Goal: Task Accomplishment & Management: Use online tool/utility

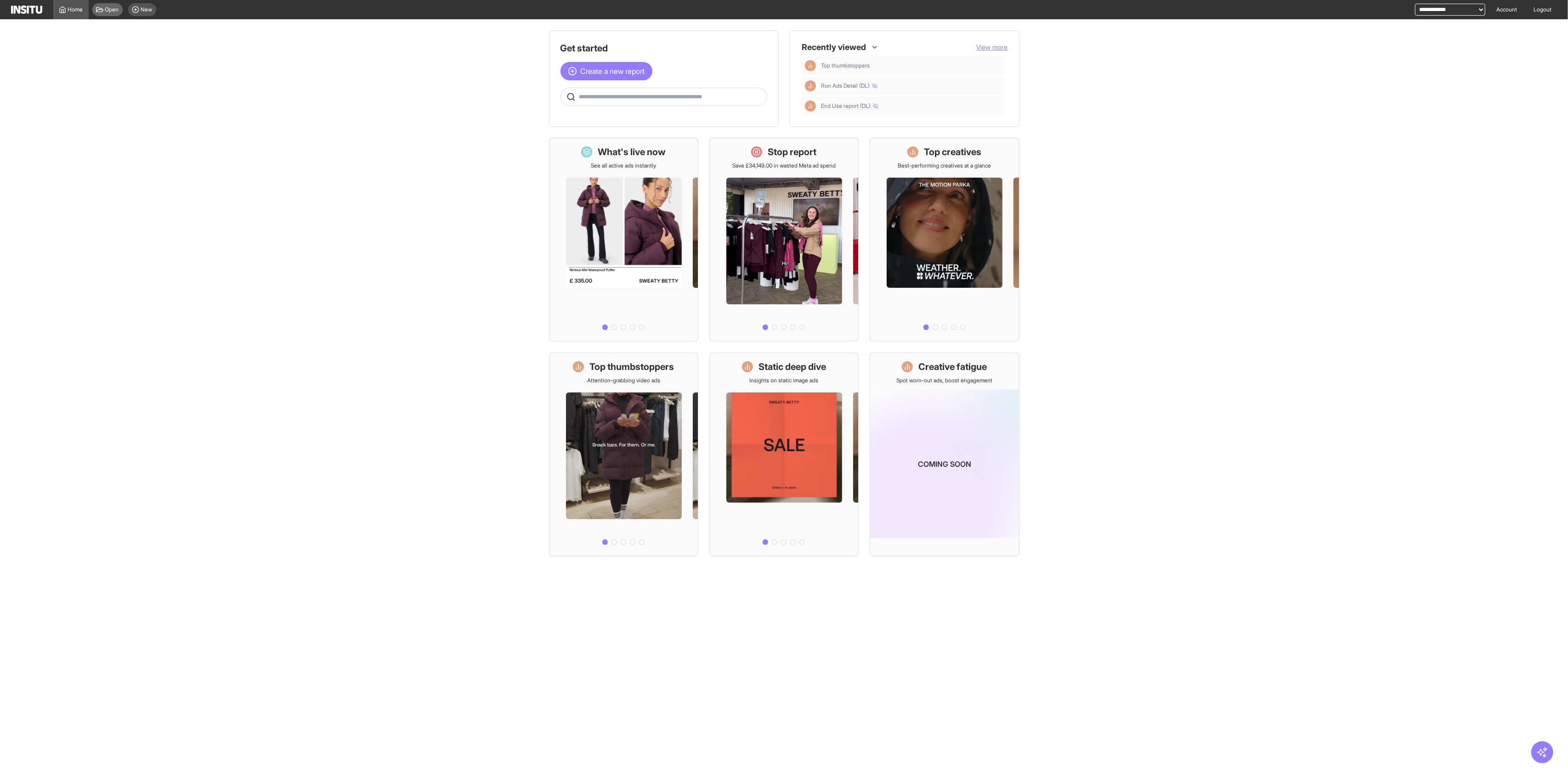
click at [114, 10] on span "Open" at bounding box center [112, 10] width 14 height 8
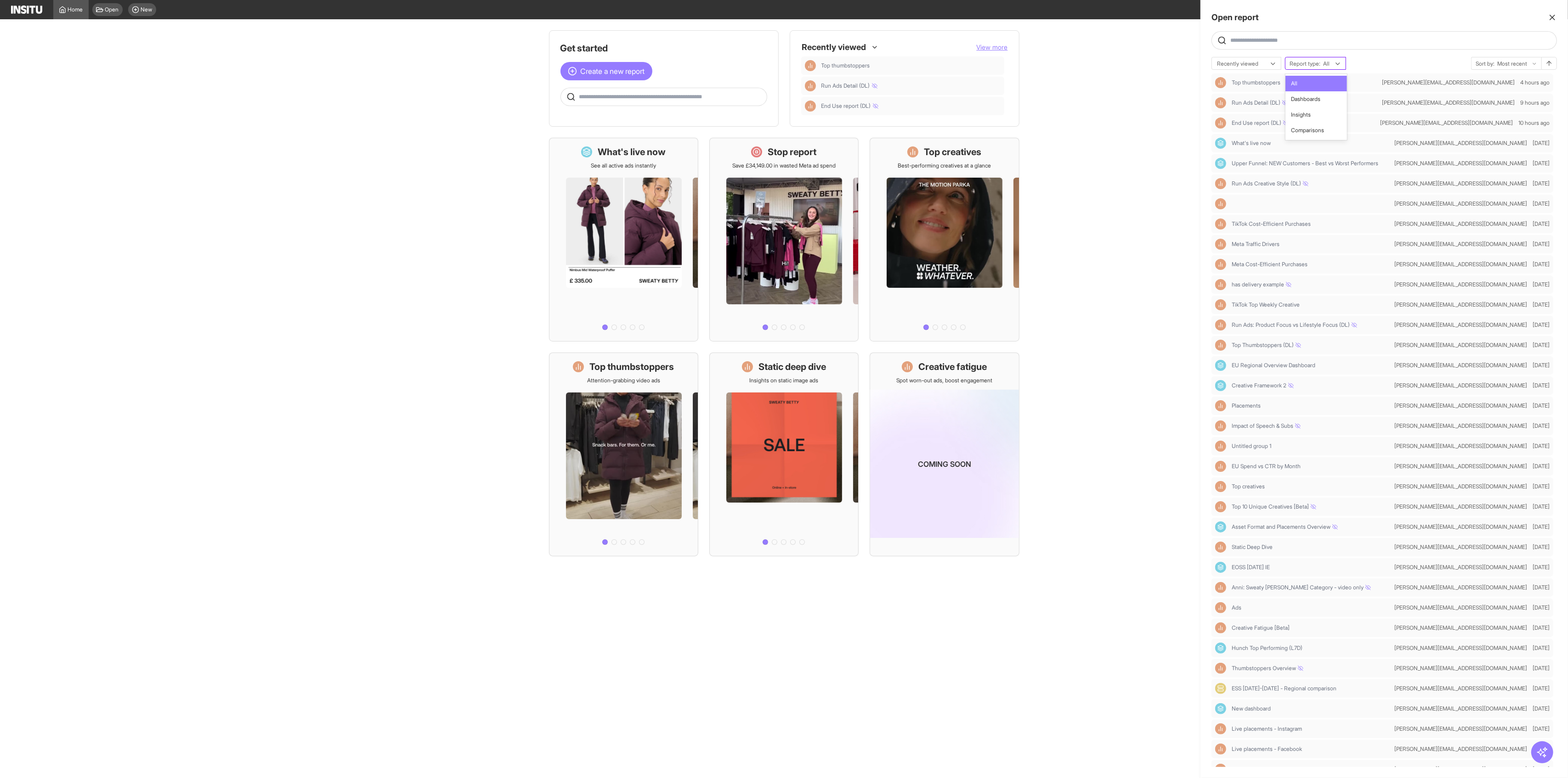
click at [1316, 63] on span "Report type:" at bounding box center [1305, 64] width 31 height 8
click at [1327, 98] on span "Dashboards" at bounding box center [1316, 99] width 51 height 8
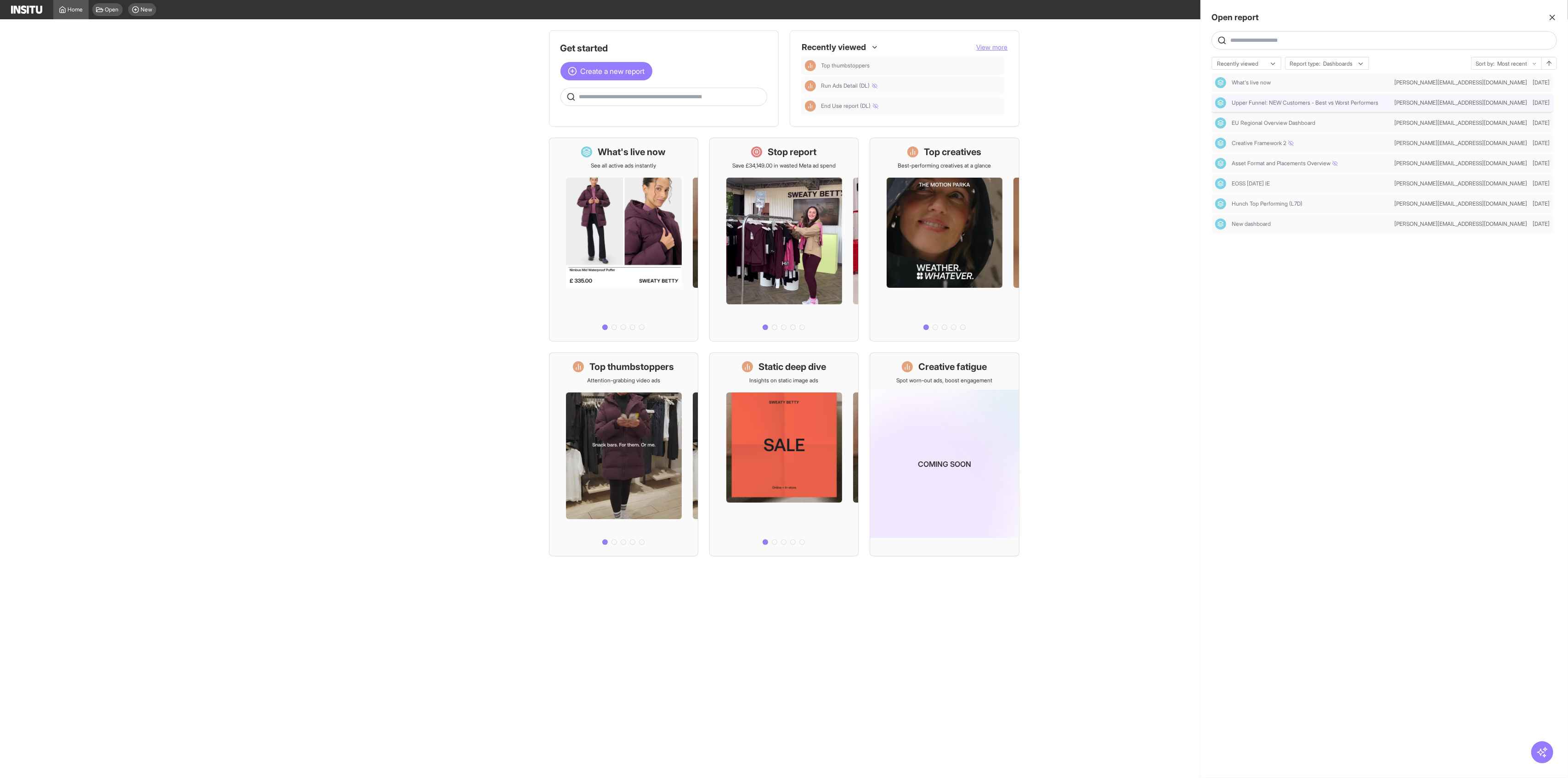
click at [1348, 104] on span "Upper Funnel: NEW Customers - Best vs Worst Performers" at bounding box center [1305, 103] width 147 height 8
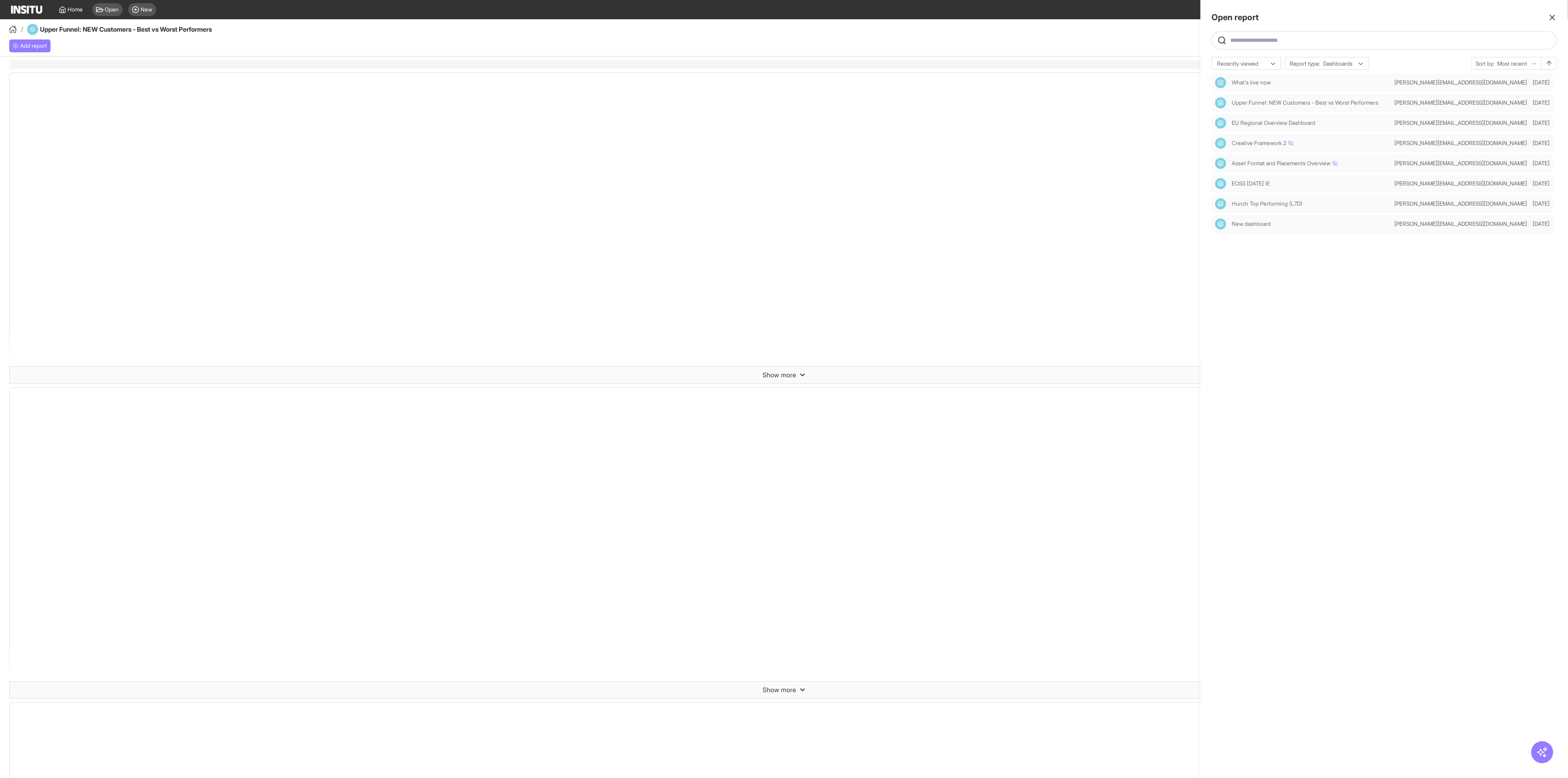
select select "**"
click at [1293, 166] on span "Asset Format and Placements Overview" at bounding box center [1284, 163] width 106 height 8
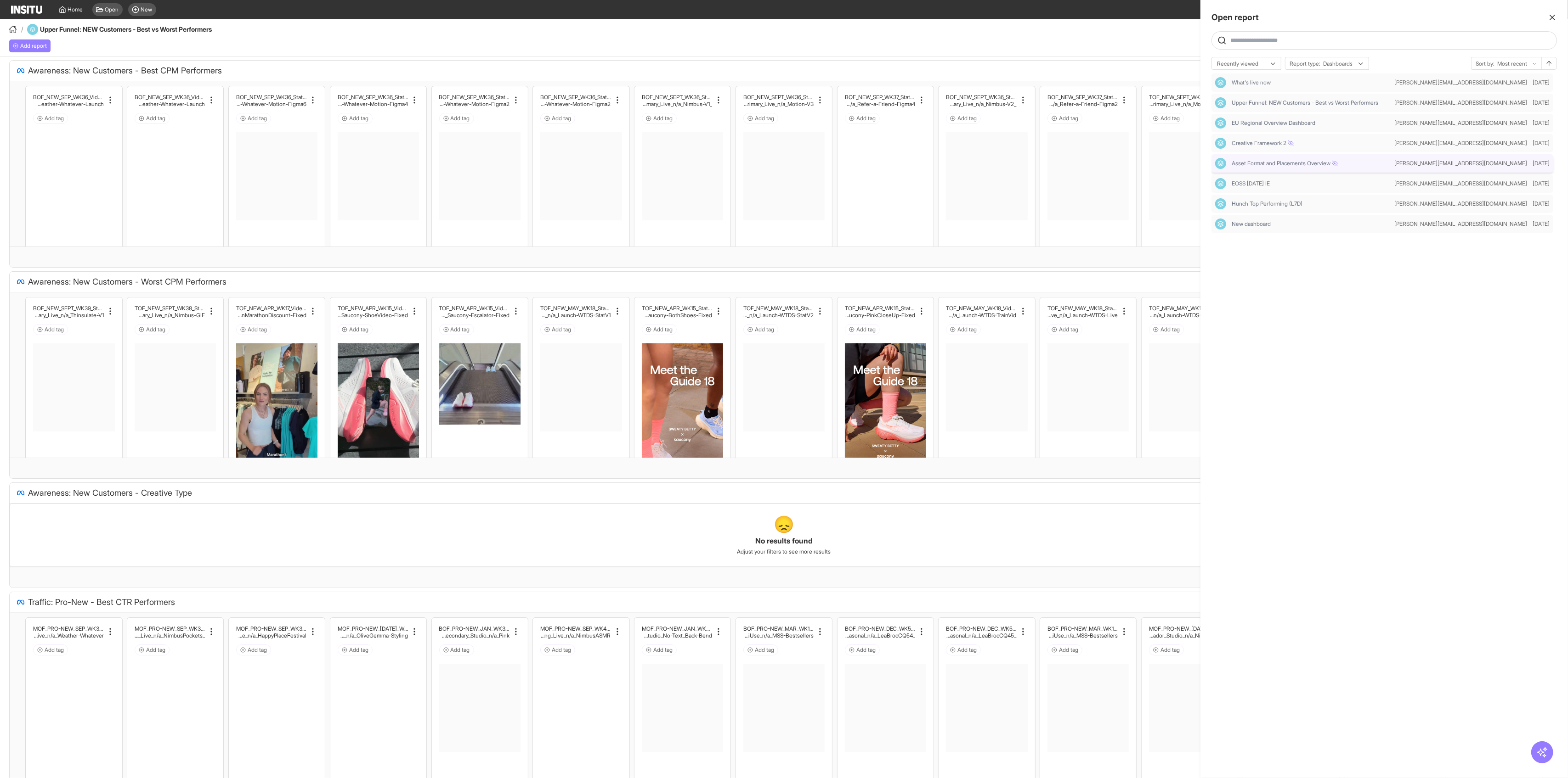
click at [1277, 166] on span "Asset Format and Placements Overview" at bounding box center [1284, 163] width 106 height 8
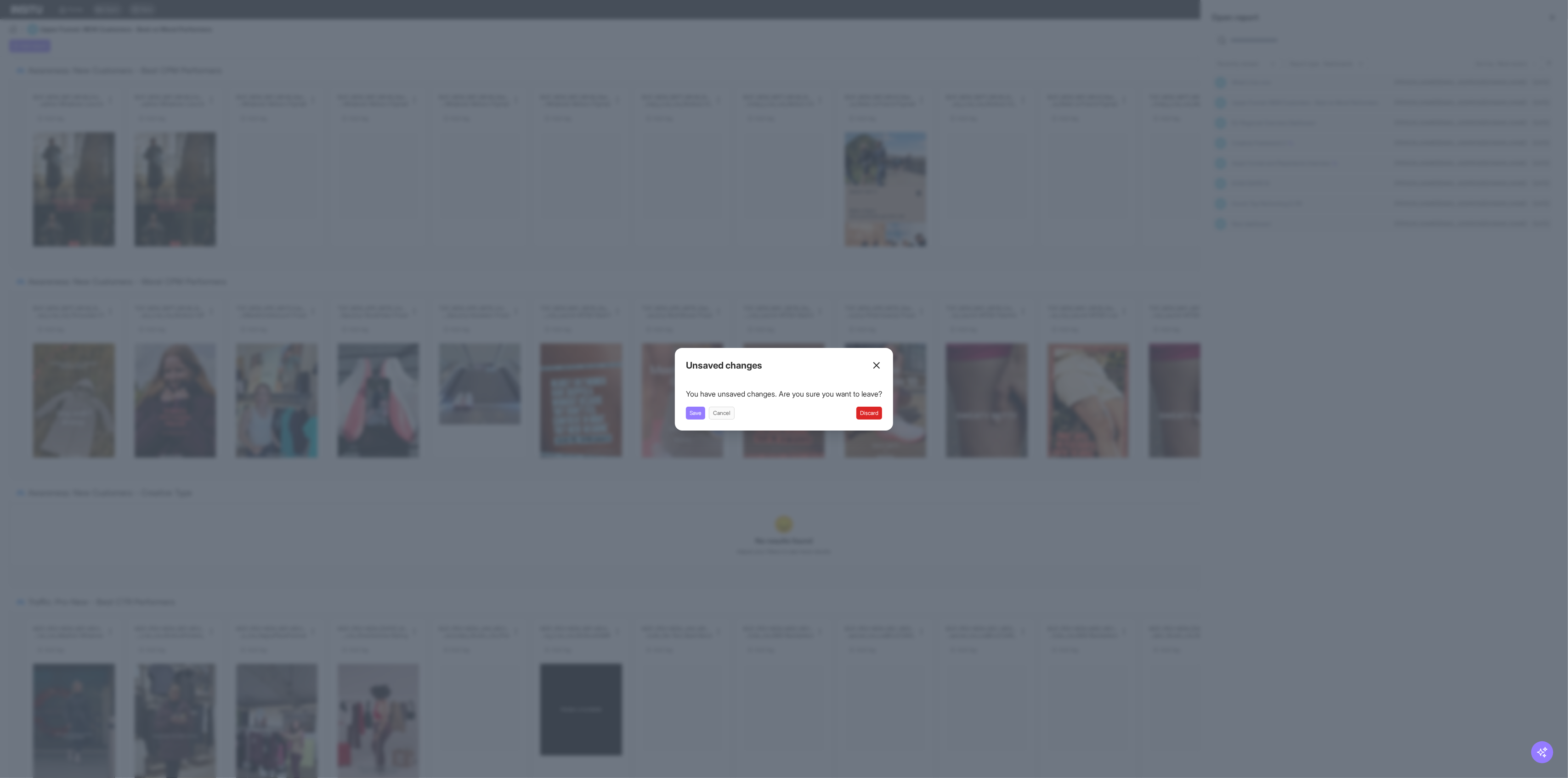
click at [874, 411] on button "Discard" at bounding box center [869, 413] width 26 height 13
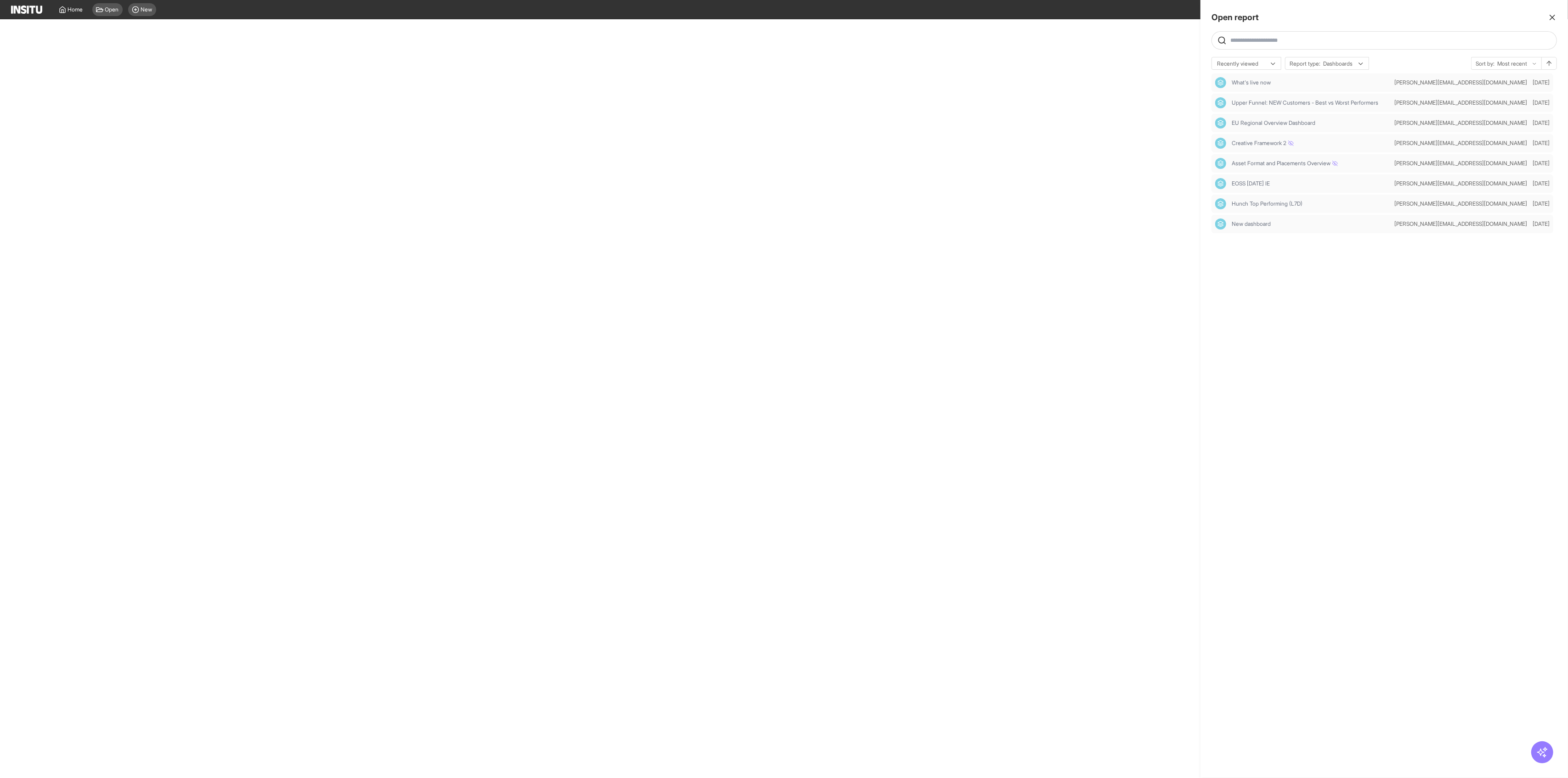
select select "**"
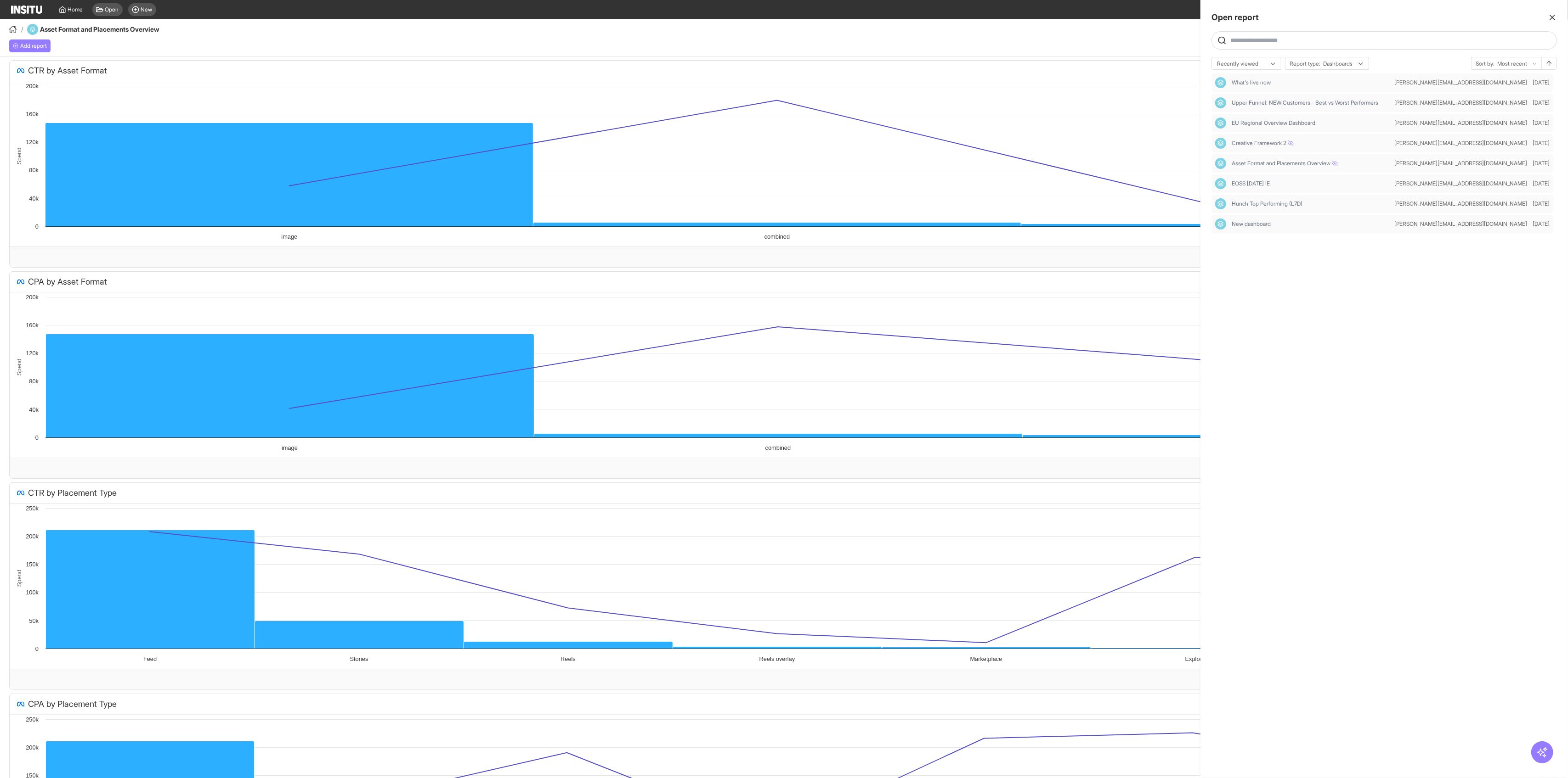
click at [893, 450] on div at bounding box center [784, 389] width 1568 height 778
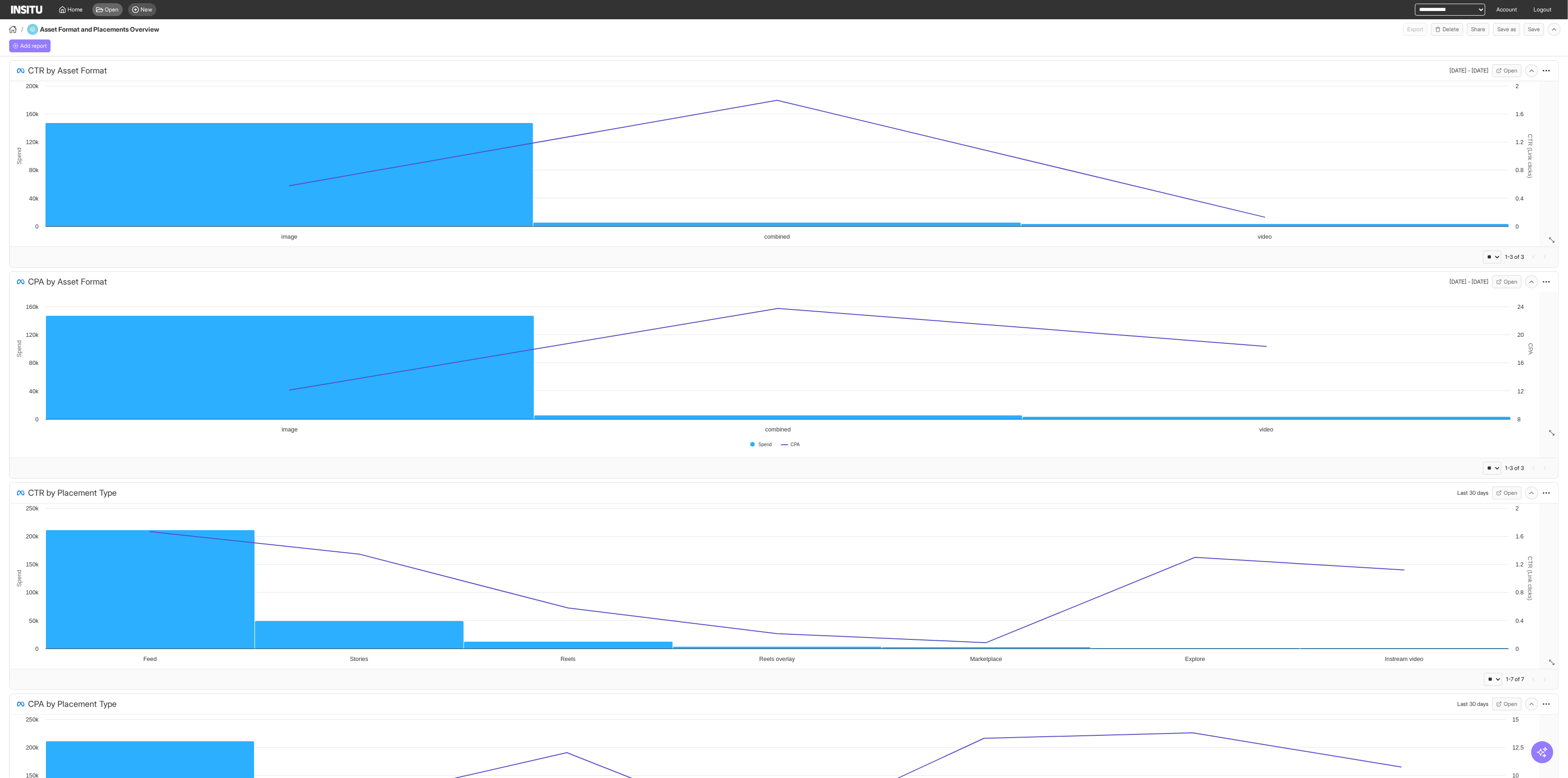
click at [113, 11] on span "Open" at bounding box center [112, 10] width 14 height 8
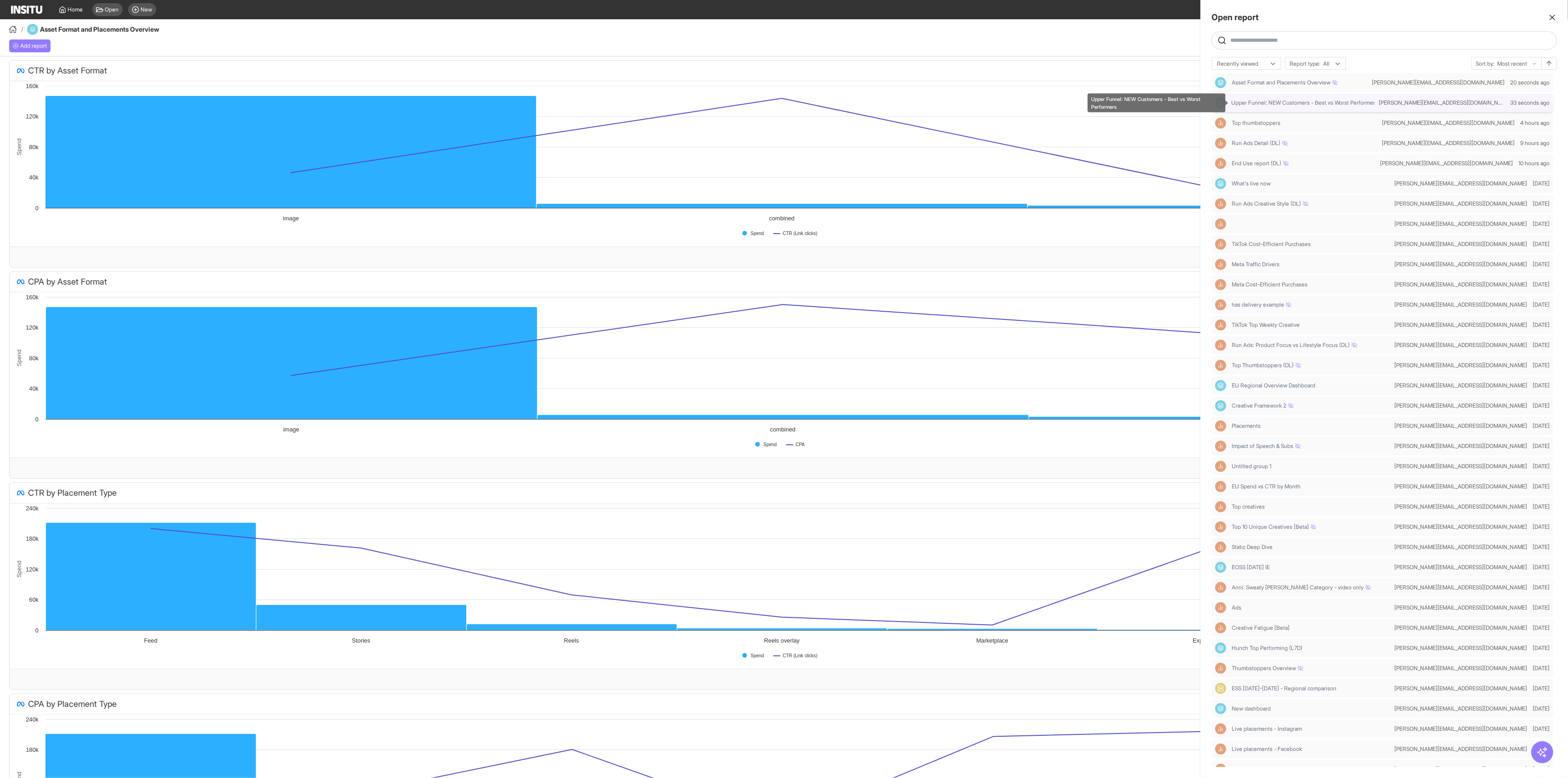
click at [1290, 104] on span "Upper Funnel: NEW Customers - Best vs Worst Performers" at bounding box center [1304, 103] width 147 height 8
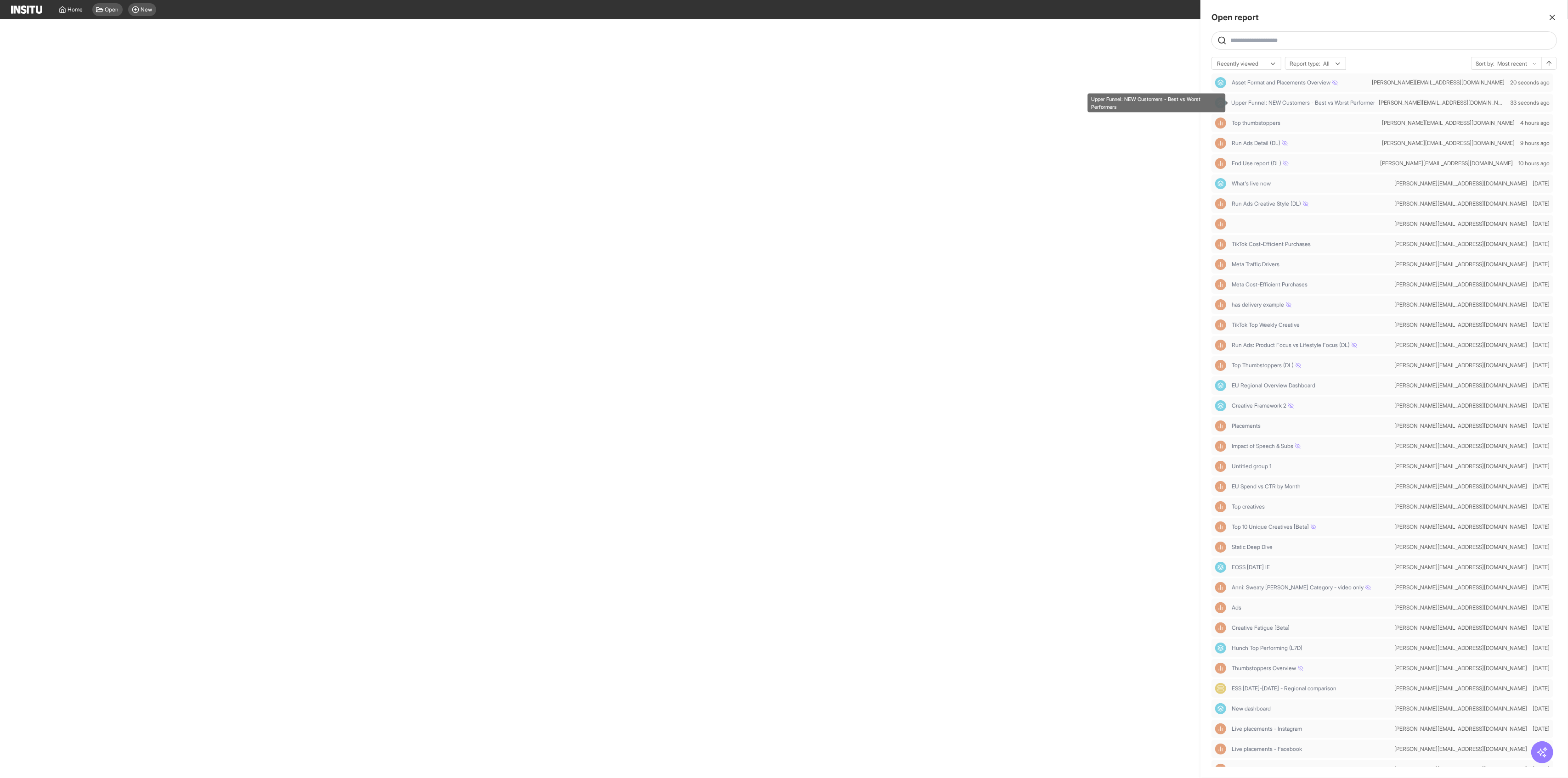
select select "**"
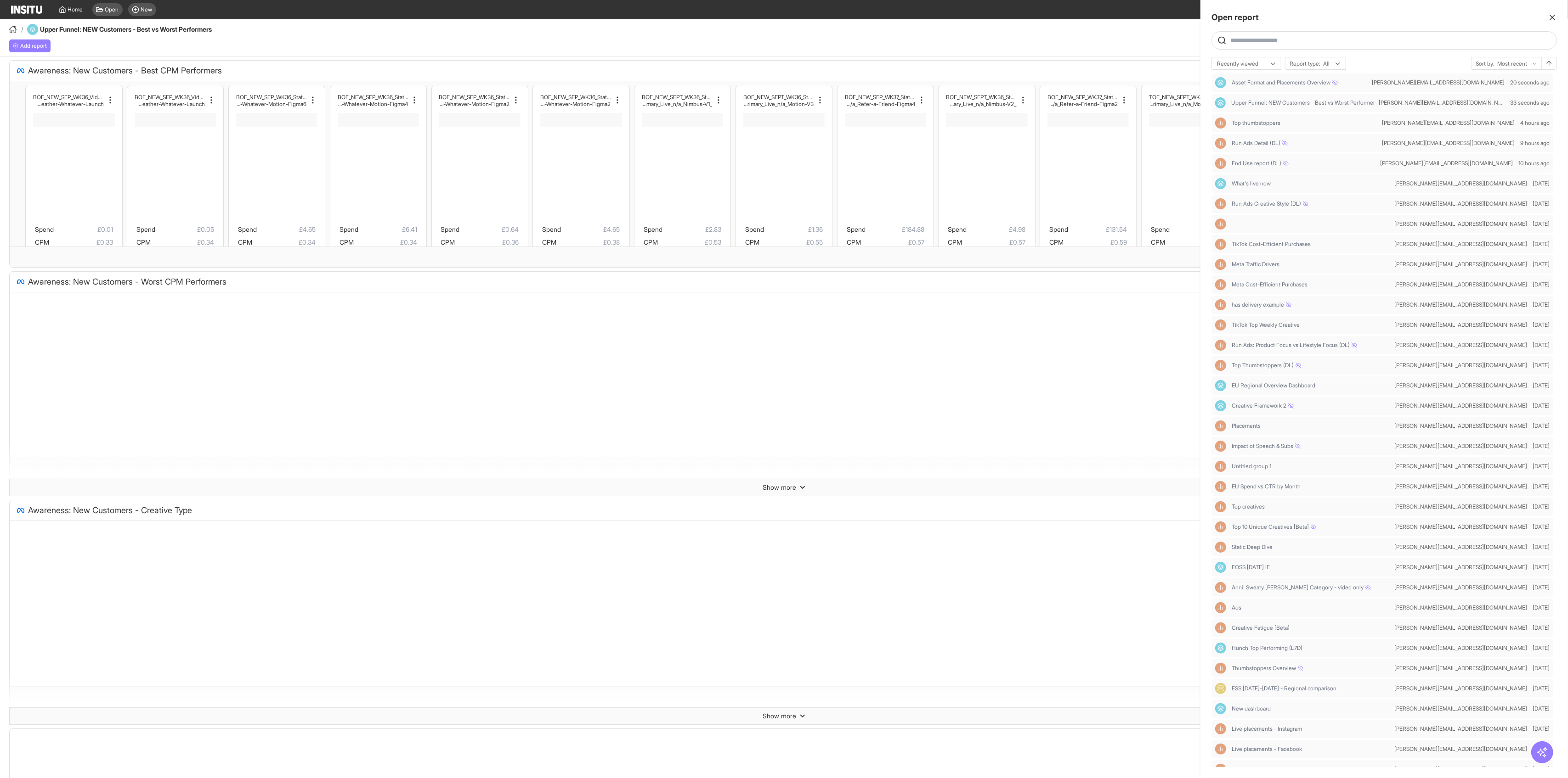
select select "**"
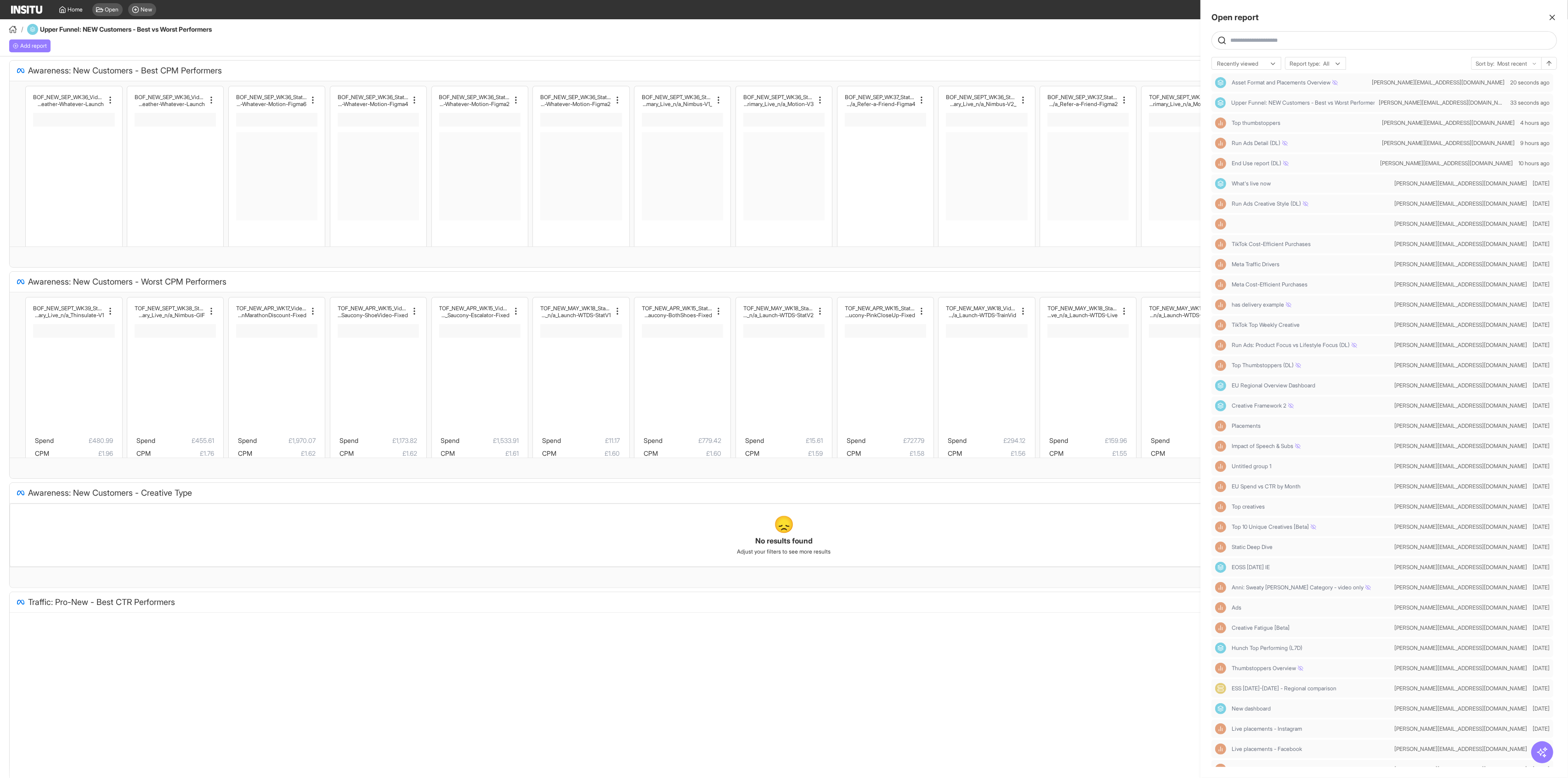
click at [1553, 16] on line "button" at bounding box center [1552, 17] width 5 height 5
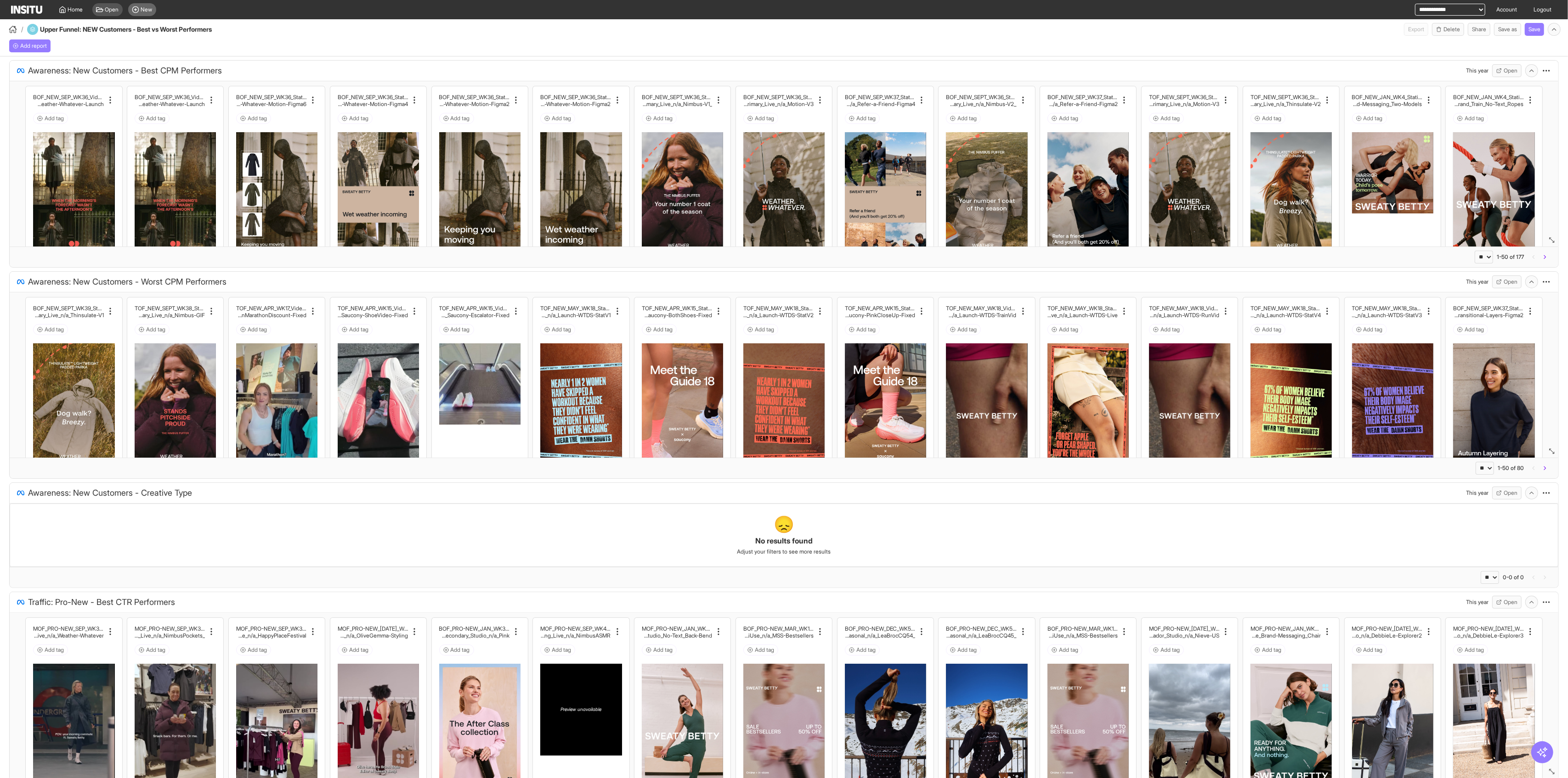
click at [145, 9] on span "New" at bounding box center [147, 10] width 12 height 8
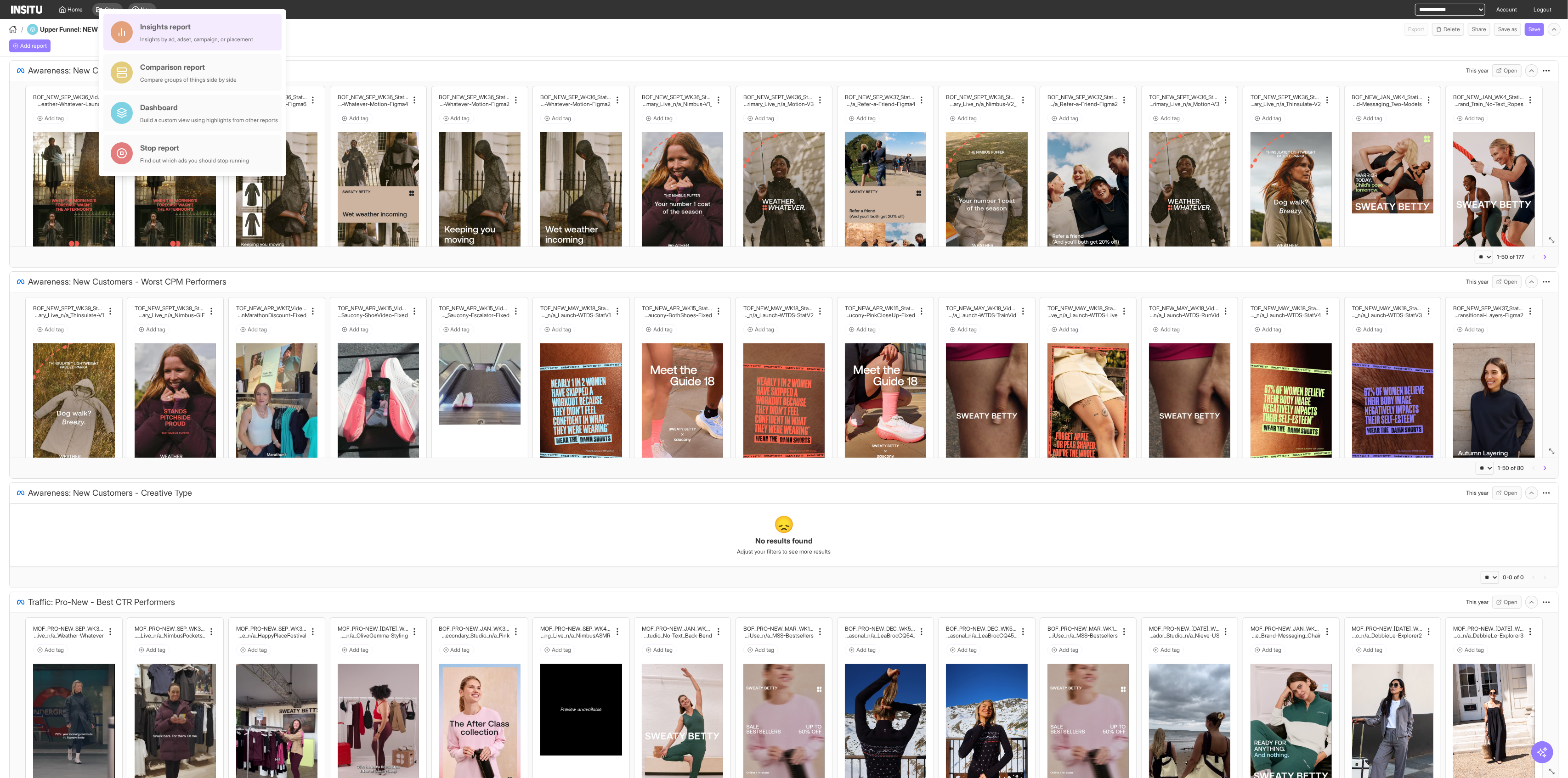
drag, startPoint x: 243, startPoint y: 38, endPoint x: 240, endPoint y: 33, distance: 5.8
click at [452, 44] on div "Add report" at bounding box center [784, 47] width 1568 height 21
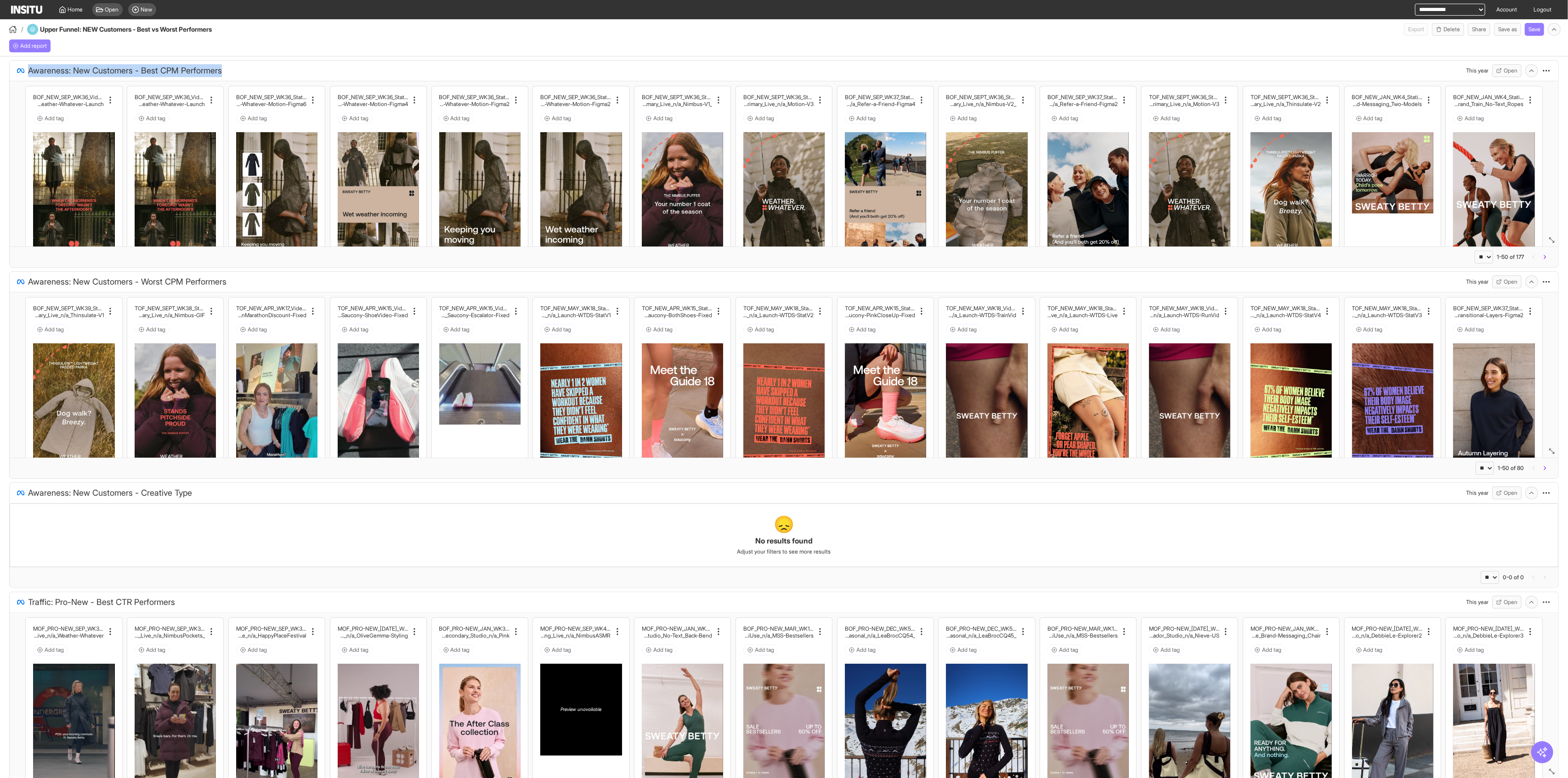
drag, startPoint x: 241, startPoint y: 72, endPoint x: 24, endPoint y: 72, distance: 217.0
click at [24, 72] on div "Awareness: New Customers - Best CPM Performers This year Open" at bounding box center [783, 71] width 1534 height 13
copy span "Awareness: New Customers - Best CPM Performers"
drag, startPoint x: 242, startPoint y: 283, endPoint x: 26, endPoint y: 285, distance: 216.0
click at [26, 285] on div "Awareness: New Customers - Worst CPM Performers This year Open" at bounding box center [783, 282] width 1534 height 13
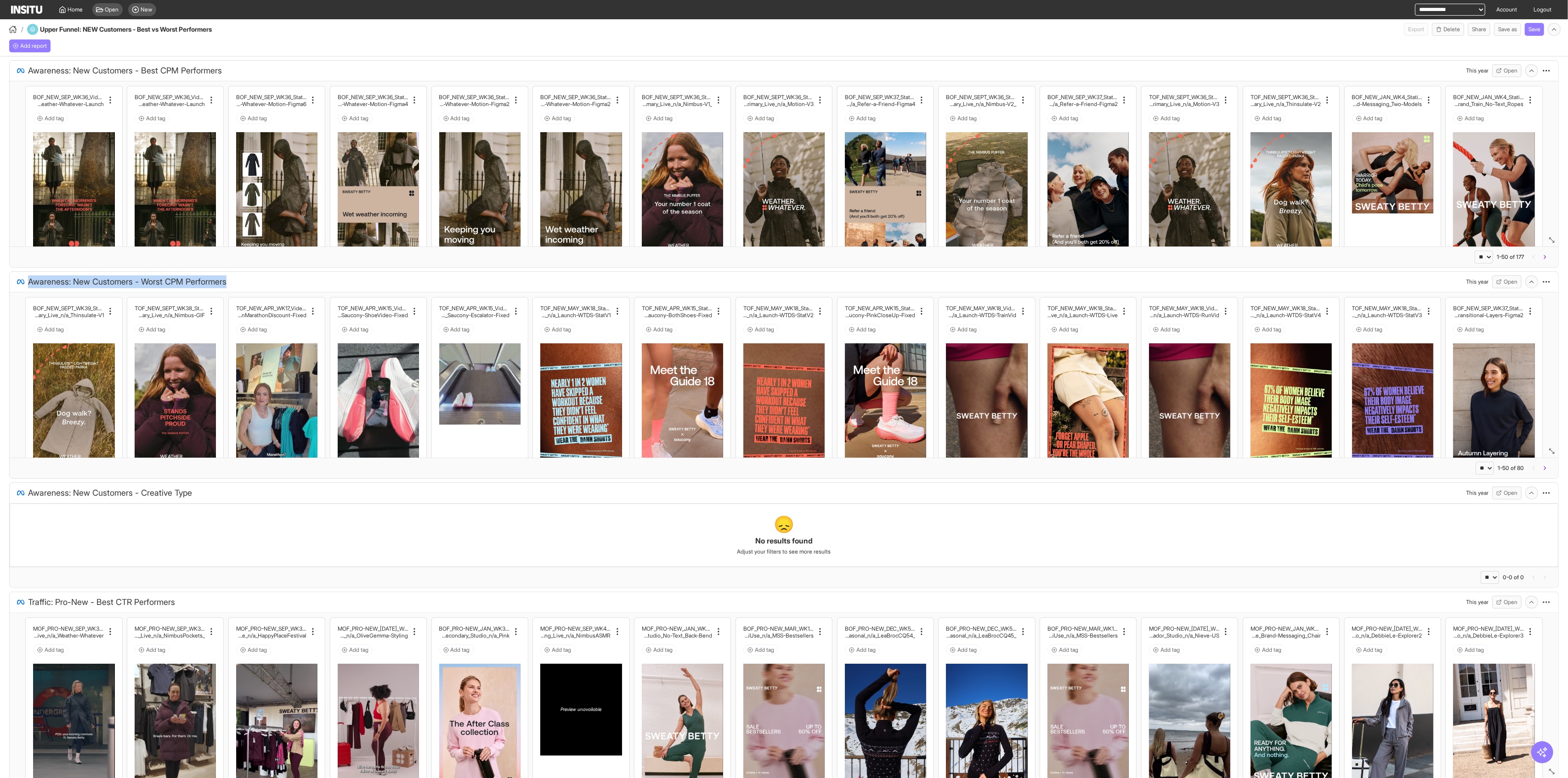
copy span "Awareness: New Customers - Worst CPM Performers"
select select "**"
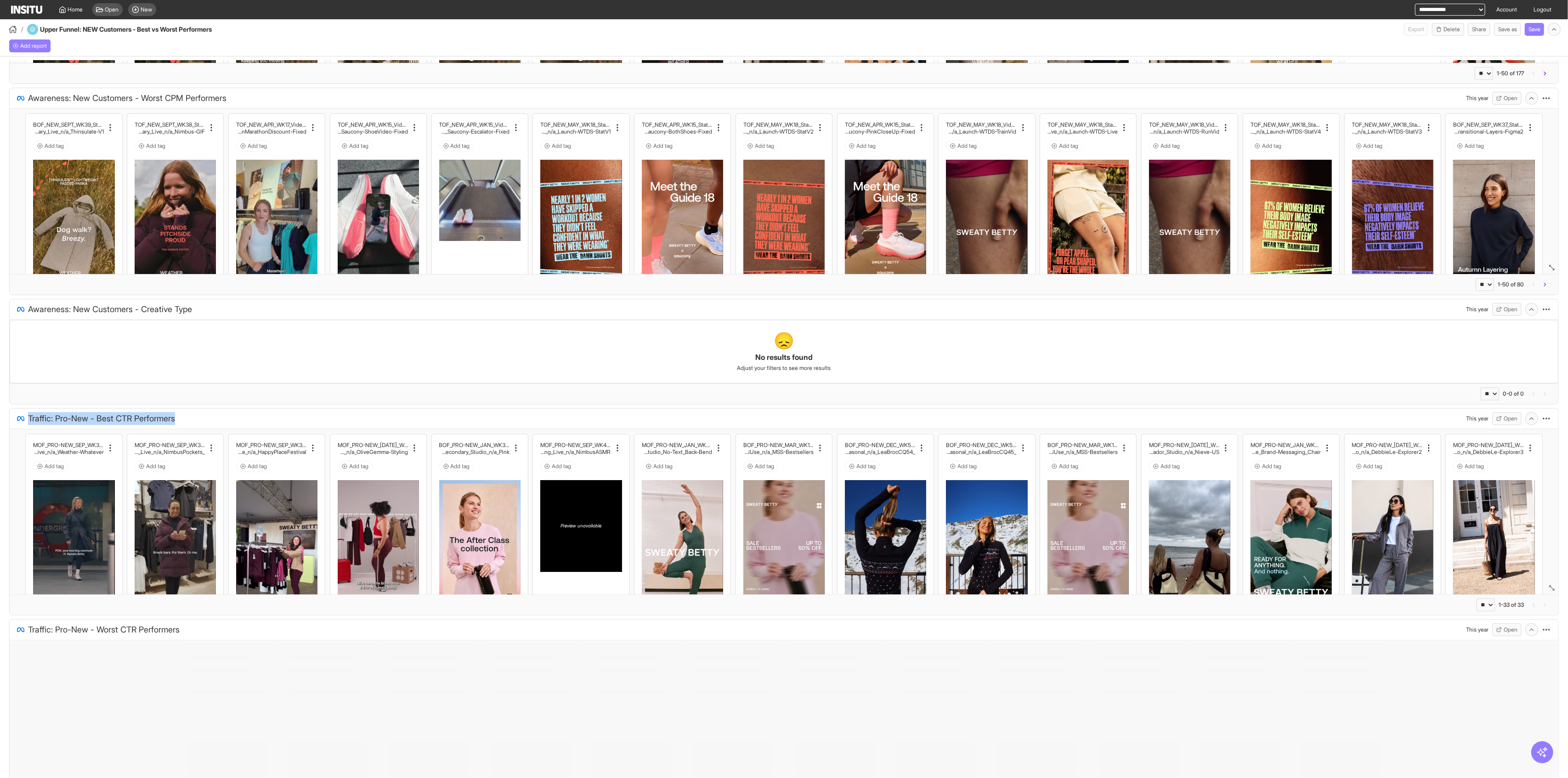
drag, startPoint x: 207, startPoint y: 418, endPoint x: 1562, endPoint y: 627, distance: 1371.0
click at [29, 415] on div "Traffic: Pro-New - Best CTR Performers This year Open" at bounding box center [783, 418] width 1534 height 13
copy span "Traffic: Pro-New - Best CTR Performers"
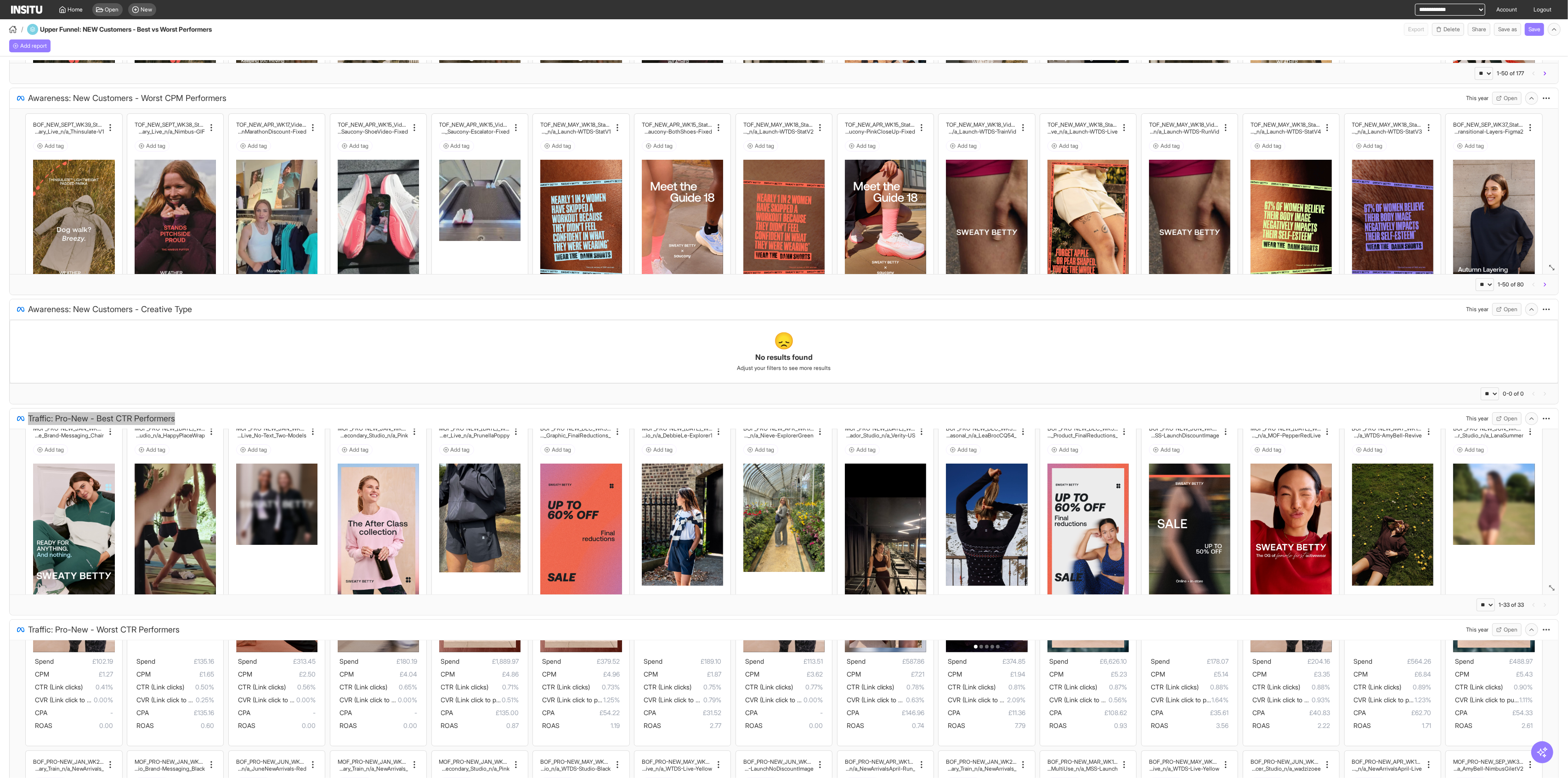
scroll to position [0, 0]
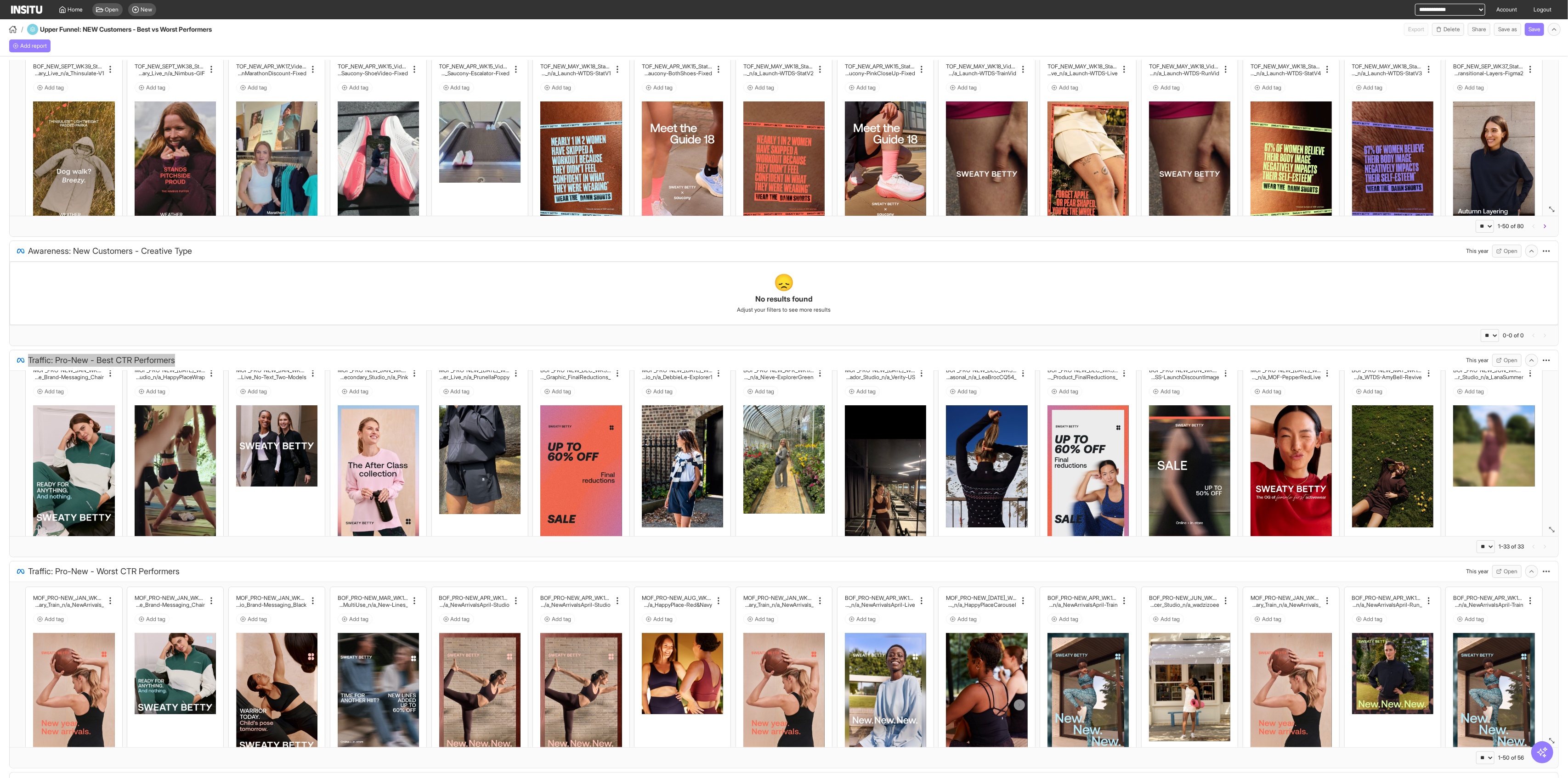
select select "**"
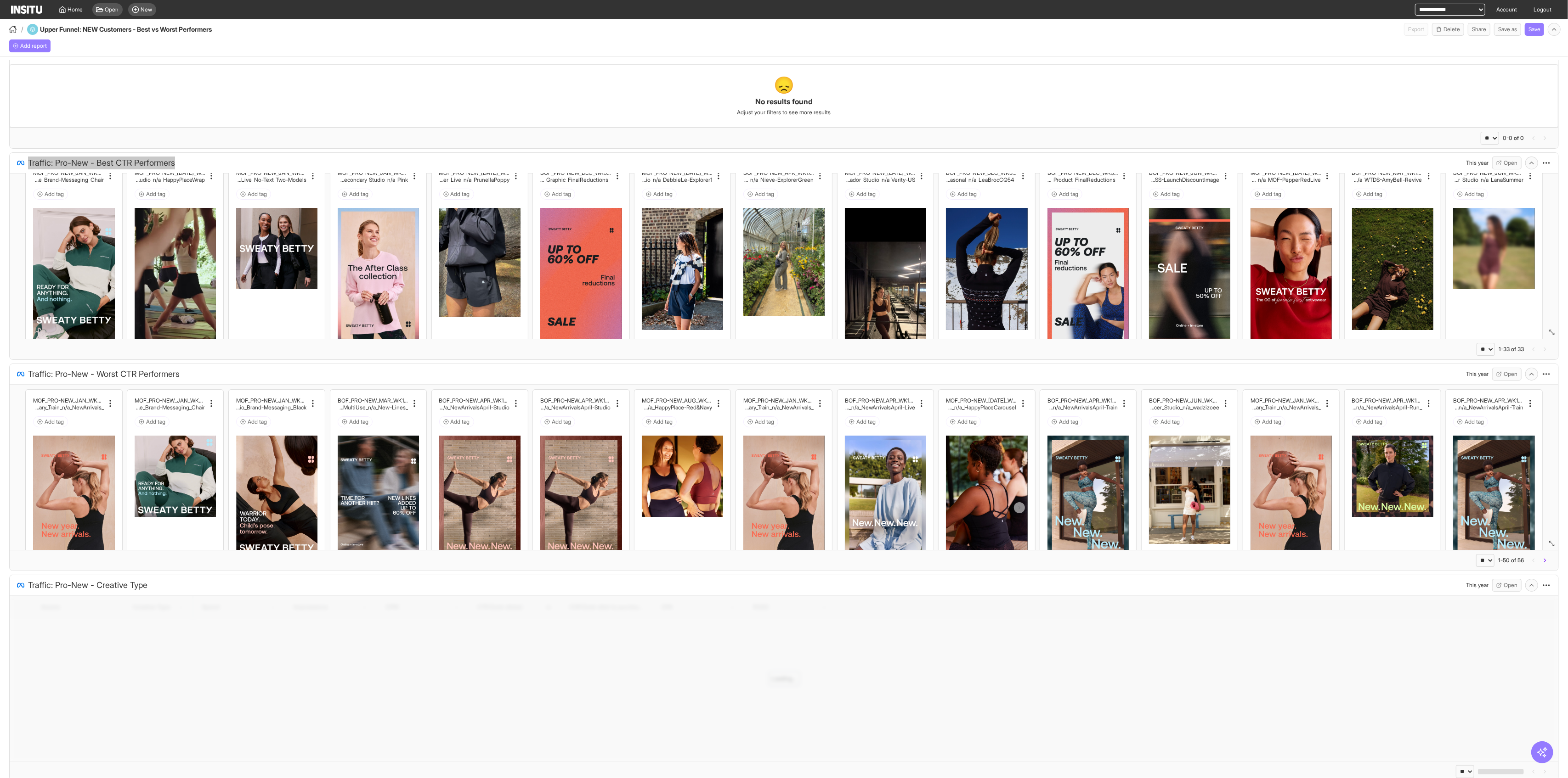
scroll to position [442, 0]
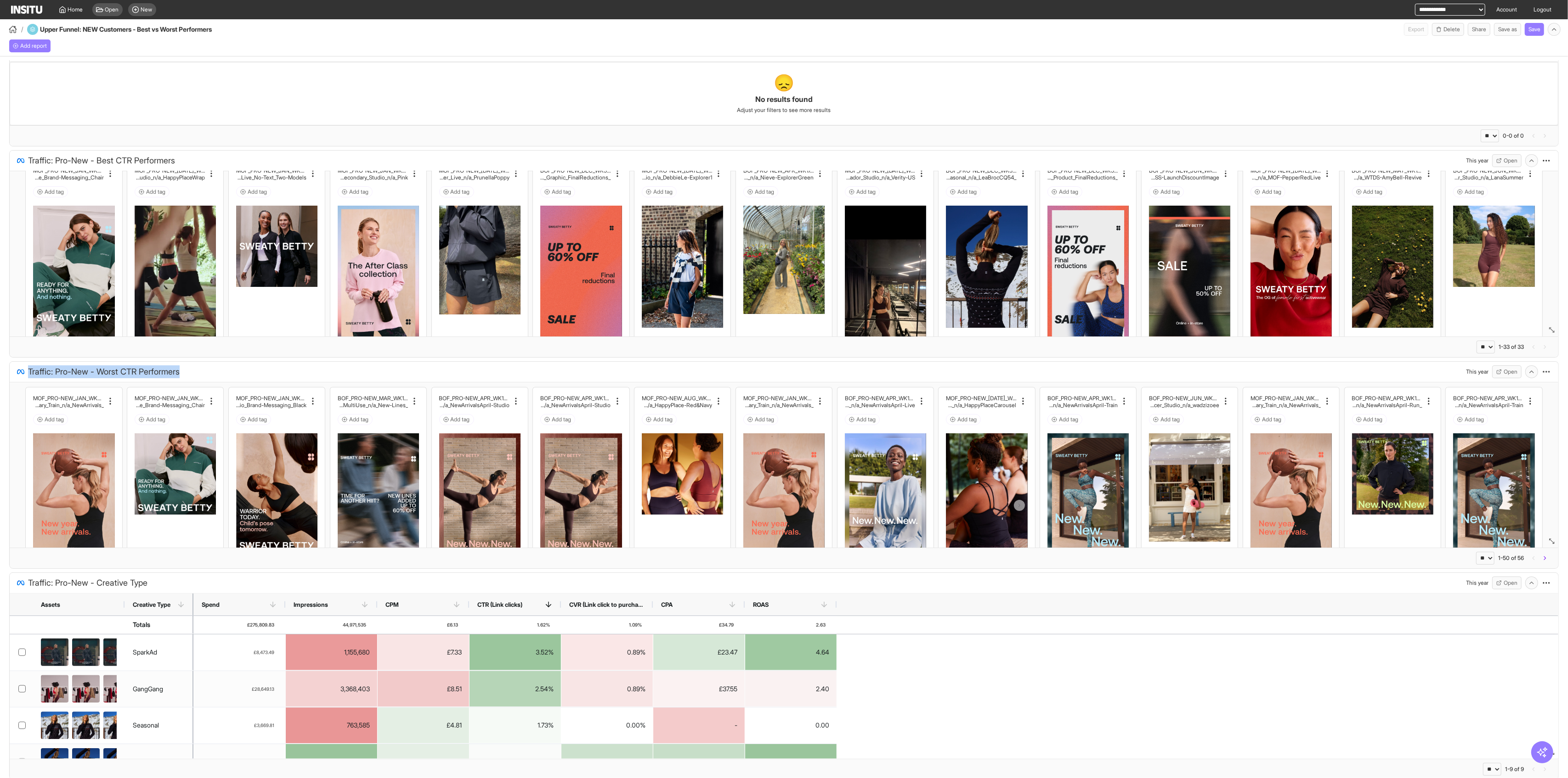
drag, startPoint x: 205, startPoint y: 373, endPoint x: 26, endPoint y: 376, distance: 179.0
click at [26, 376] on div "Traffic: Pro-New - Worst CTR Performers This year Open" at bounding box center [783, 372] width 1534 height 13
copy span "Traffic: Pro-New - Worst CTR Performers"
click at [110, 12] on span "Open" at bounding box center [112, 10] width 14 height 8
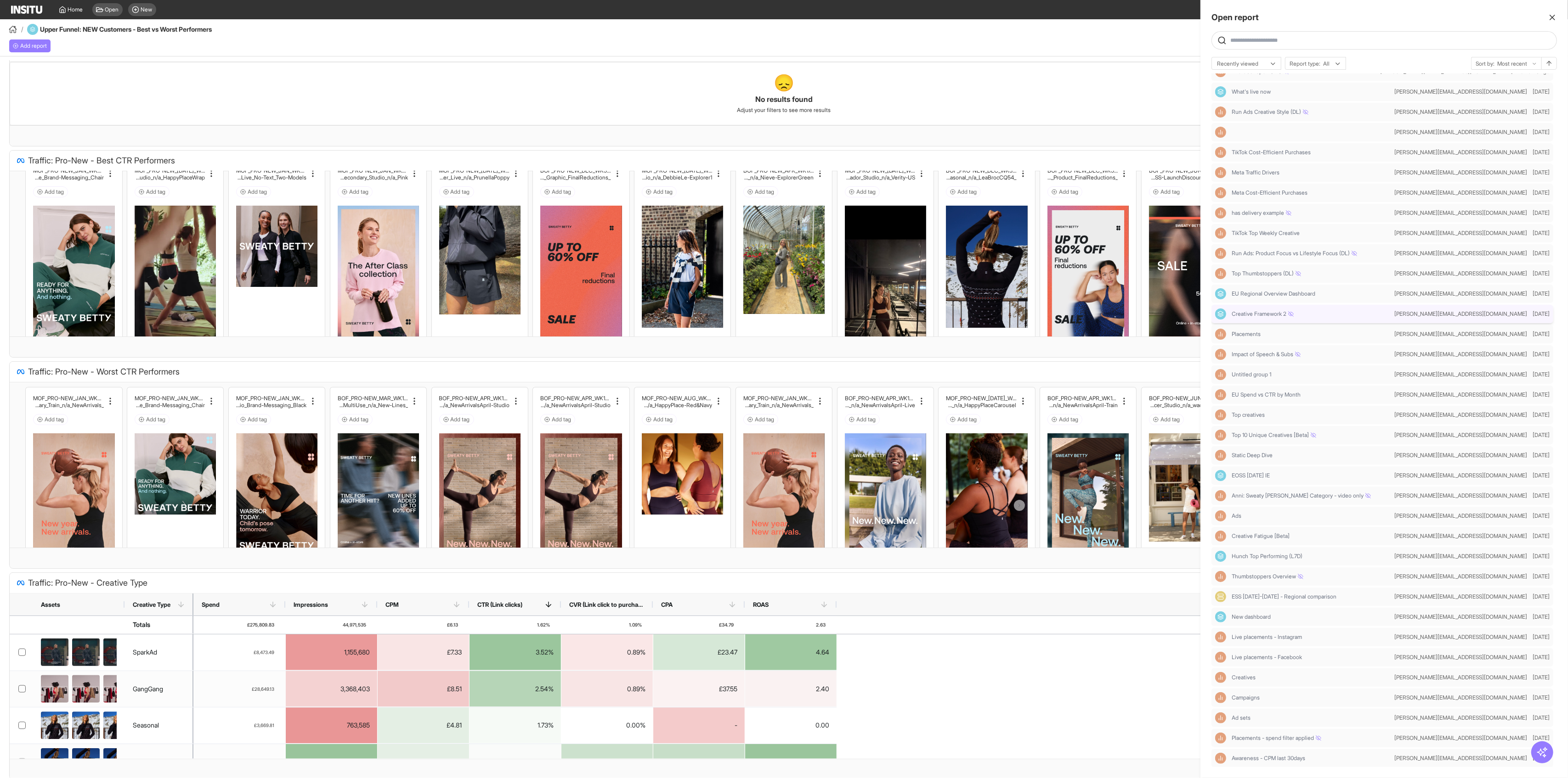
scroll to position [0, 0]
click at [1549, 18] on icon "button" at bounding box center [1552, 17] width 9 height 9
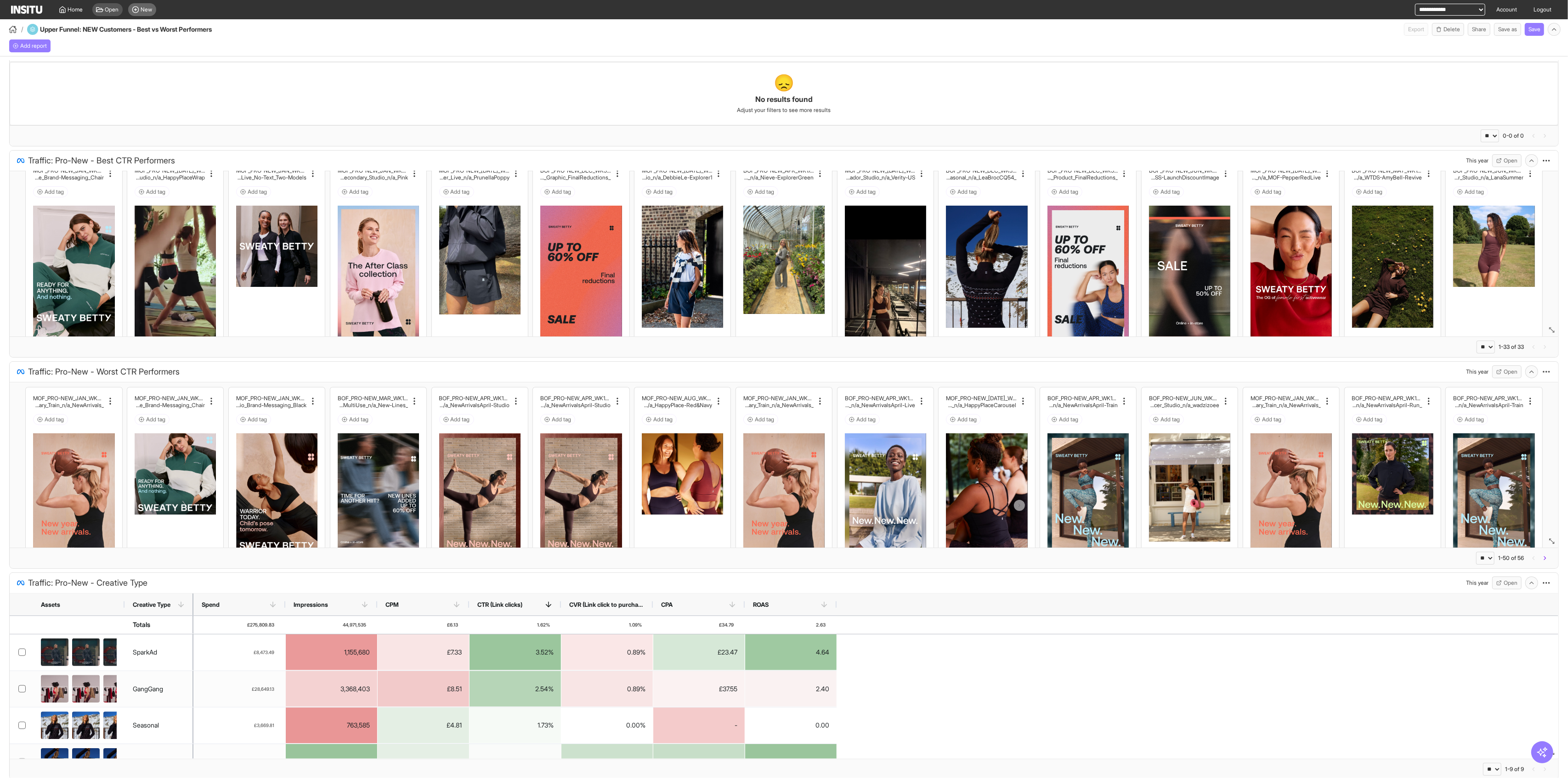
click at [146, 9] on span "New" at bounding box center [147, 10] width 12 height 8
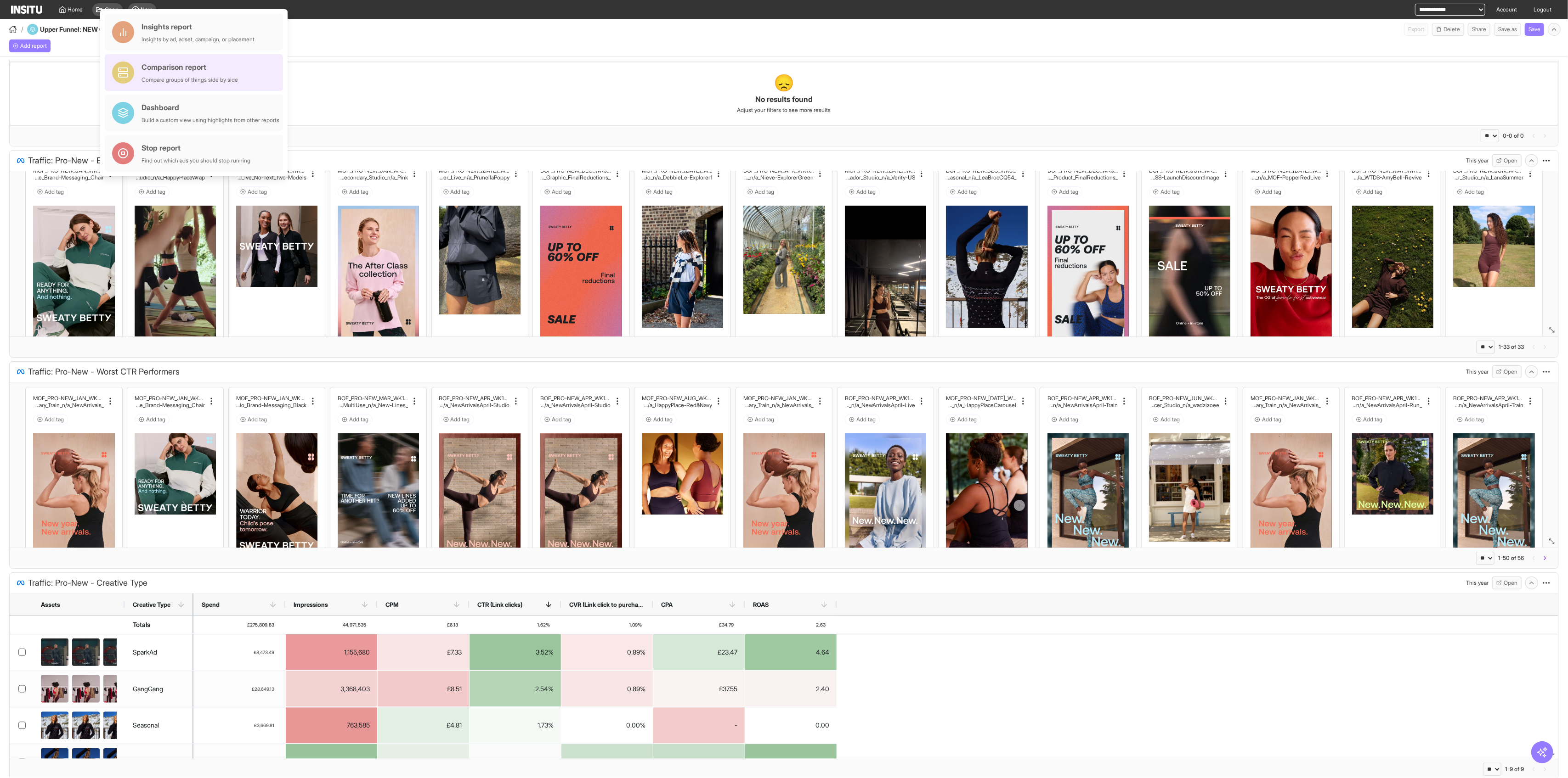
click at [205, 72] on div "Comparison report" at bounding box center [190, 67] width 97 height 11
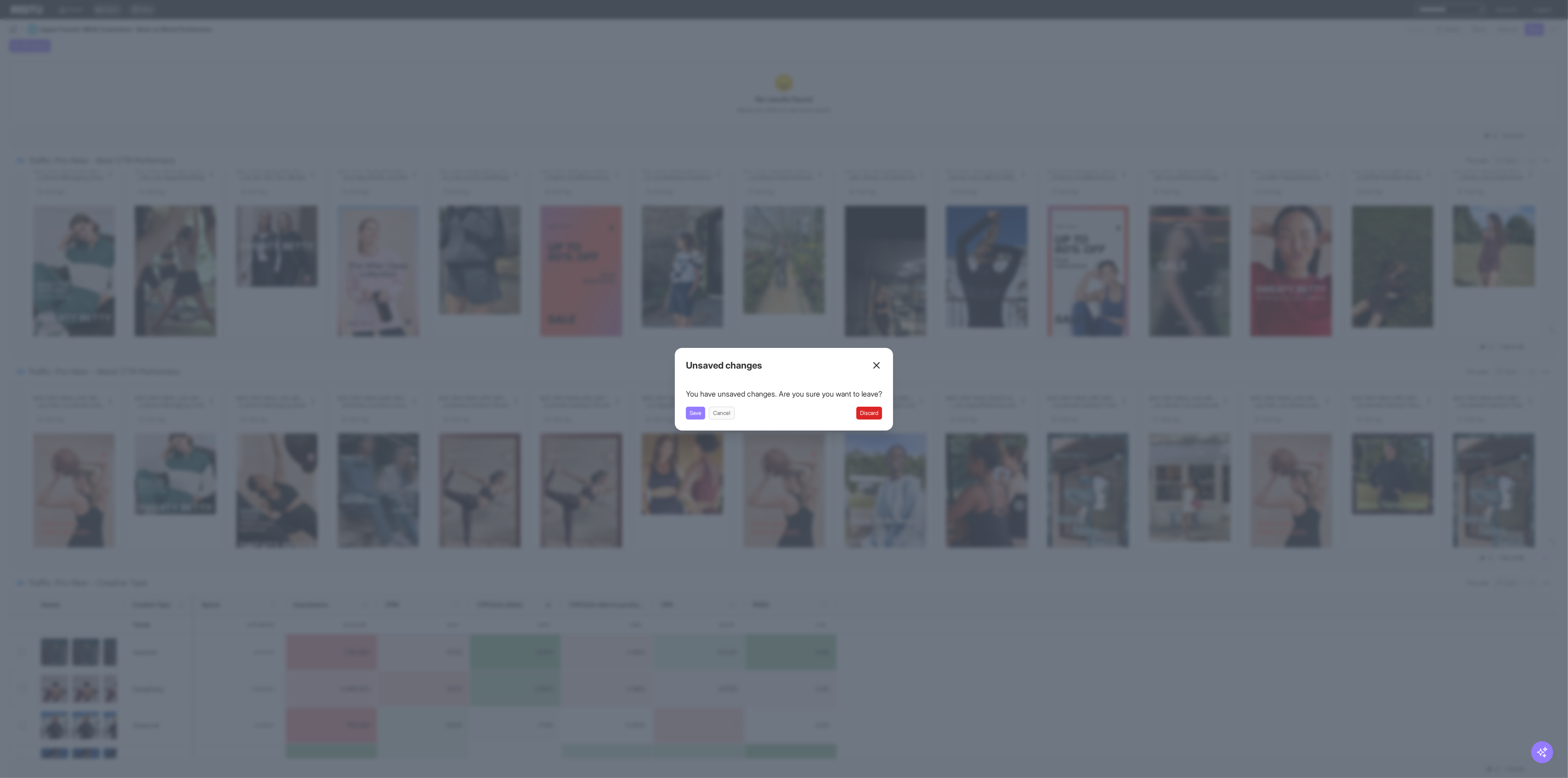
click at [869, 412] on button "Discard" at bounding box center [869, 413] width 26 height 13
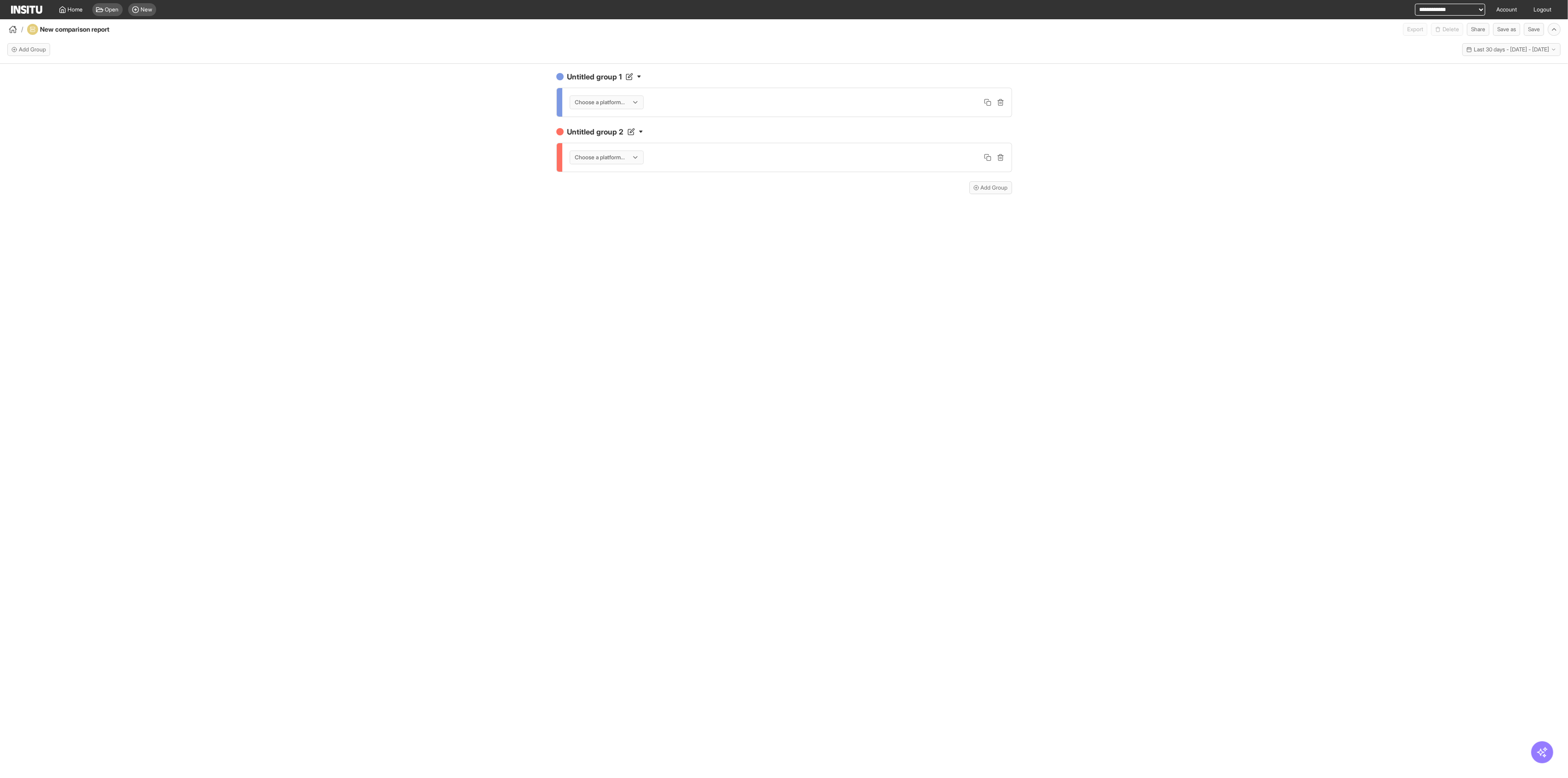
click at [143, 16] on div "Open New" at bounding box center [124, 10] width 71 height 19
click at [142, 9] on span "New" at bounding box center [147, 10] width 12 height 8
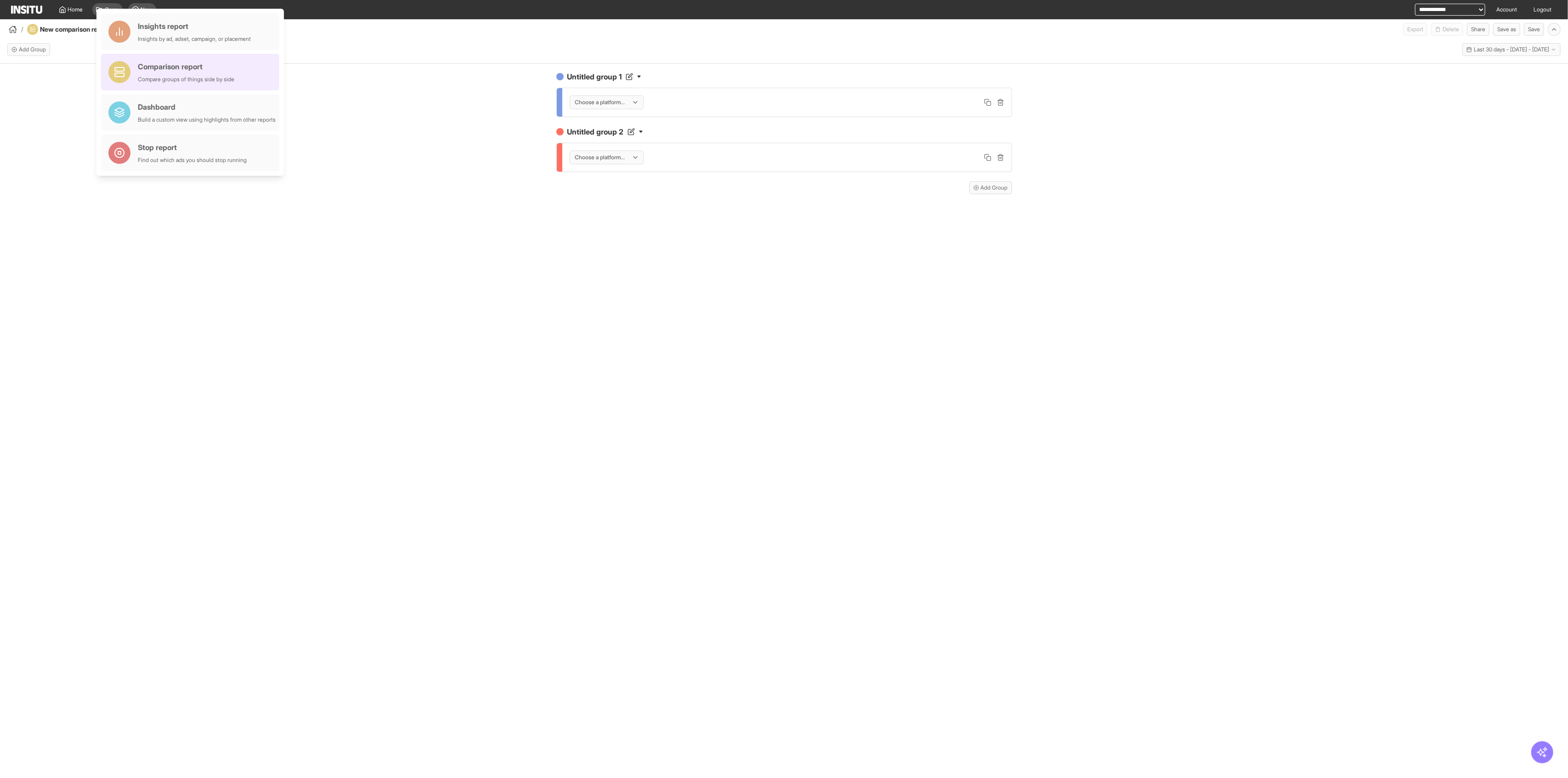
click at [197, 74] on div "Comparison report Compare groups of things side by side" at bounding box center [186, 72] width 97 height 22
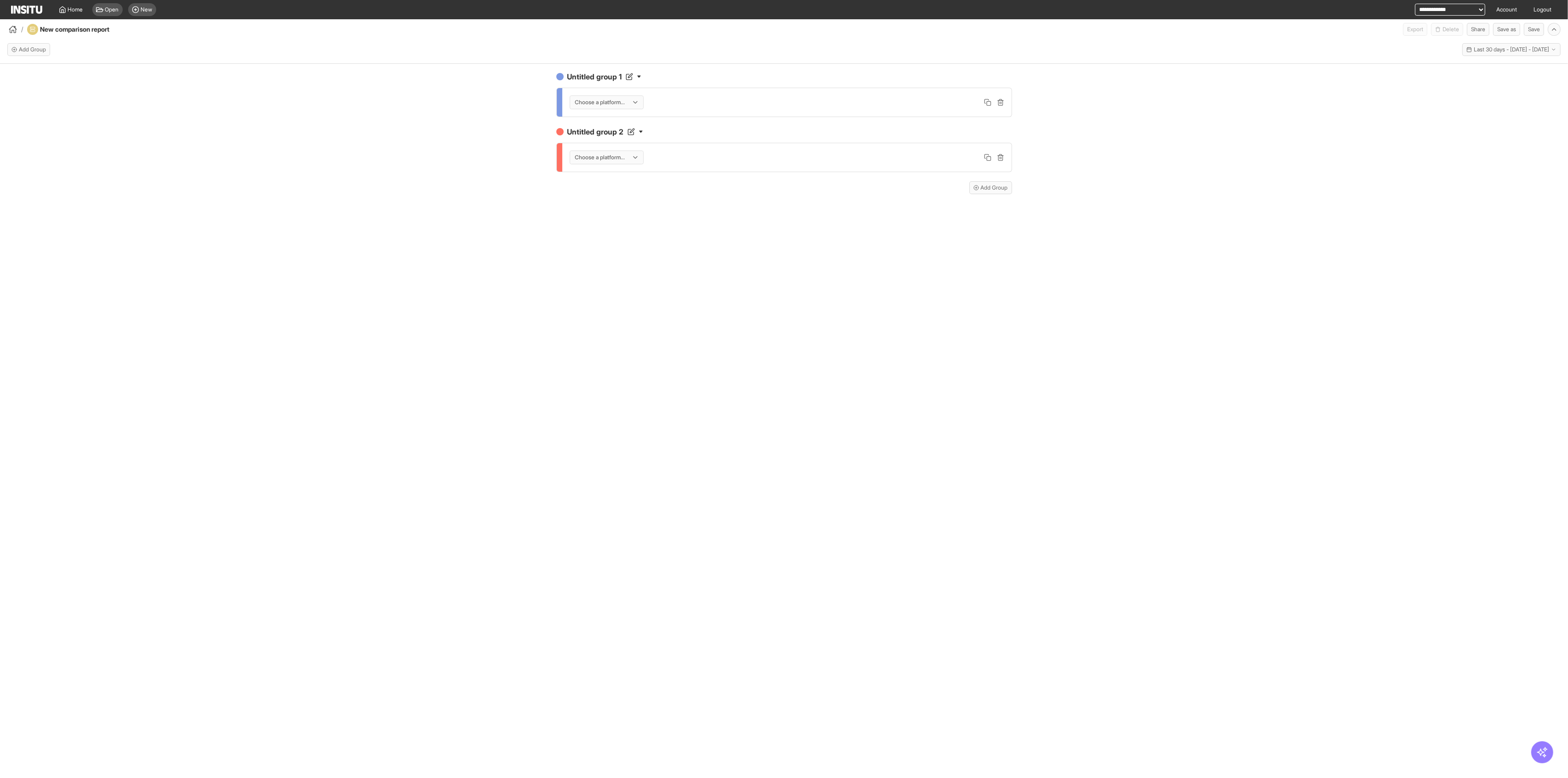
click at [629, 98] on div "Choose a platform..." at bounding box center [602, 102] width 56 height 9
click at [614, 117] on div "Meta" at bounding box center [608, 122] width 76 height 15
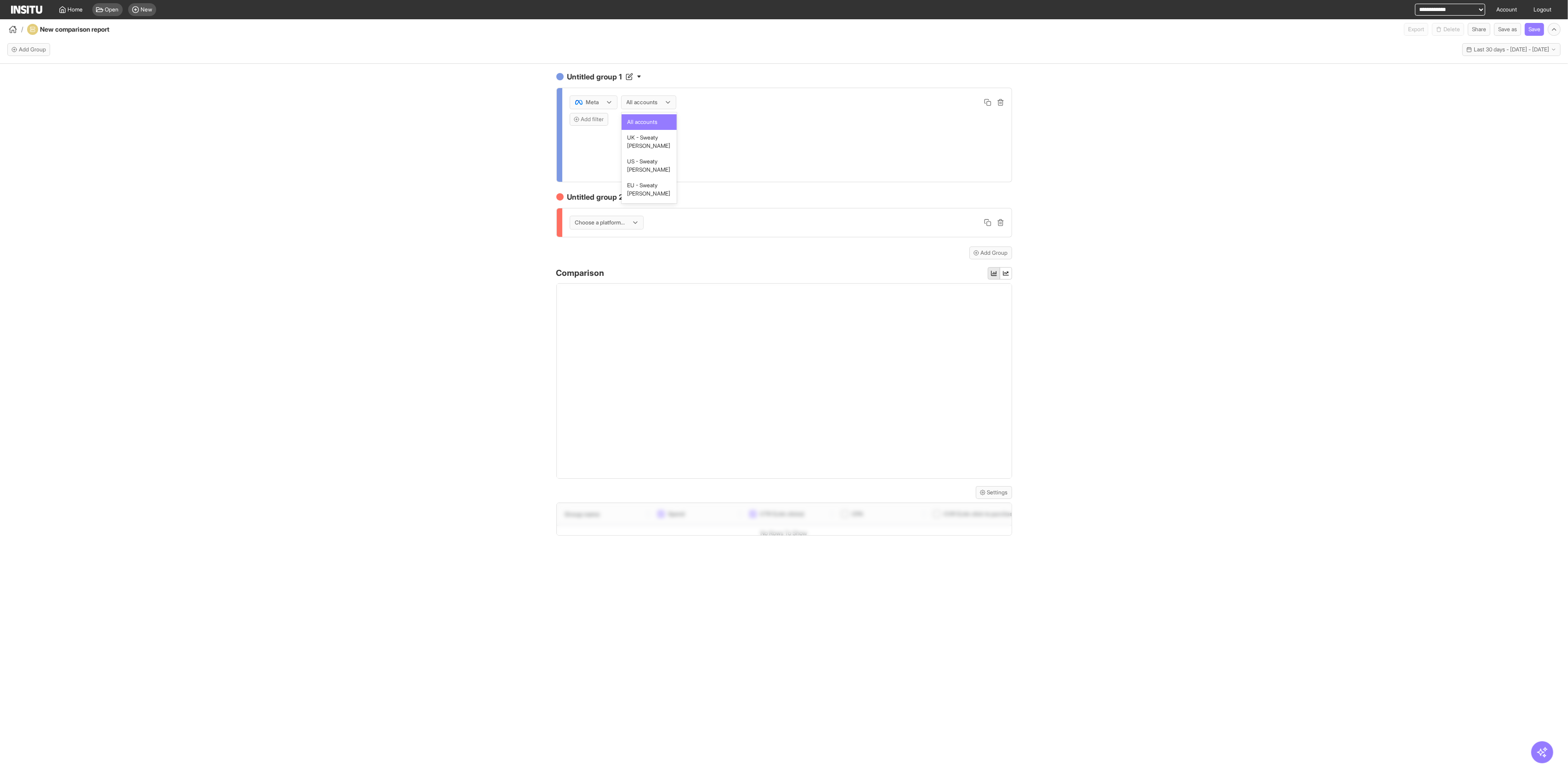
click at [639, 99] on div at bounding box center [642, 102] width 33 height 9
click at [642, 102] on div at bounding box center [642, 102] width 33 height 9
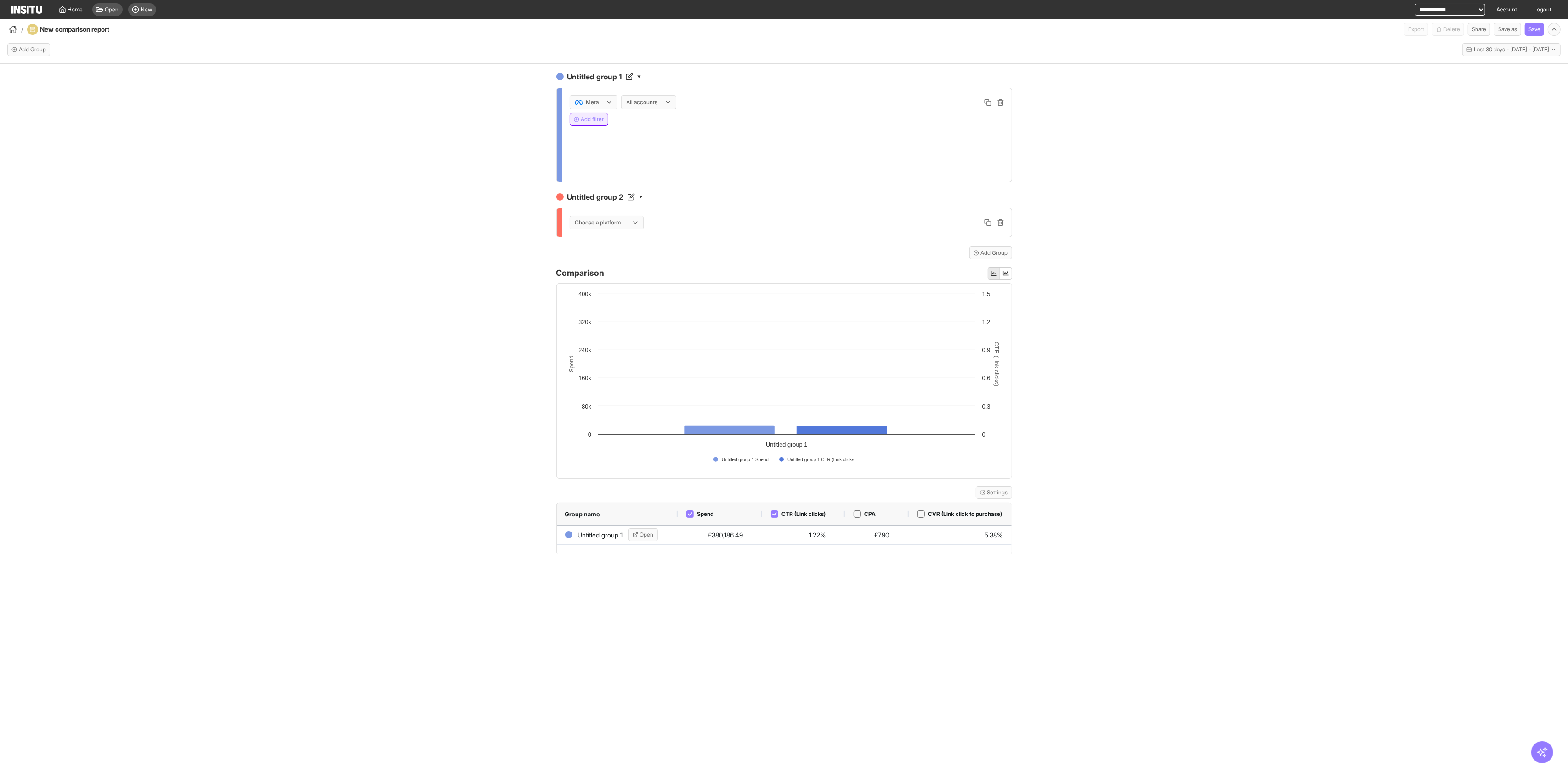
click at [603, 113] on button "Add filter" at bounding box center [589, 119] width 39 height 13
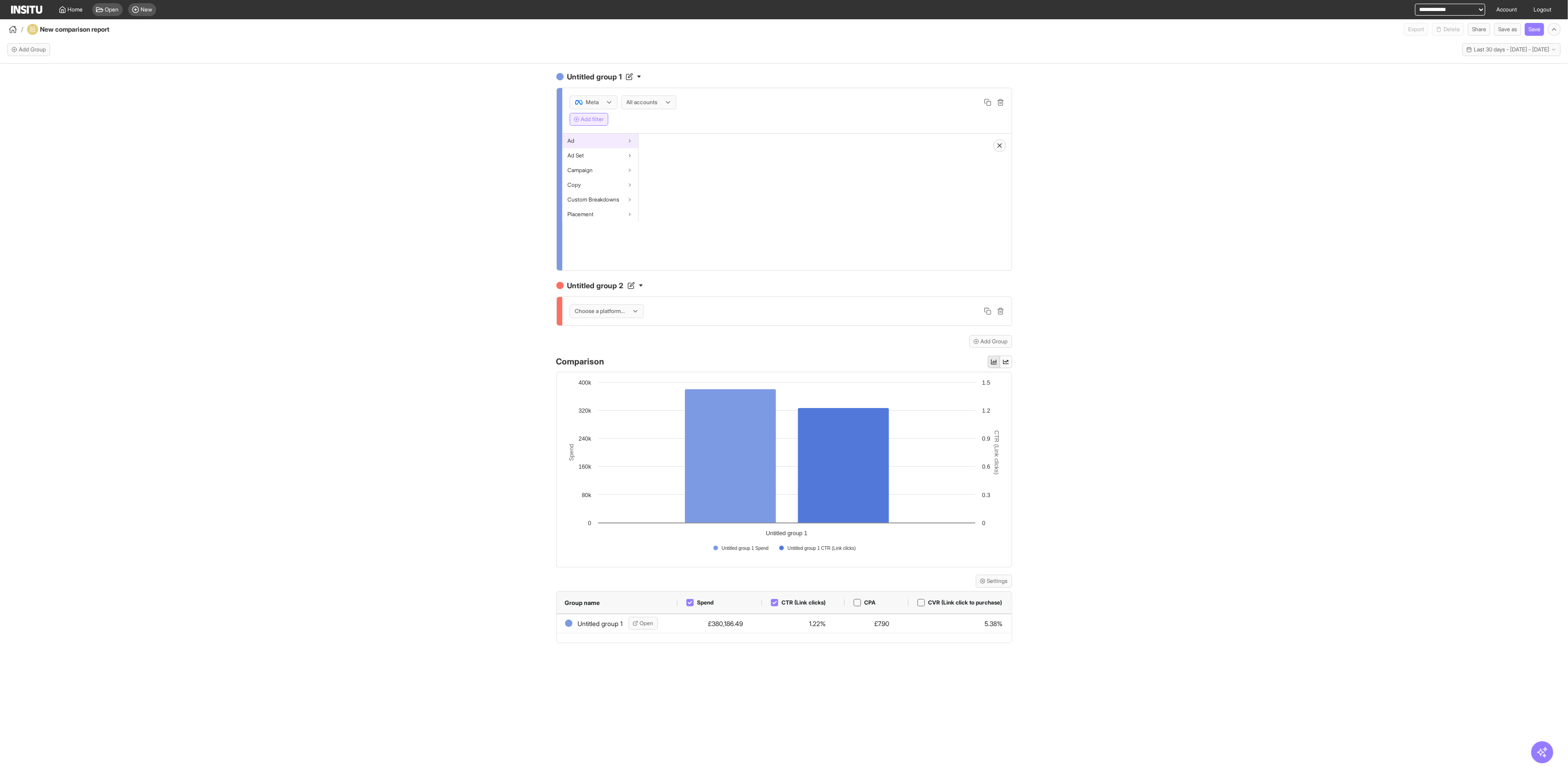
click at [607, 140] on div "Ad" at bounding box center [600, 140] width 76 height 15
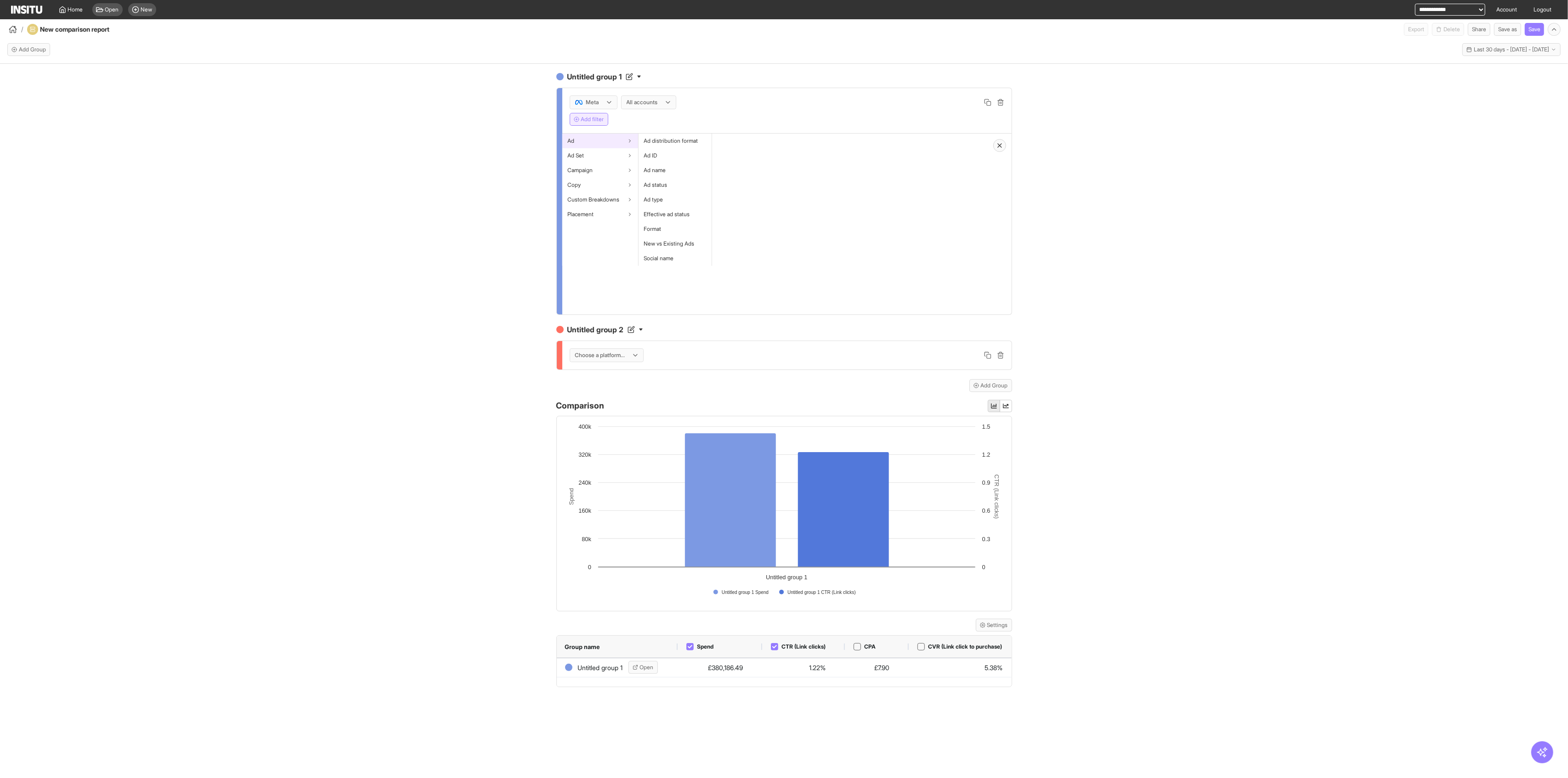
click at [607, 140] on div "Ad" at bounding box center [600, 140] width 76 height 15
click at [605, 156] on div "Ad Set" at bounding box center [600, 155] width 76 height 15
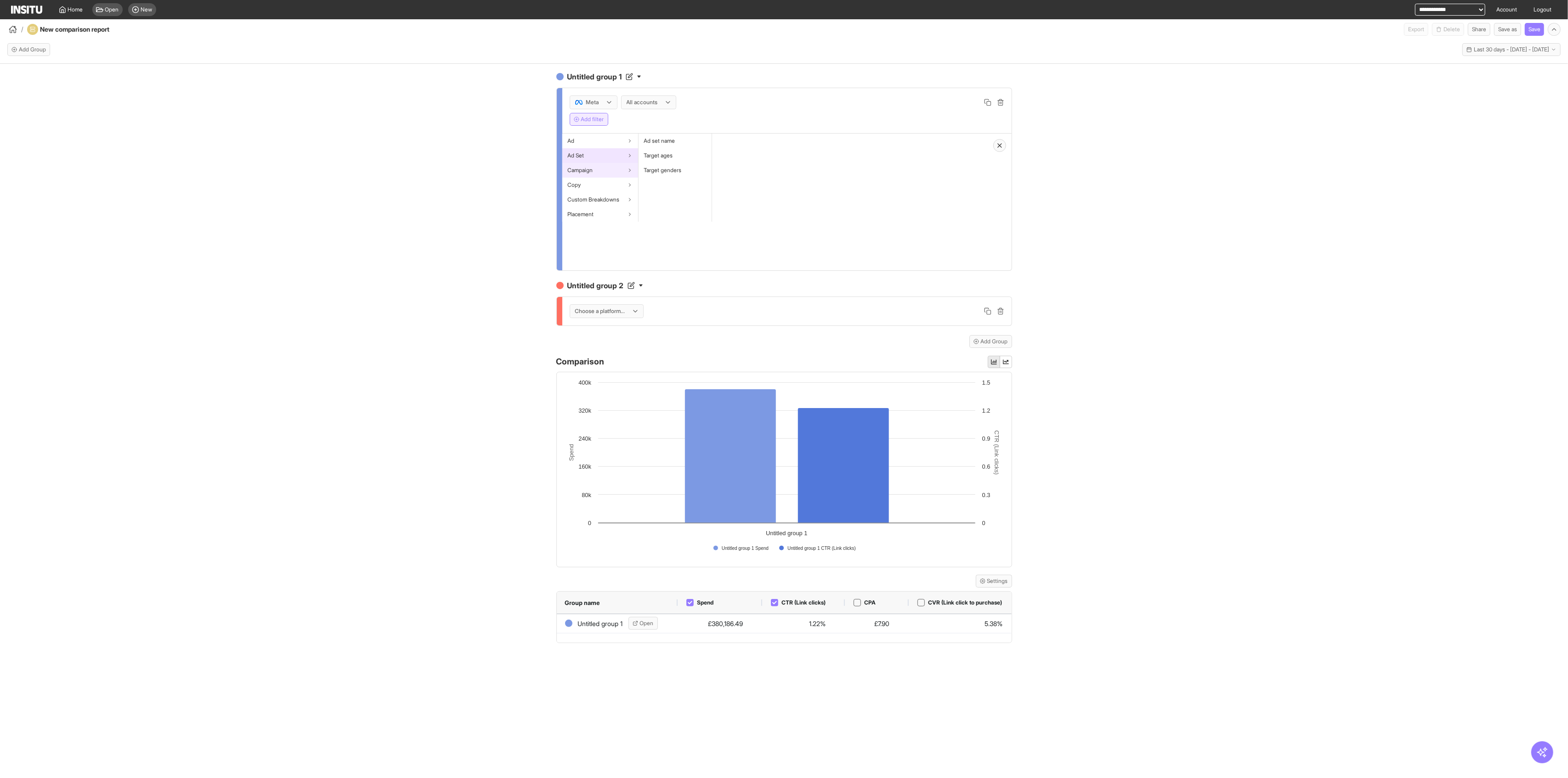
click at [610, 172] on div "Campaign" at bounding box center [600, 170] width 76 height 15
click at [612, 185] on div "Copy" at bounding box center [600, 185] width 76 height 15
click at [614, 200] on span "Custom Breakdowns" at bounding box center [594, 199] width 52 height 8
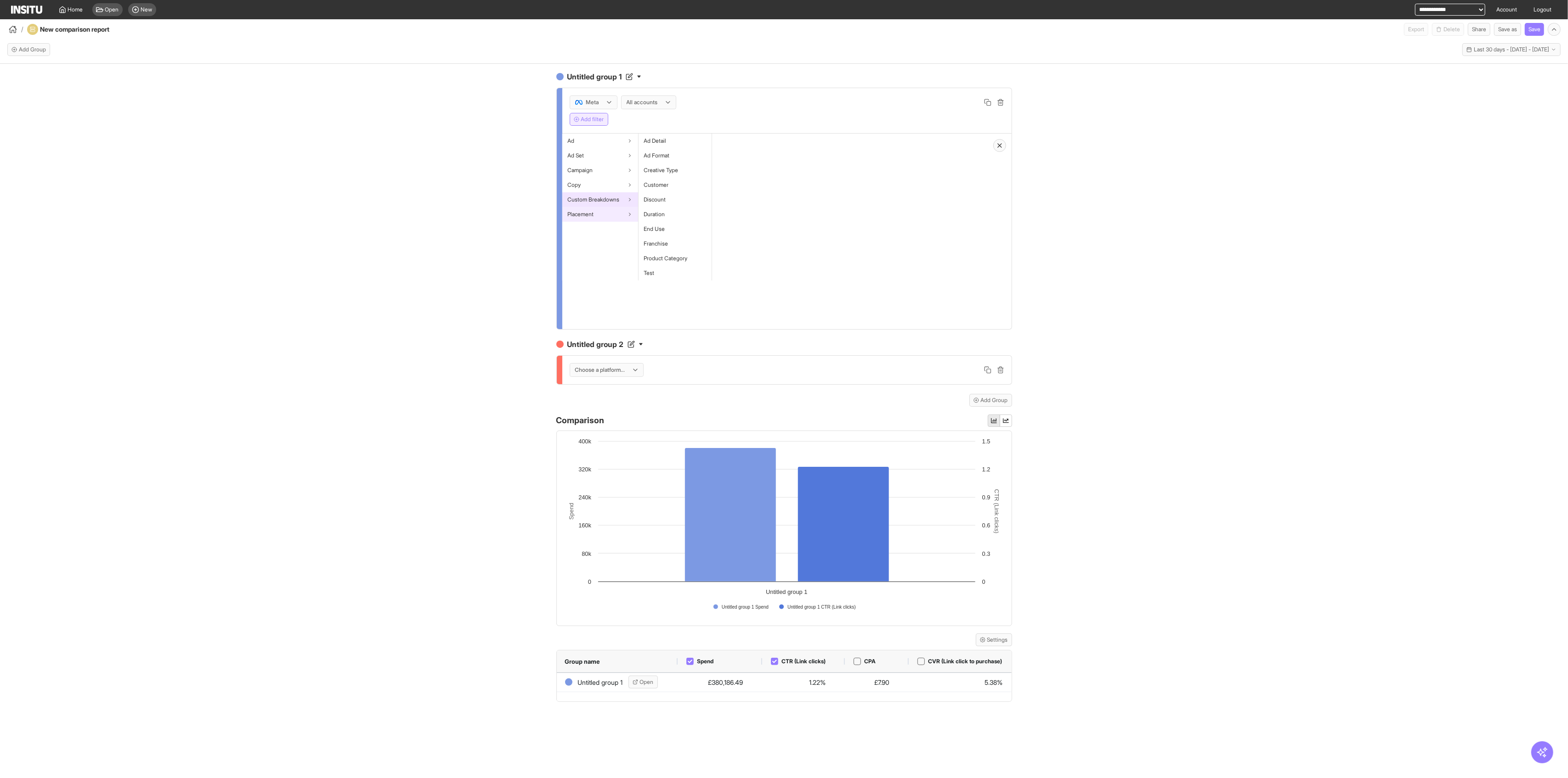
click at [613, 215] on div "Placement" at bounding box center [600, 214] width 76 height 15
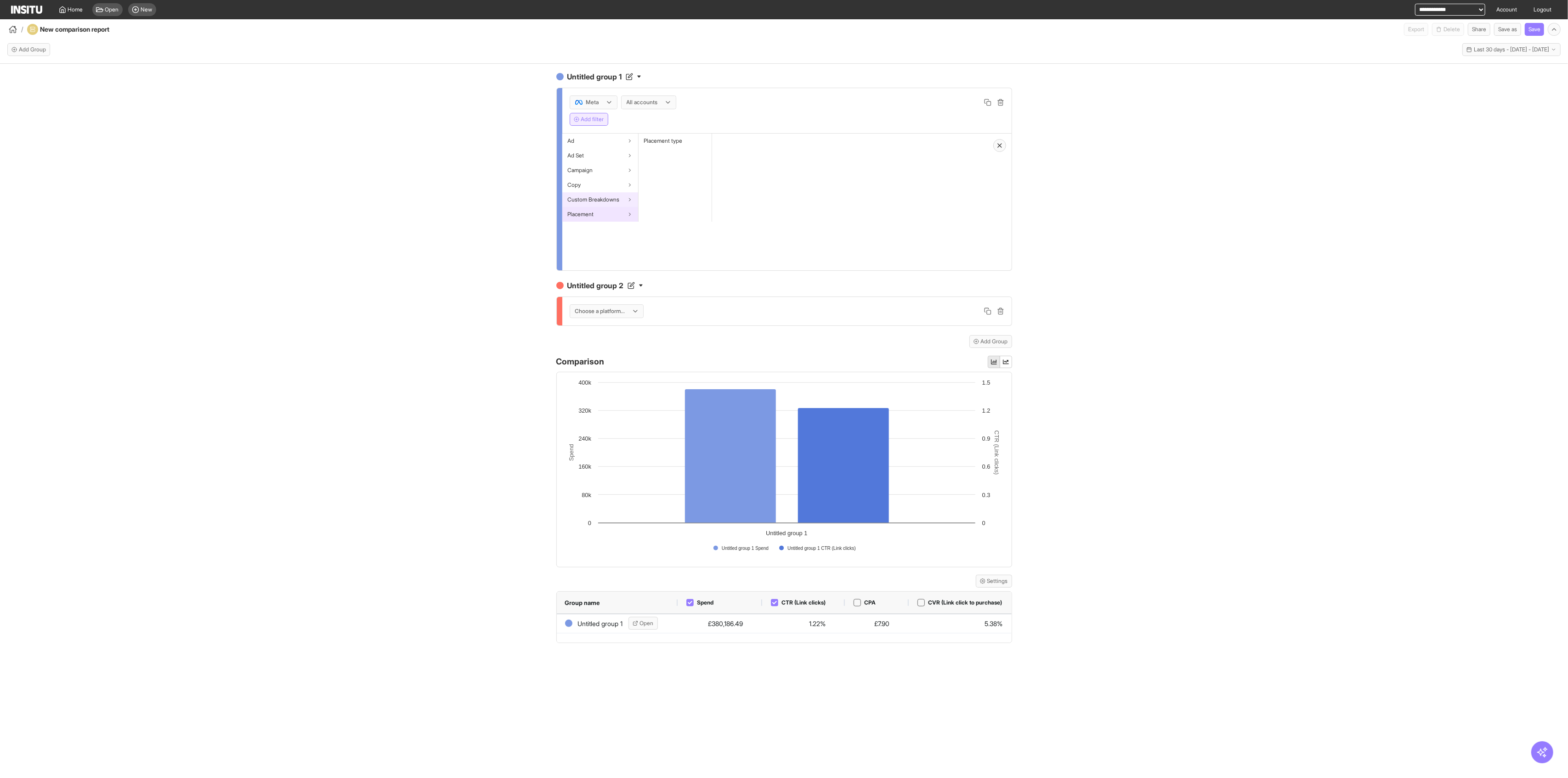
click at [610, 202] on span "Custom Breakdowns" at bounding box center [594, 199] width 52 height 8
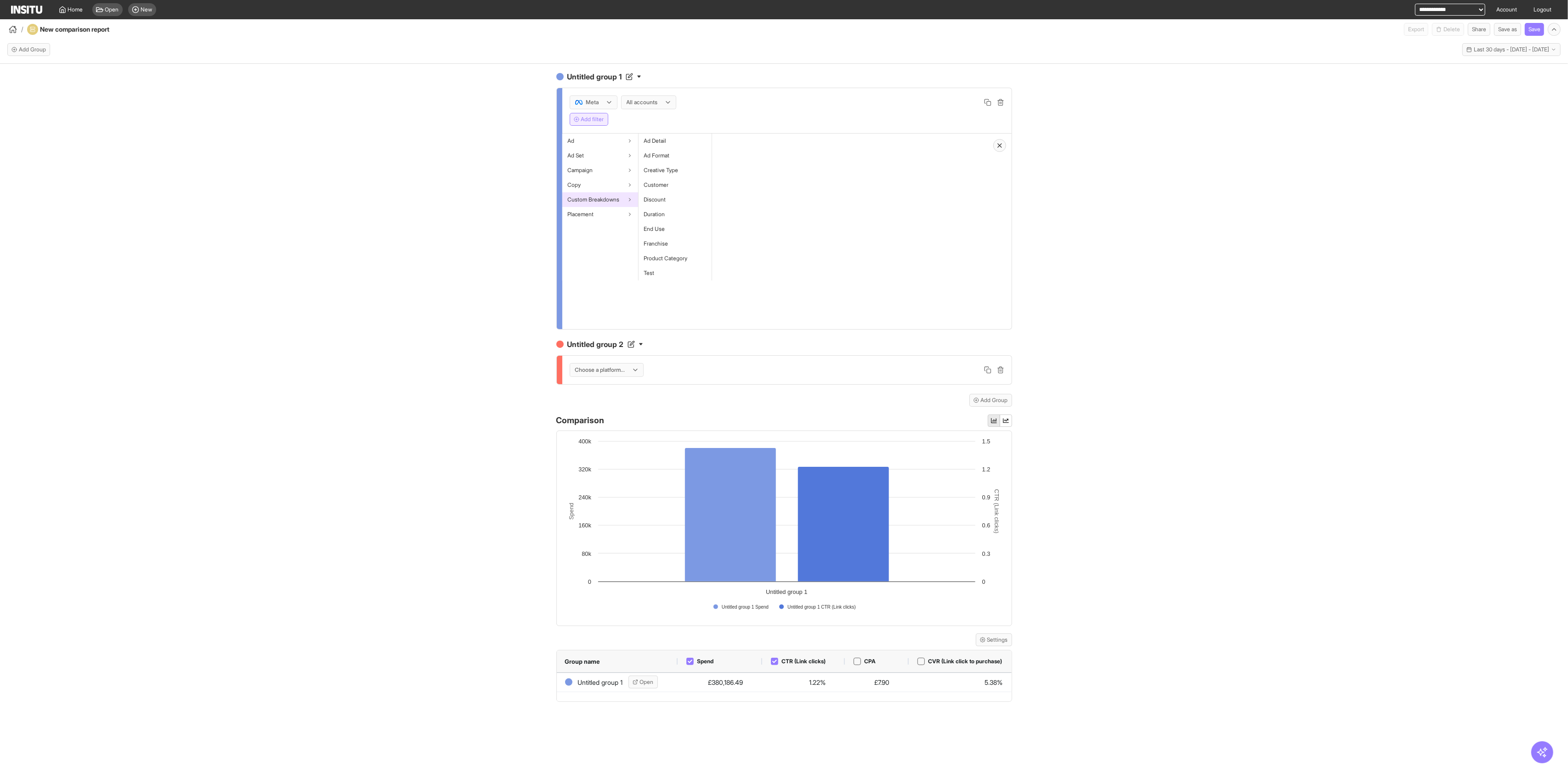
click at [514, 233] on div "Untitled group 1 Meta All accounts Add filter Ad Ad Set Campaign Copy Custom Br…" at bounding box center [784, 429] width 1568 height 731
click at [596, 148] on div "Ad Set" at bounding box center [600, 155] width 76 height 15
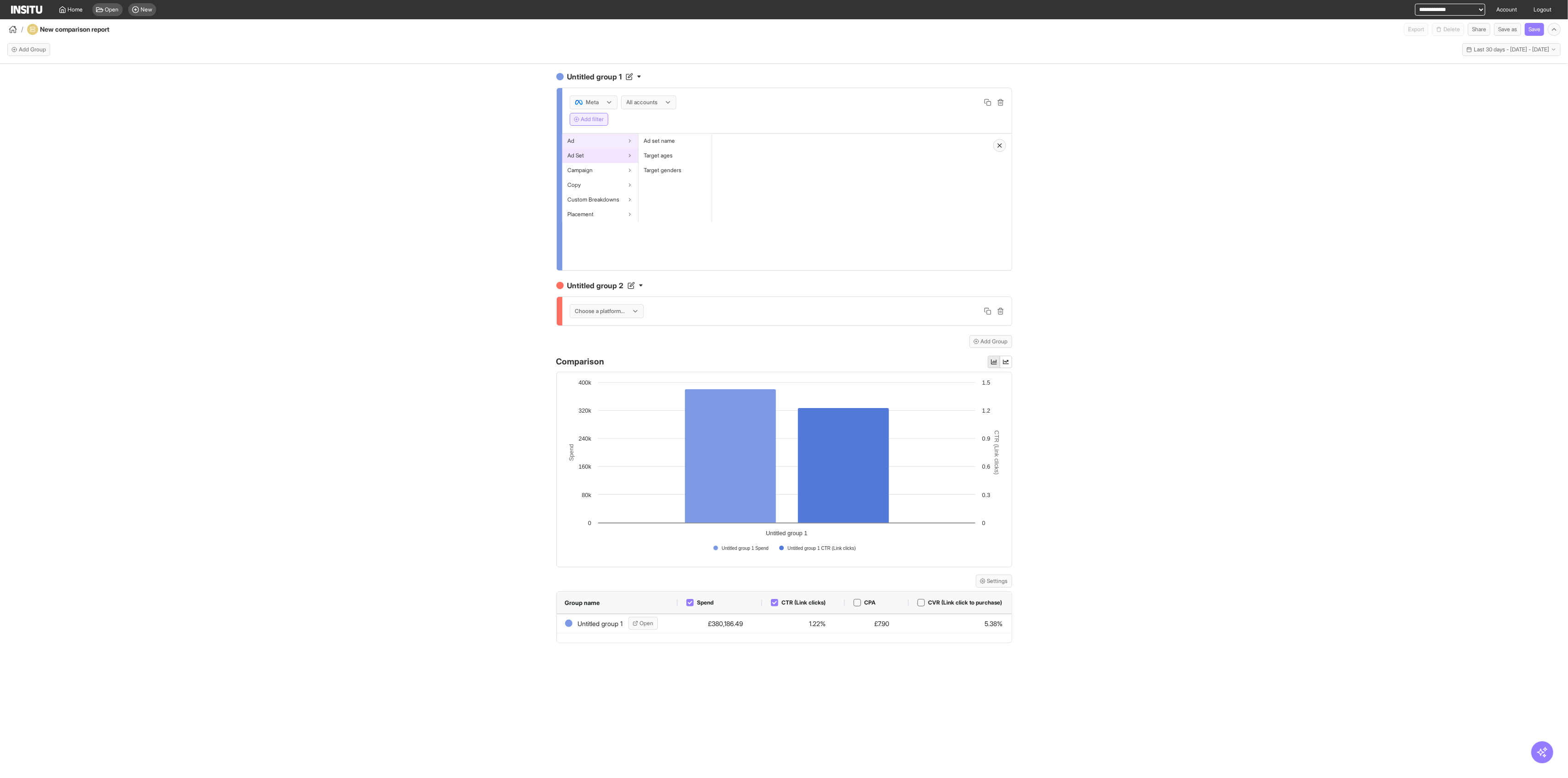
click at [594, 138] on div "Ad" at bounding box center [600, 140] width 76 height 15
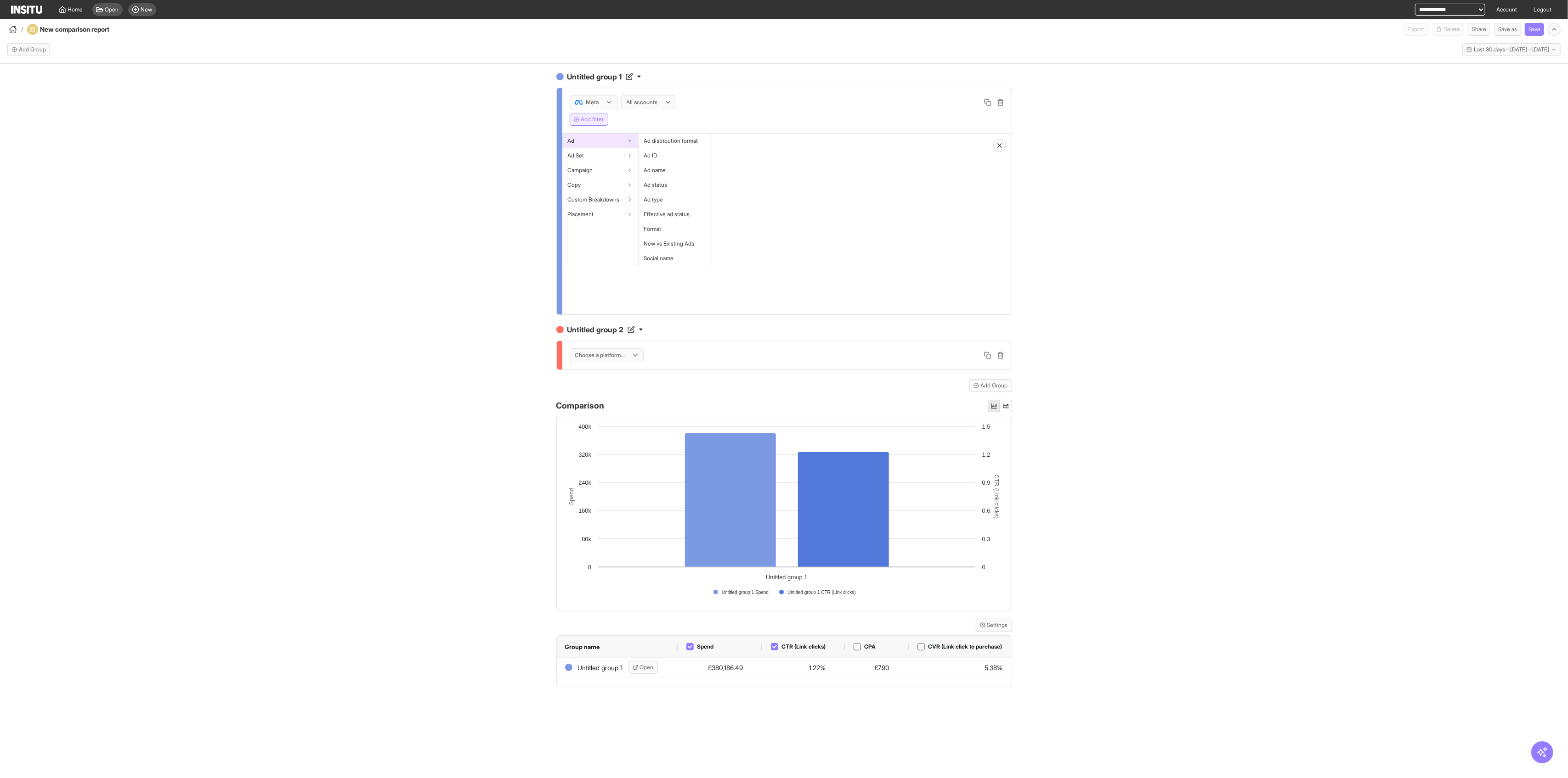
click at [529, 249] on div "Untitled group 1 Meta All accounts Add filter Ad Ad Set Campaign Copy Custom Br…" at bounding box center [784, 429] width 1568 height 731
click at [585, 141] on div "Ad" at bounding box center [600, 140] width 76 height 15
click at [997, 148] on icon "button" at bounding box center [999, 145] width 8 height 8
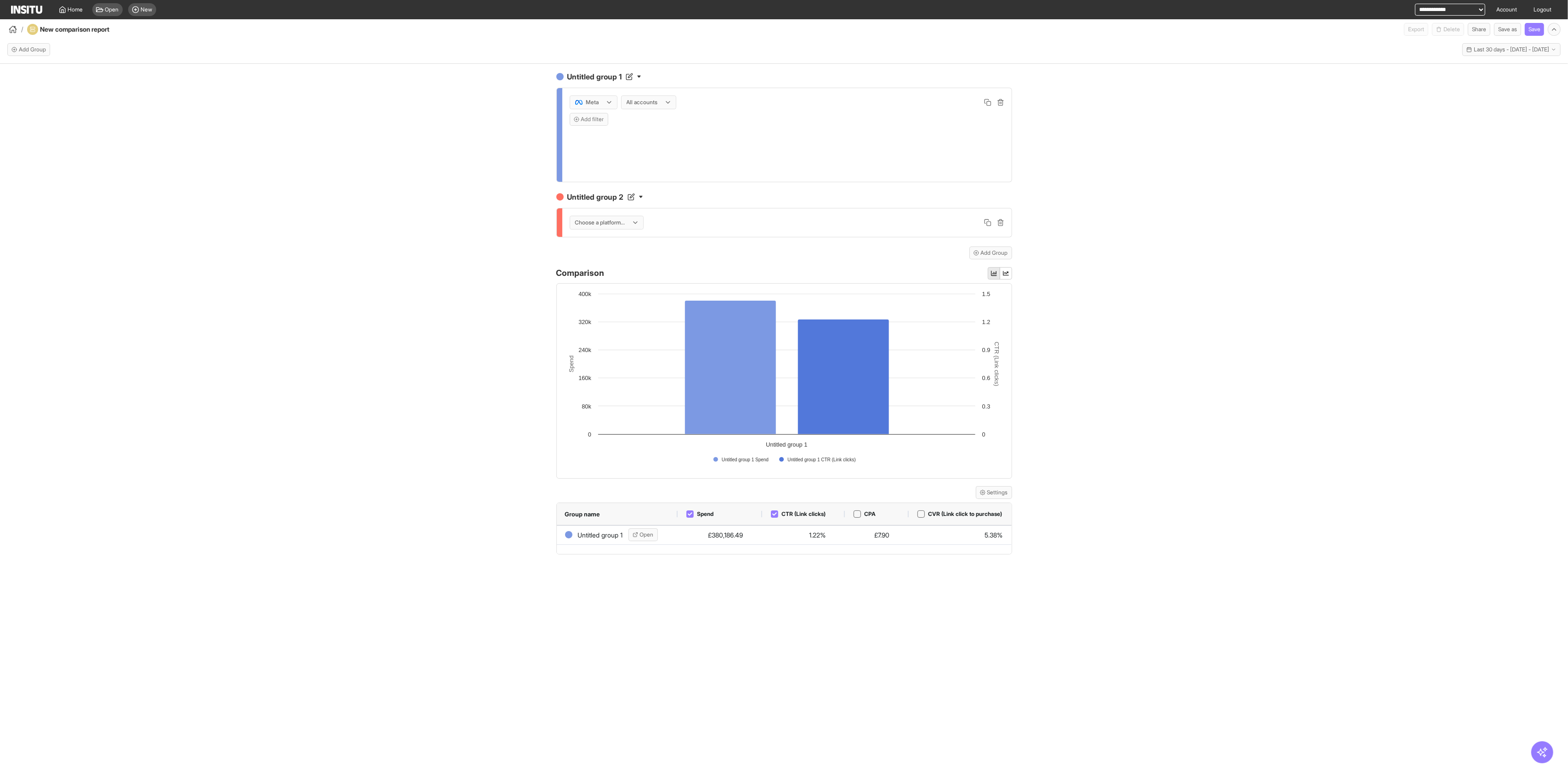
drag, startPoint x: 593, startPoint y: 236, endPoint x: 601, endPoint y: 222, distance: 16.1
click at [594, 236] on div "Choose a platform..." at bounding box center [787, 222] width 449 height 28
click at [602, 220] on div at bounding box center [600, 222] width 52 height 9
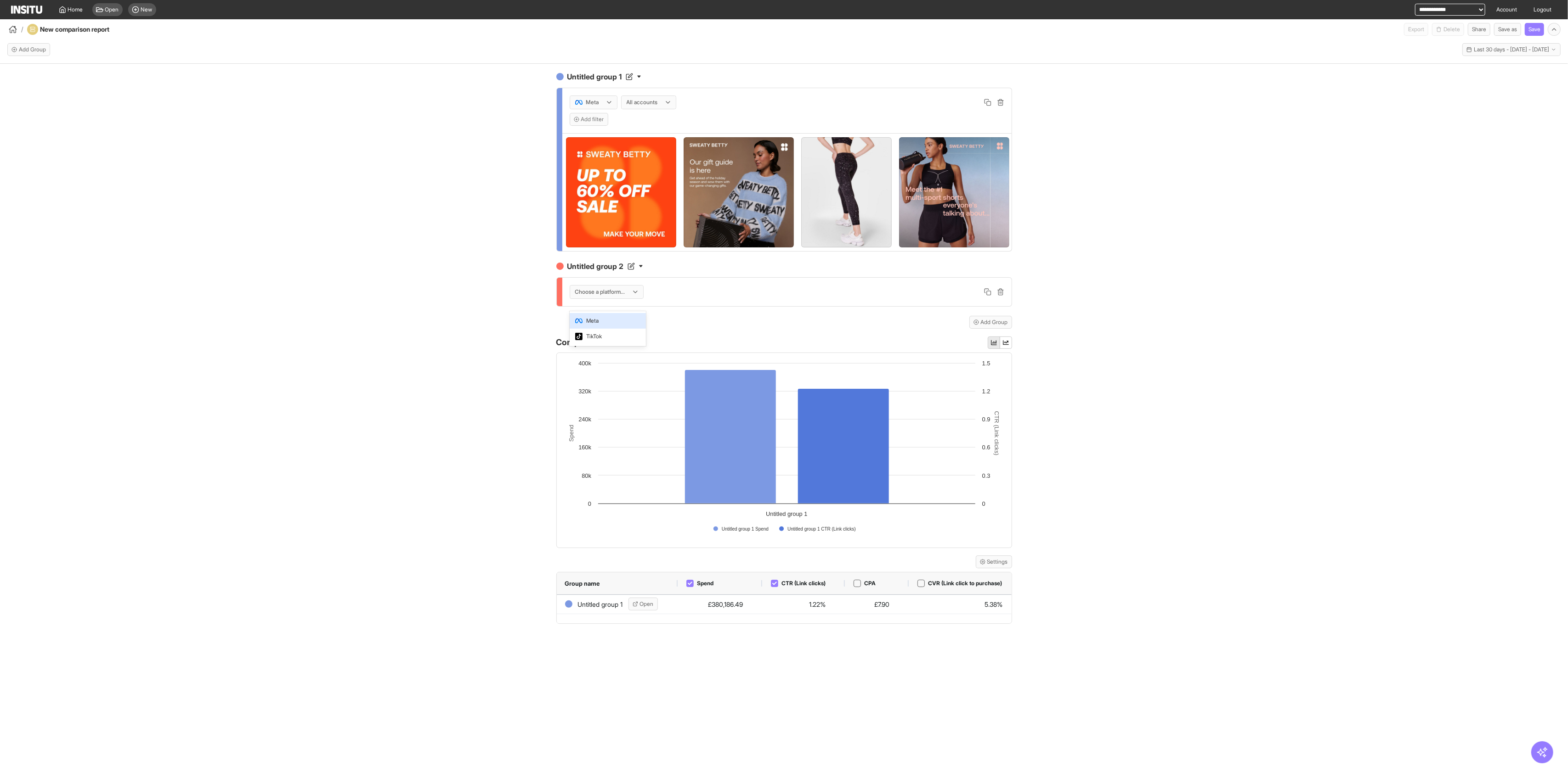
click at [617, 317] on span "Meta" at bounding box center [607, 321] width 65 height 8
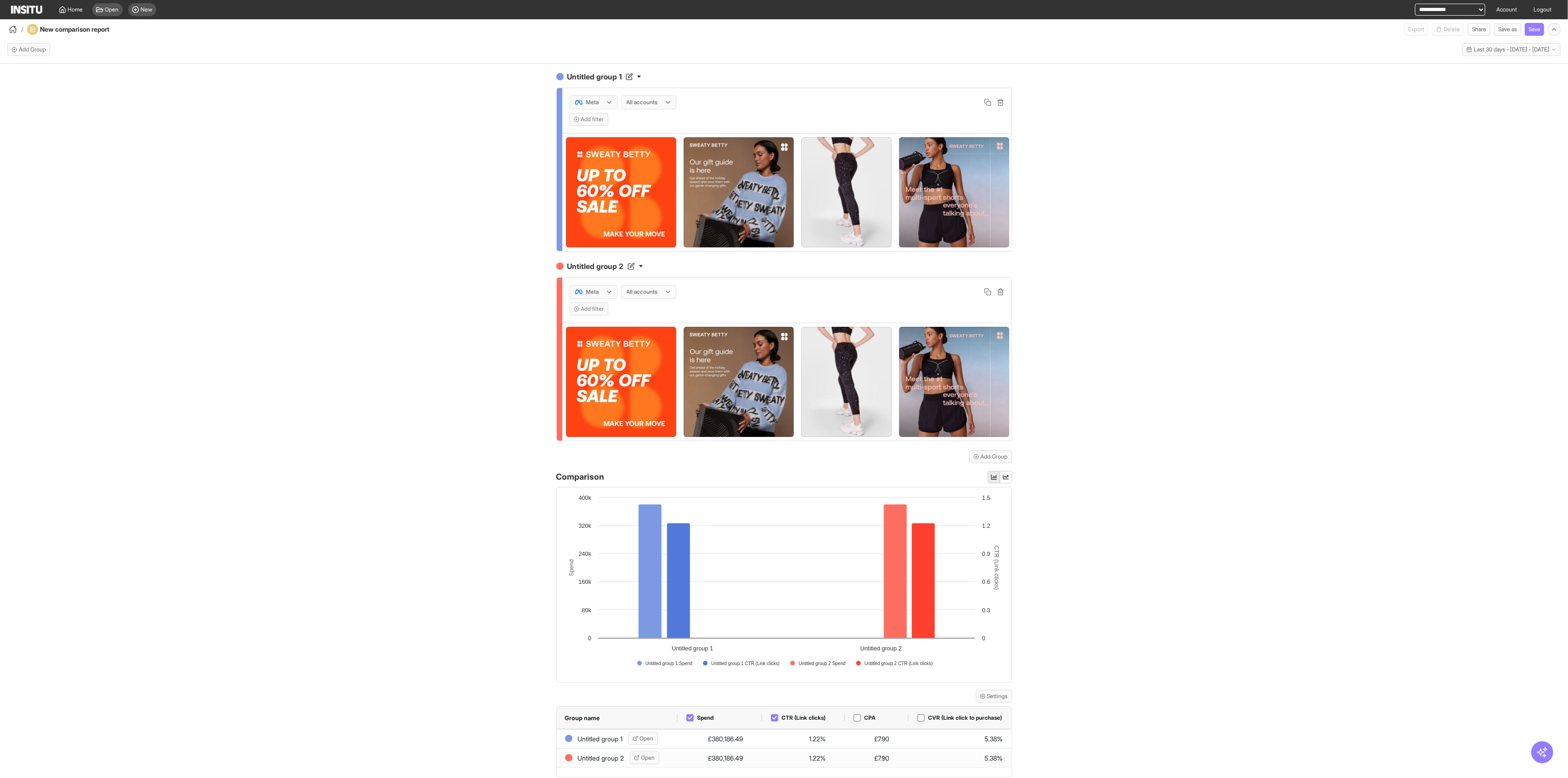
click at [639, 105] on div at bounding box center [642, 102] width 33 height 9
click at [653, 137] on span "UK - Sweaty [PERSON_NAME]" at bounding box center [644, 142] width 44 height 17
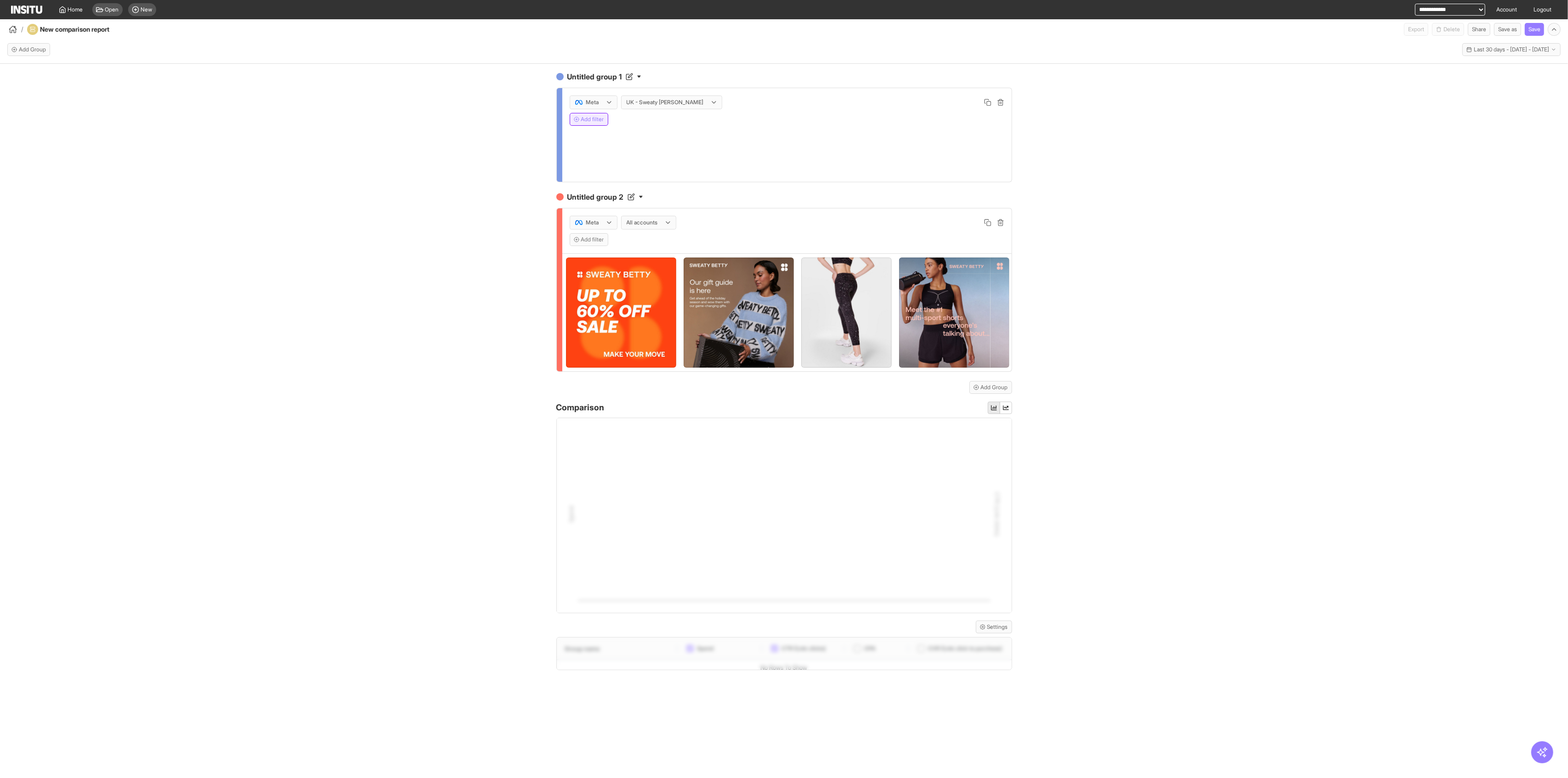
click at [602, 115] on button "Add filter" at bounding box center [589, 119] width 39 height 13
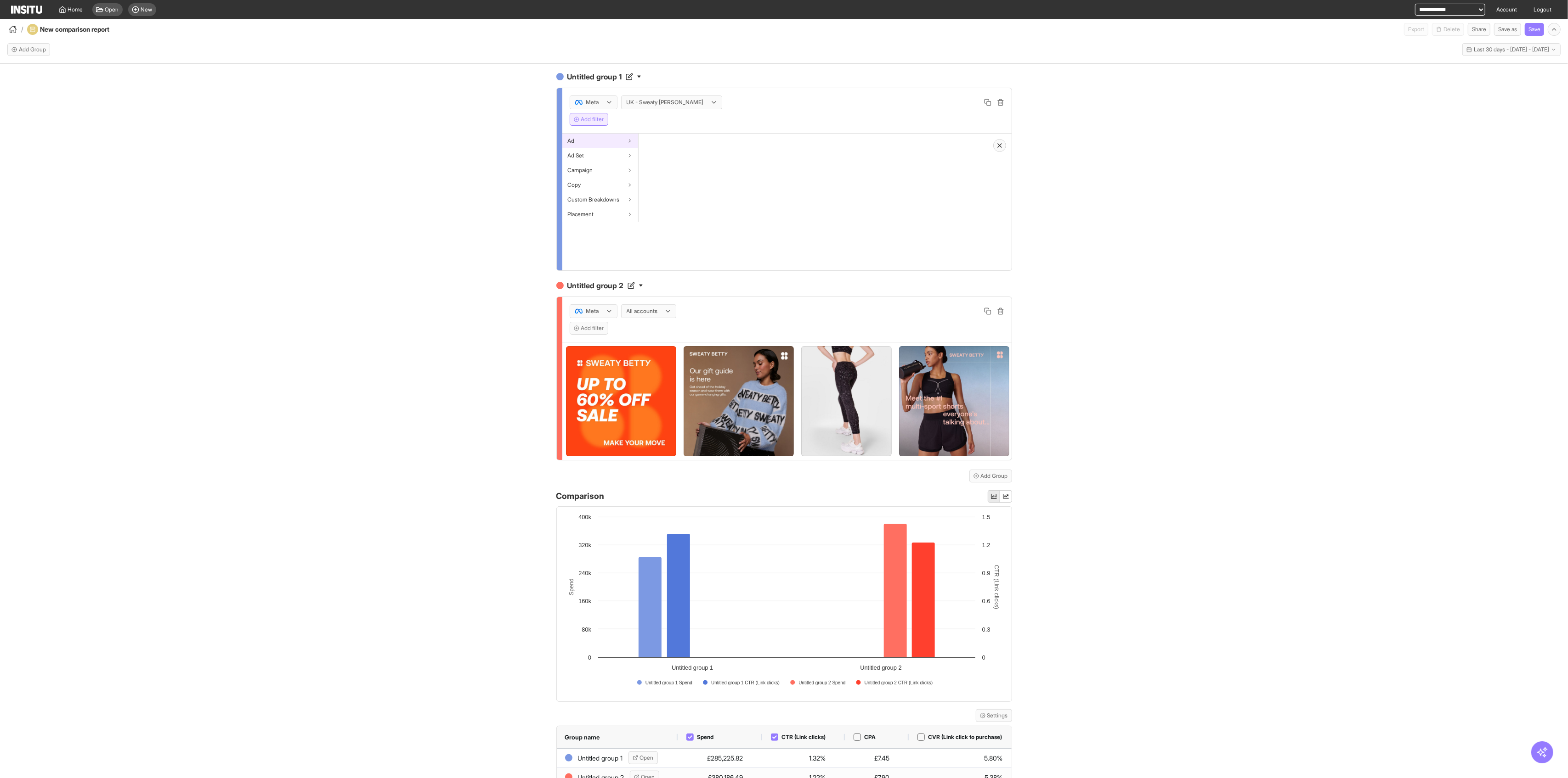
click at [601, 140] on div "Ad" at bounding box center [600, 140] width 76 height 15
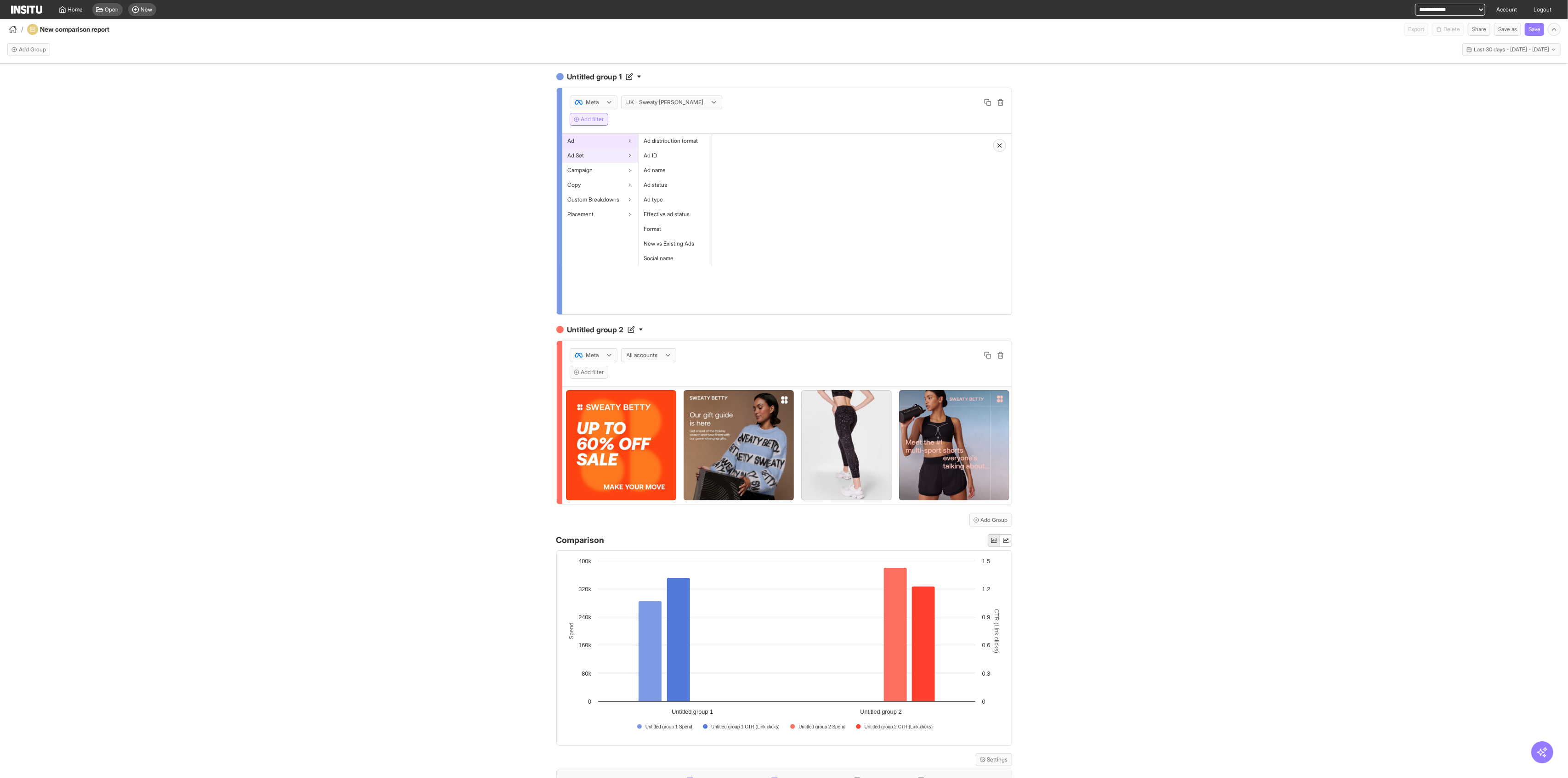
click at [605, 162] on div "Ad Set" at bounding box center [600, 155] width 76 height 15
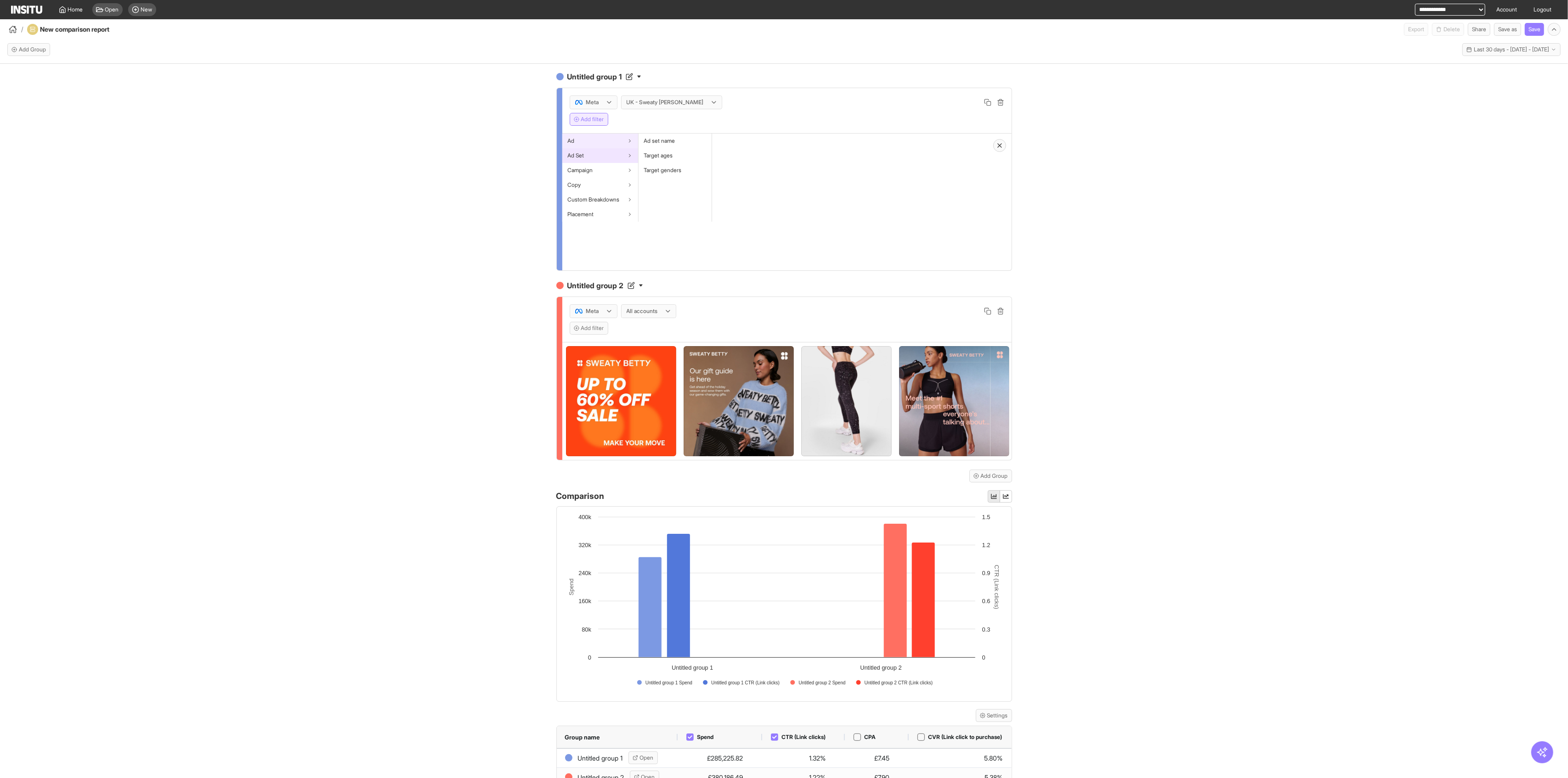
click at [602, 143] on div "Ad" at bounding box center [600, 140] width 76 height 15
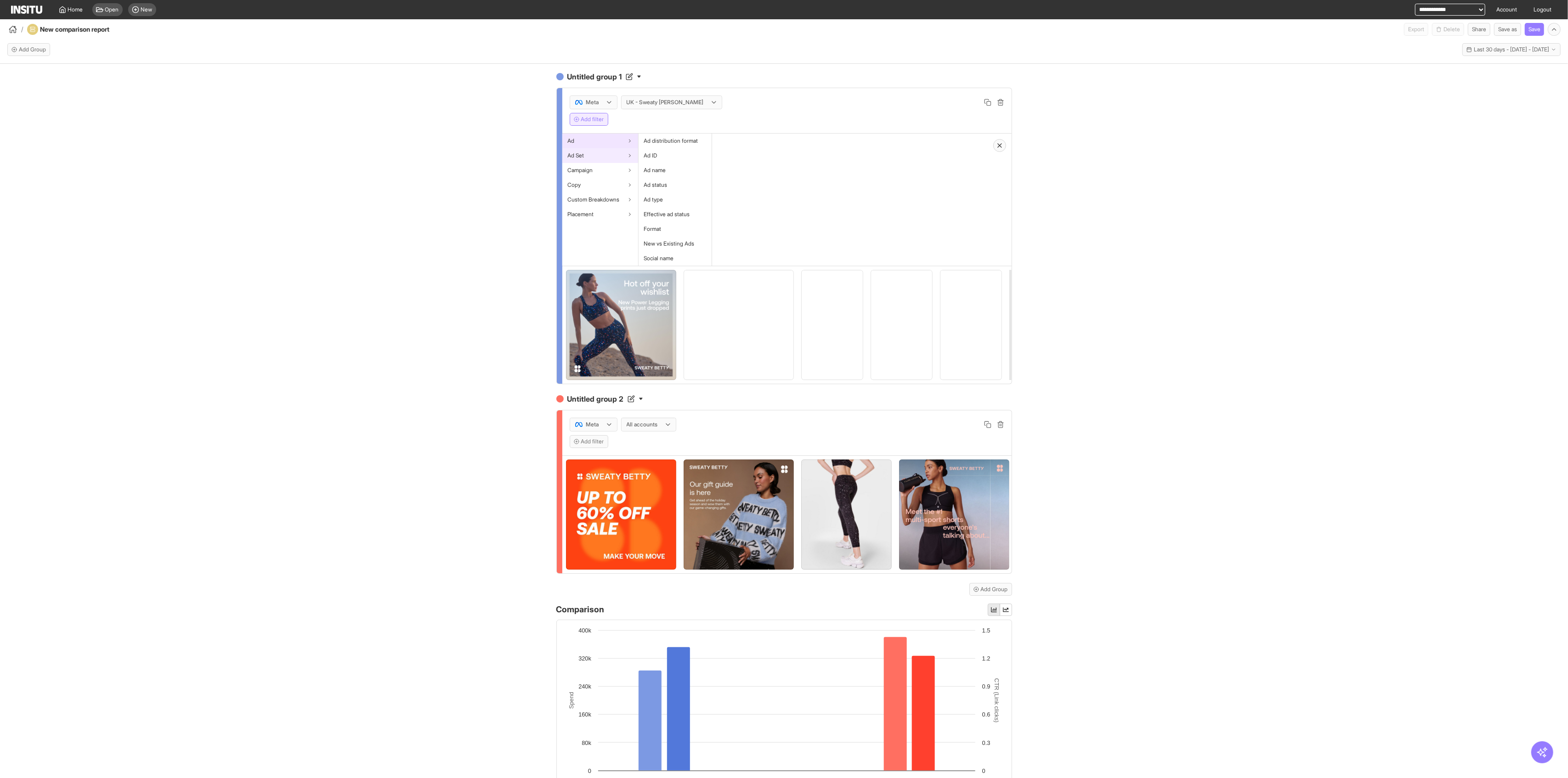
click at [606, 158] on div "Ad Set" at bounding box center [600, 155] width 76 height 15
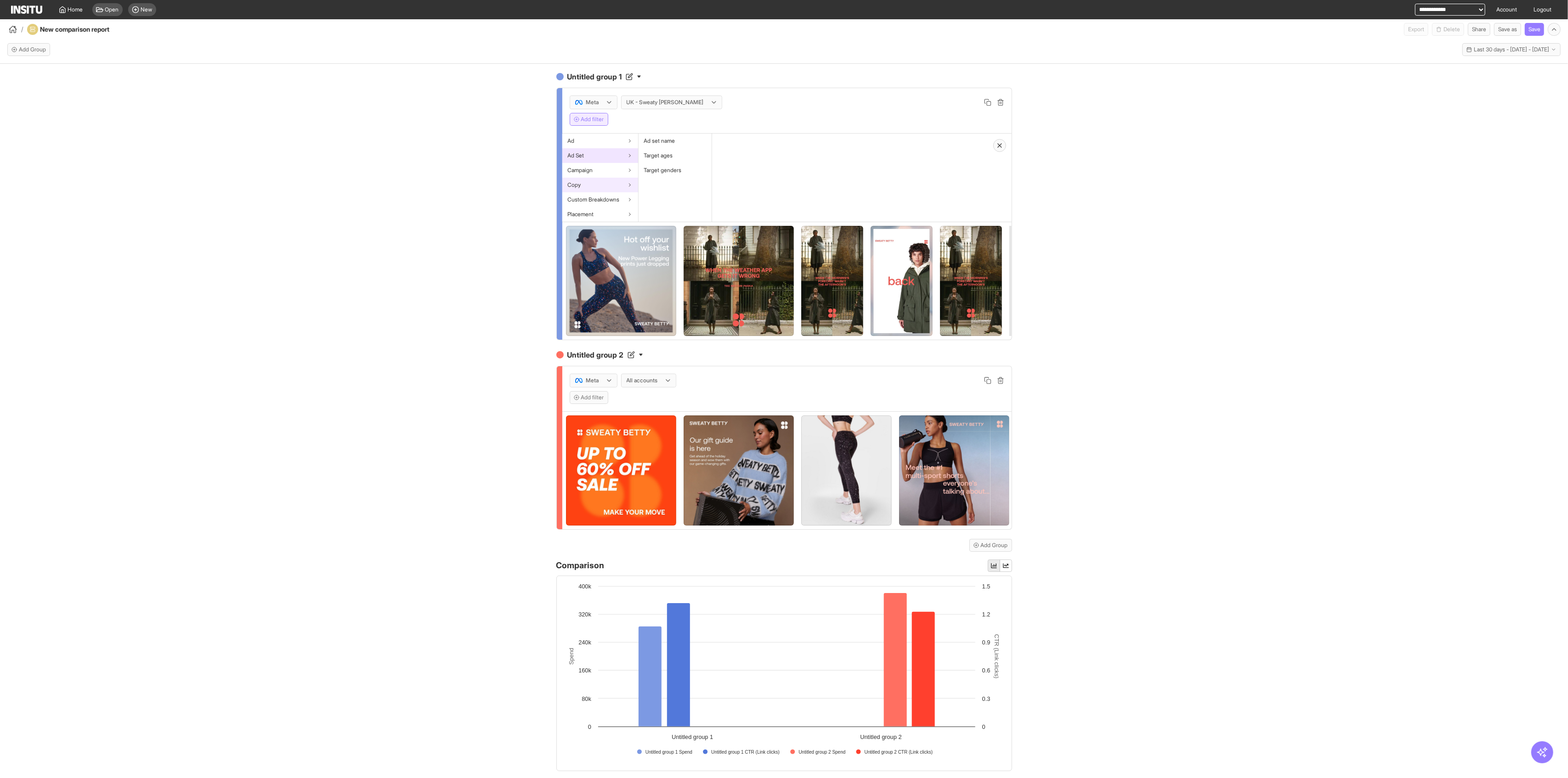
click at [609, 178] on div "Copy" at bounding box center [600, 185] width 76 height 15
click at [610, 193] on div "Custom Breakdowns" at bounding box center [600, 199] width 76 height 15
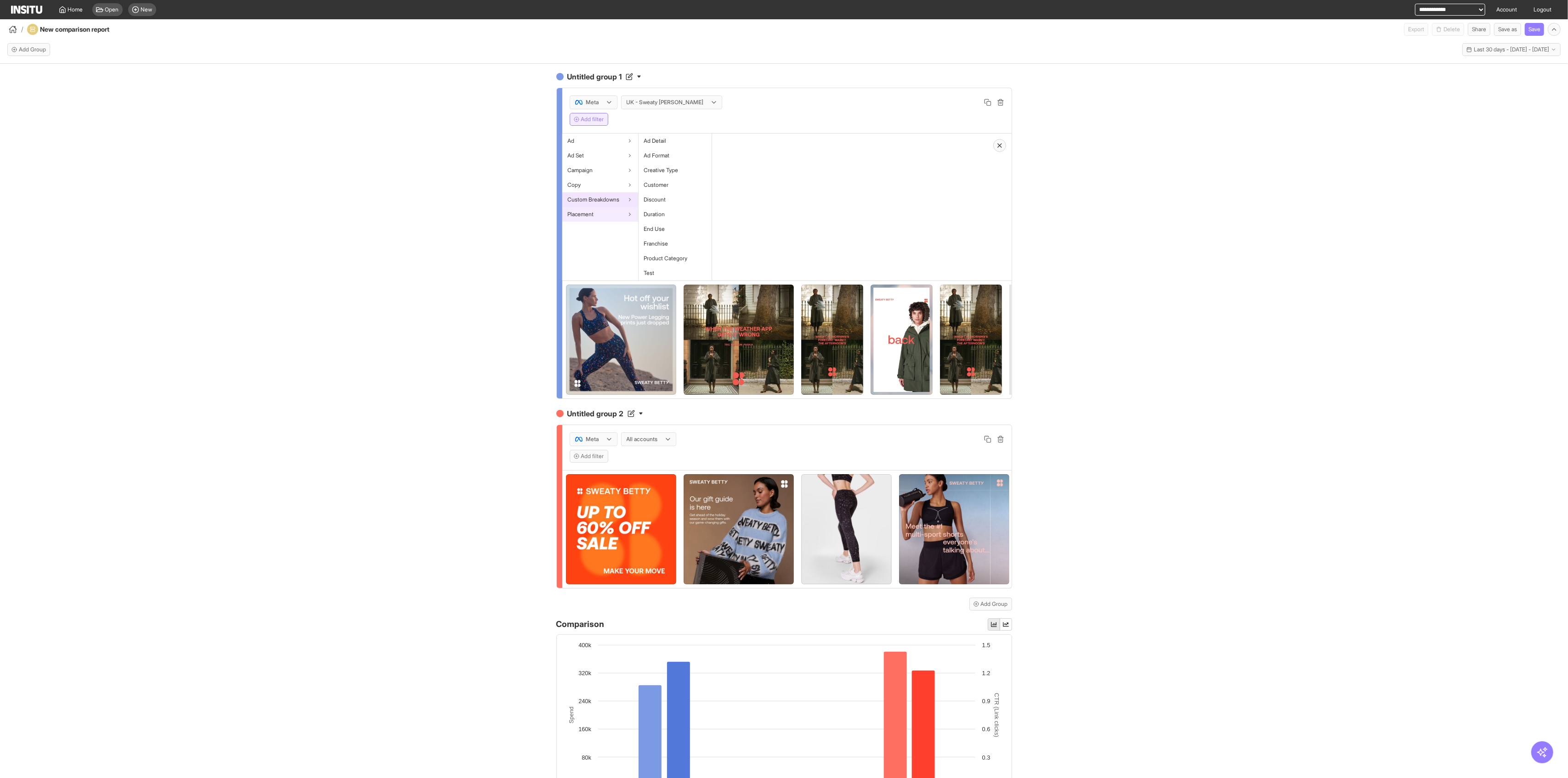
click at [612, 220] on div "Placement" at bounding box center [600, 214] width 76 height 15
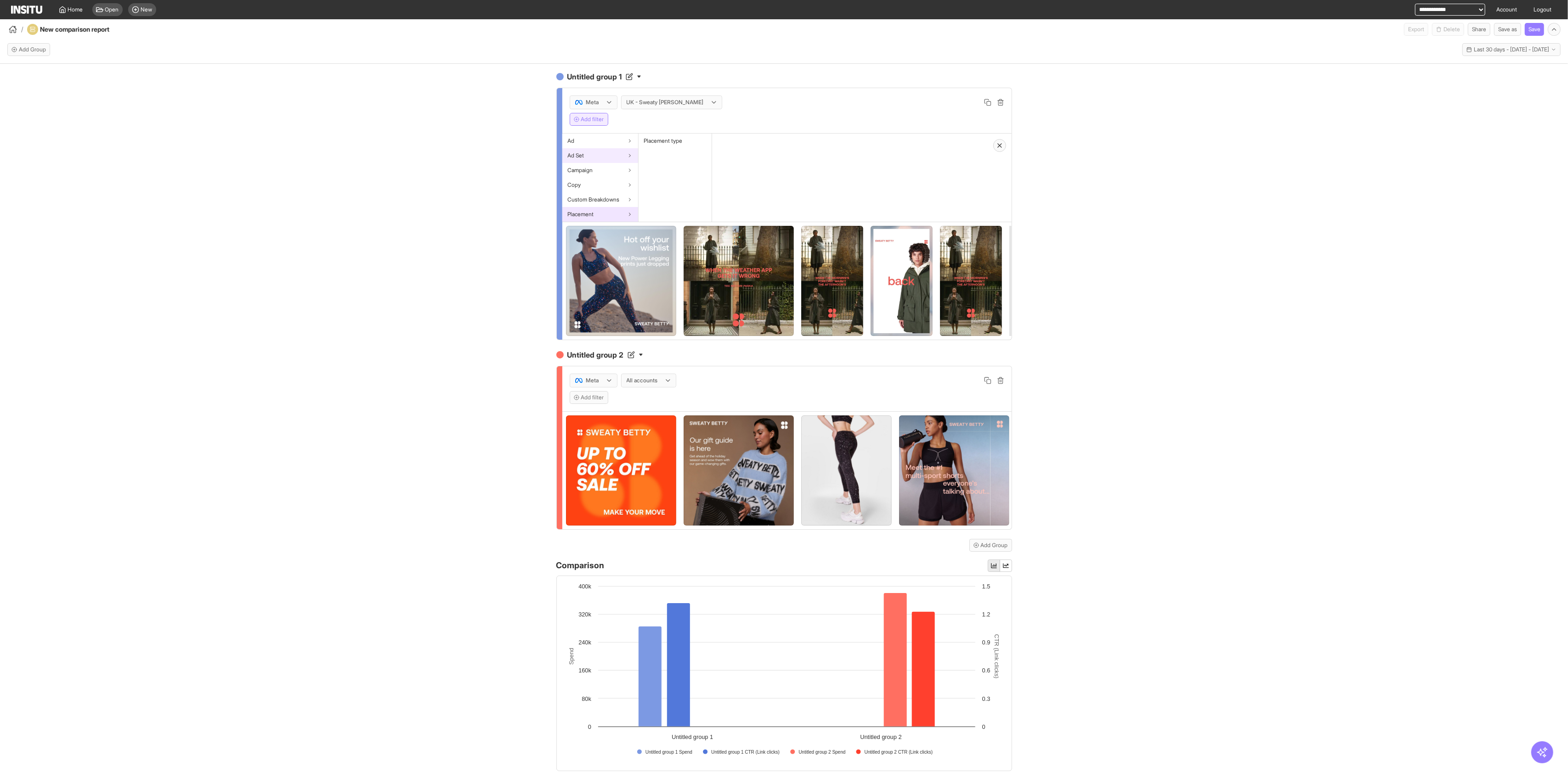
click at [610, 148] on div "Ad Set" at bounding box center [600, 155] width 76 height 15
click at [609, 143] on div "Ad" at bounding box center [600, 140] width 76 height 15
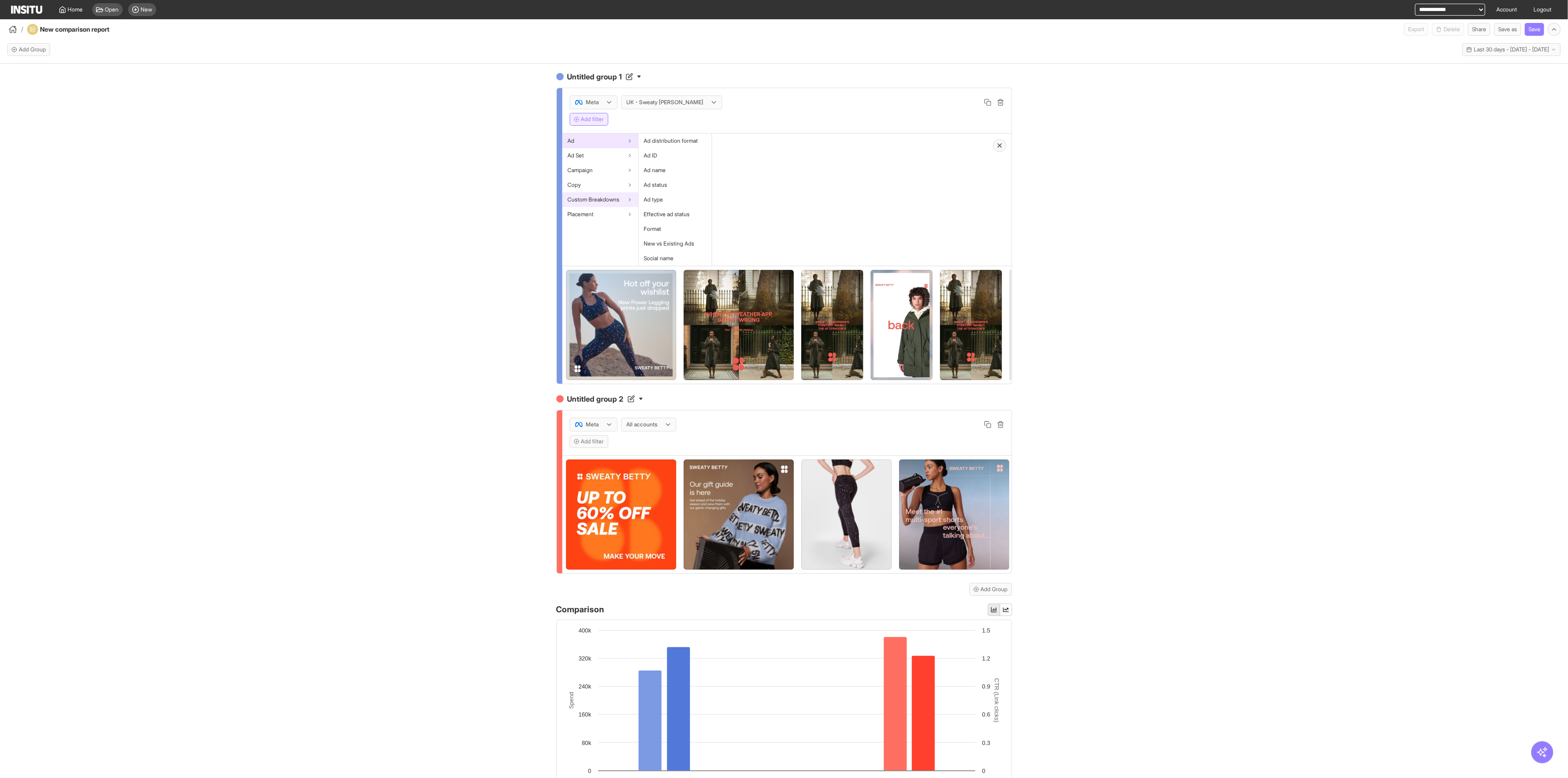
click at [612, 201] on span "Custom Breakdowns" at bounding box center [594, 199] width 52 height 8
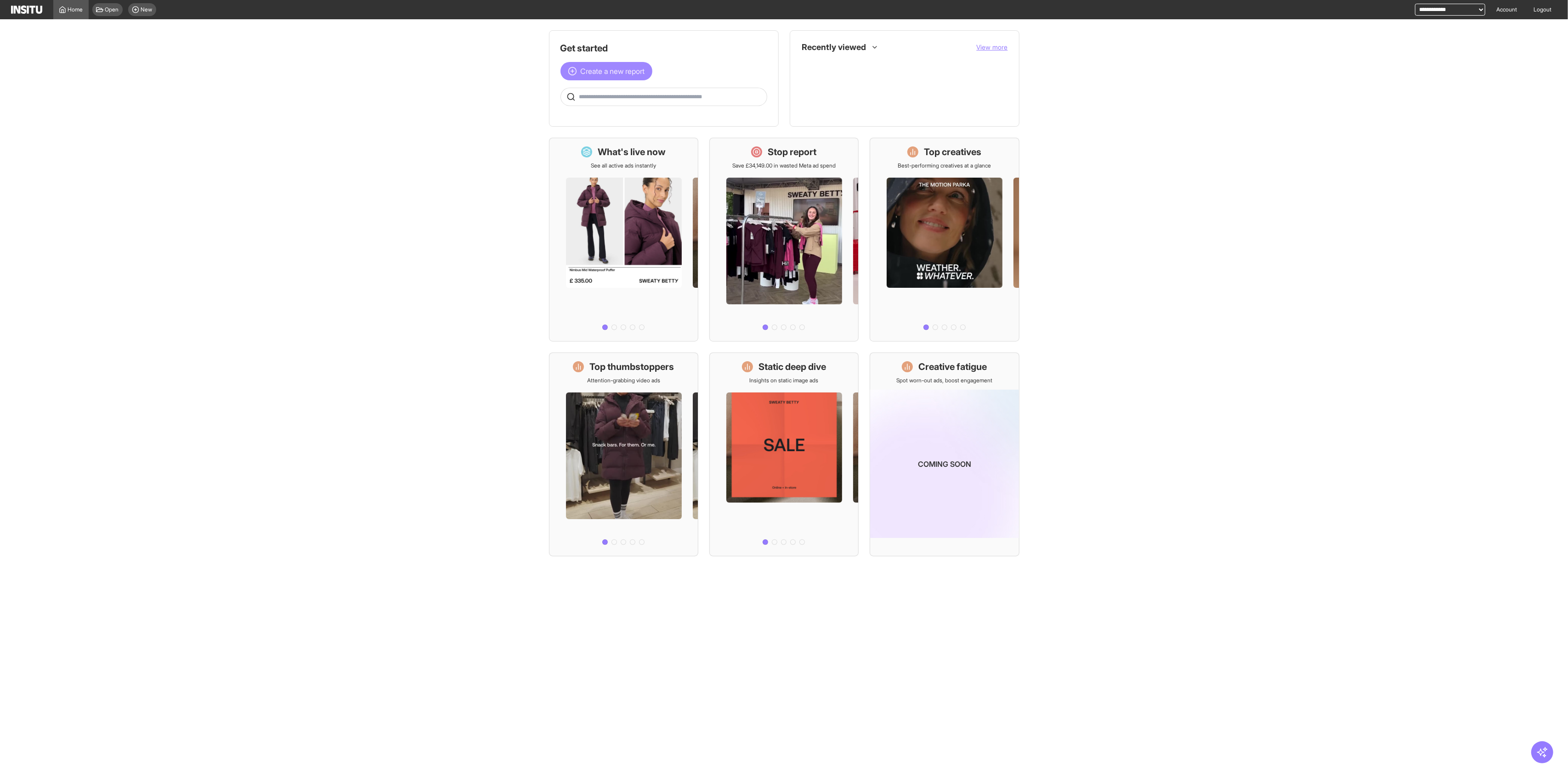
click at [602, 72] on span "Create a new report" at bounding box center [612, 72] width 65 height 11
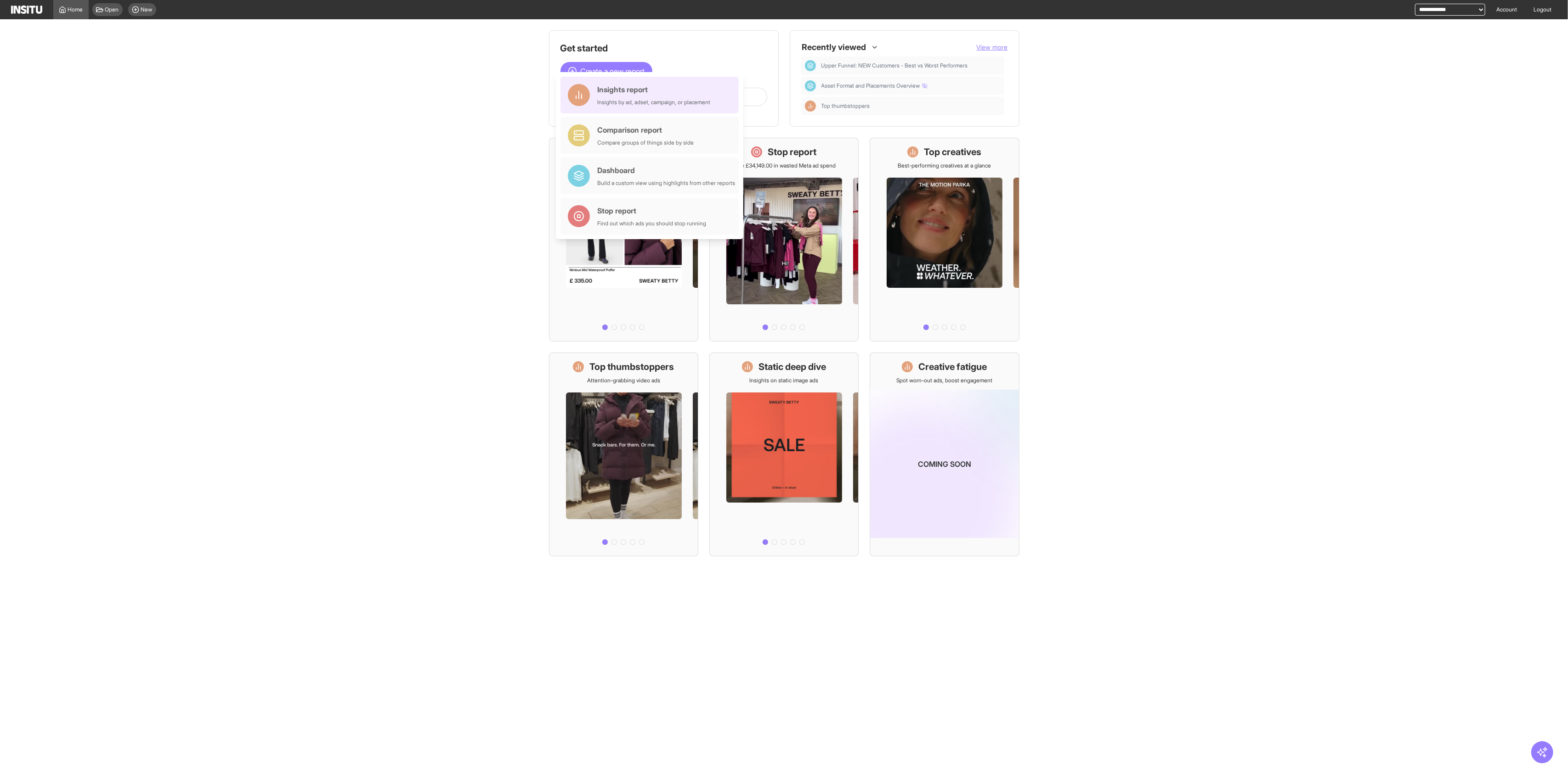
click at [609, 101] on div "Insights by ad, adset, campaign, or placement" at bounding box center [653, 102] width 113 height 8
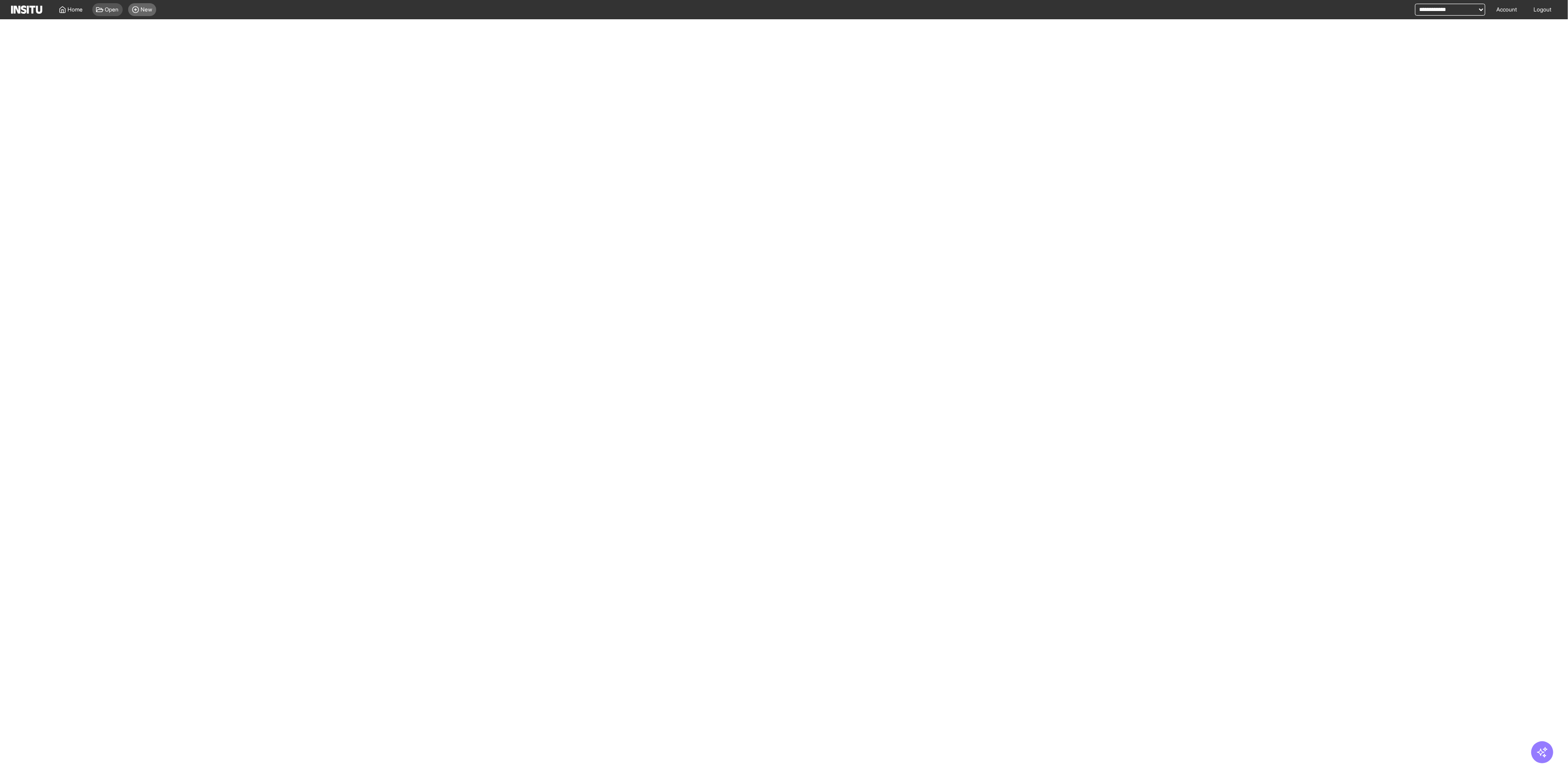
select select "**"
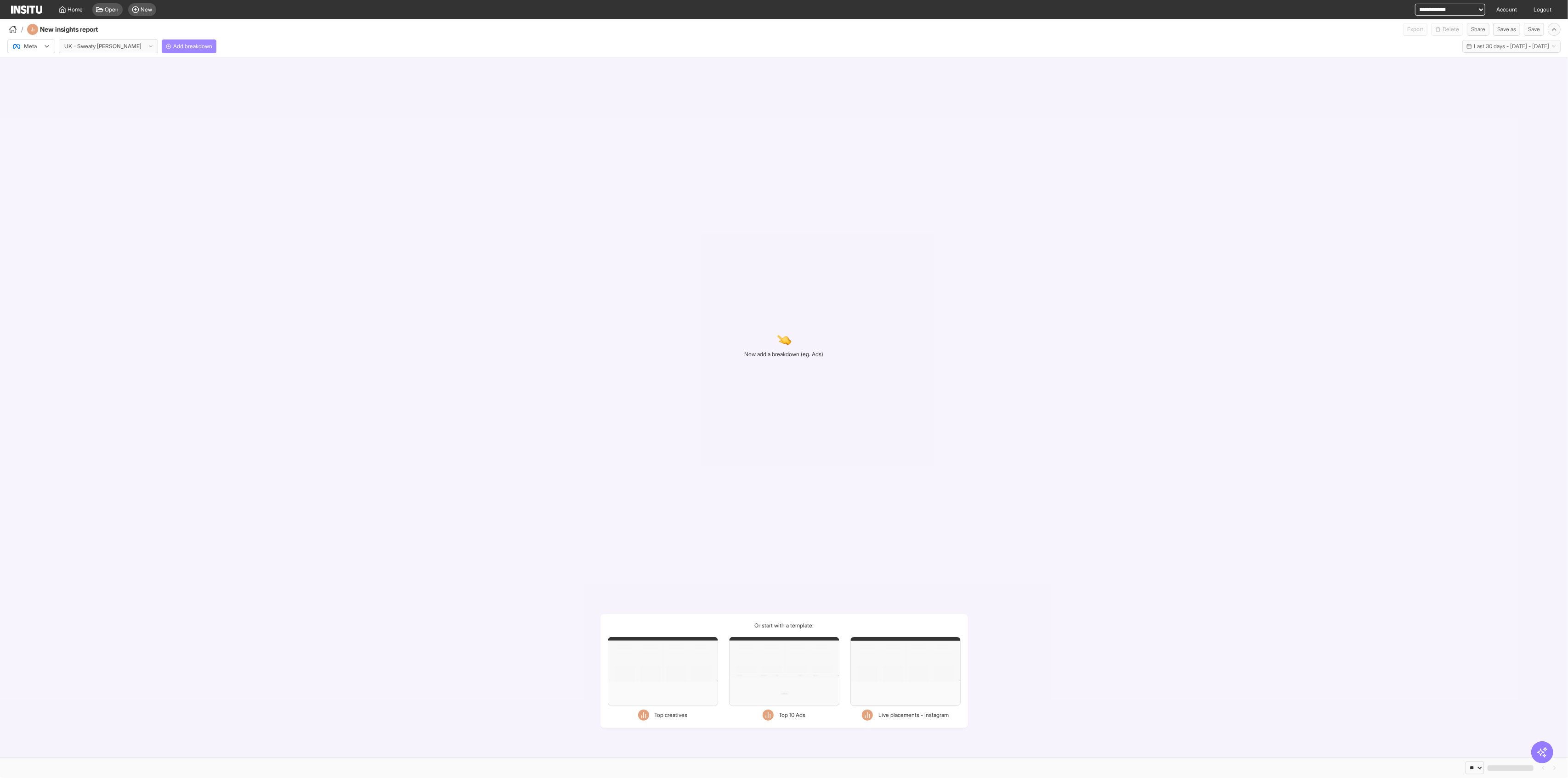
click at [173, 49] on span "Add breakdown" at bounding box center [193, 46] width 39 height 8
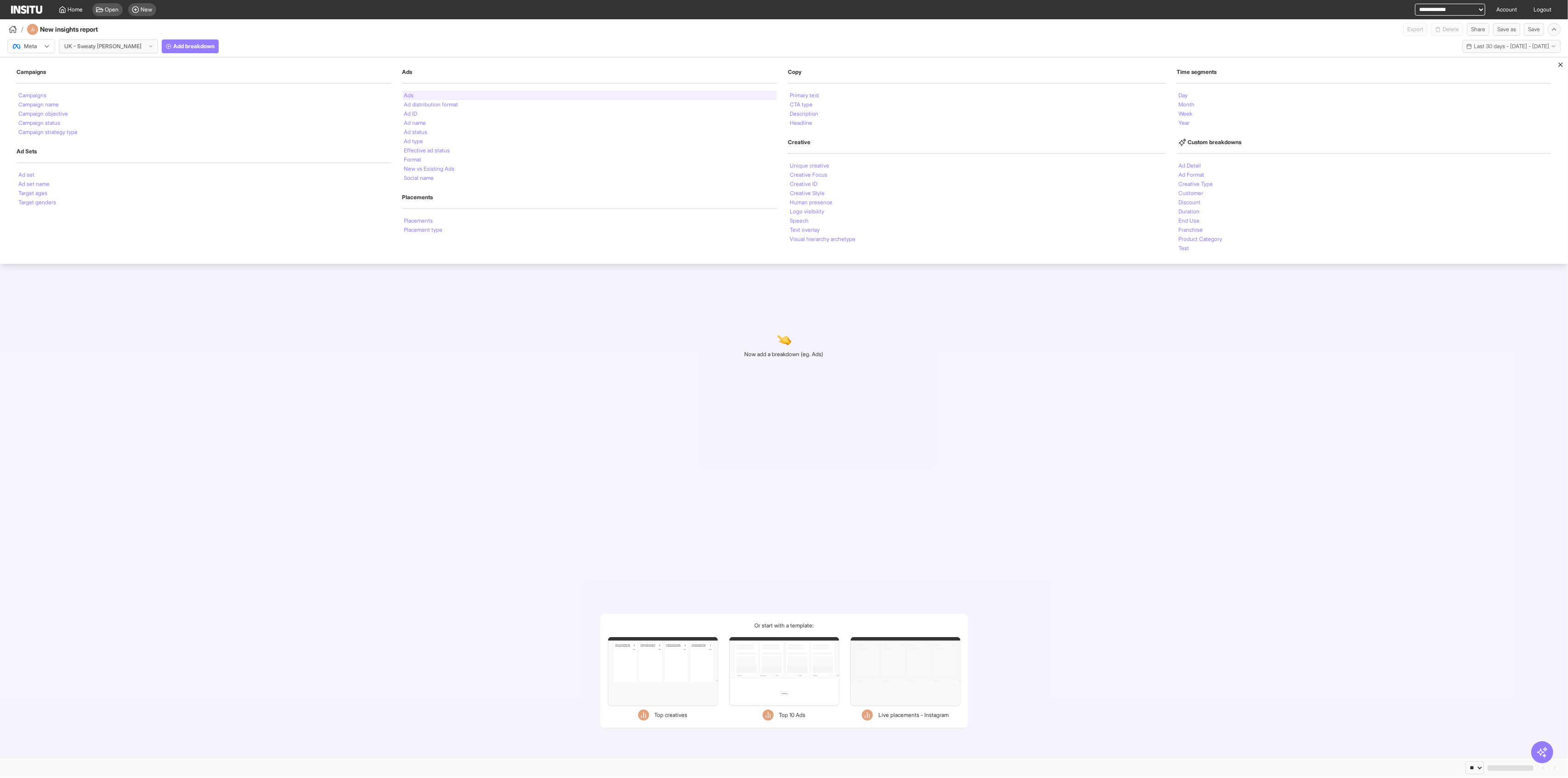
click at [417, 95] on div "Ads" at bounding box center [589, 95] width 375 height 9
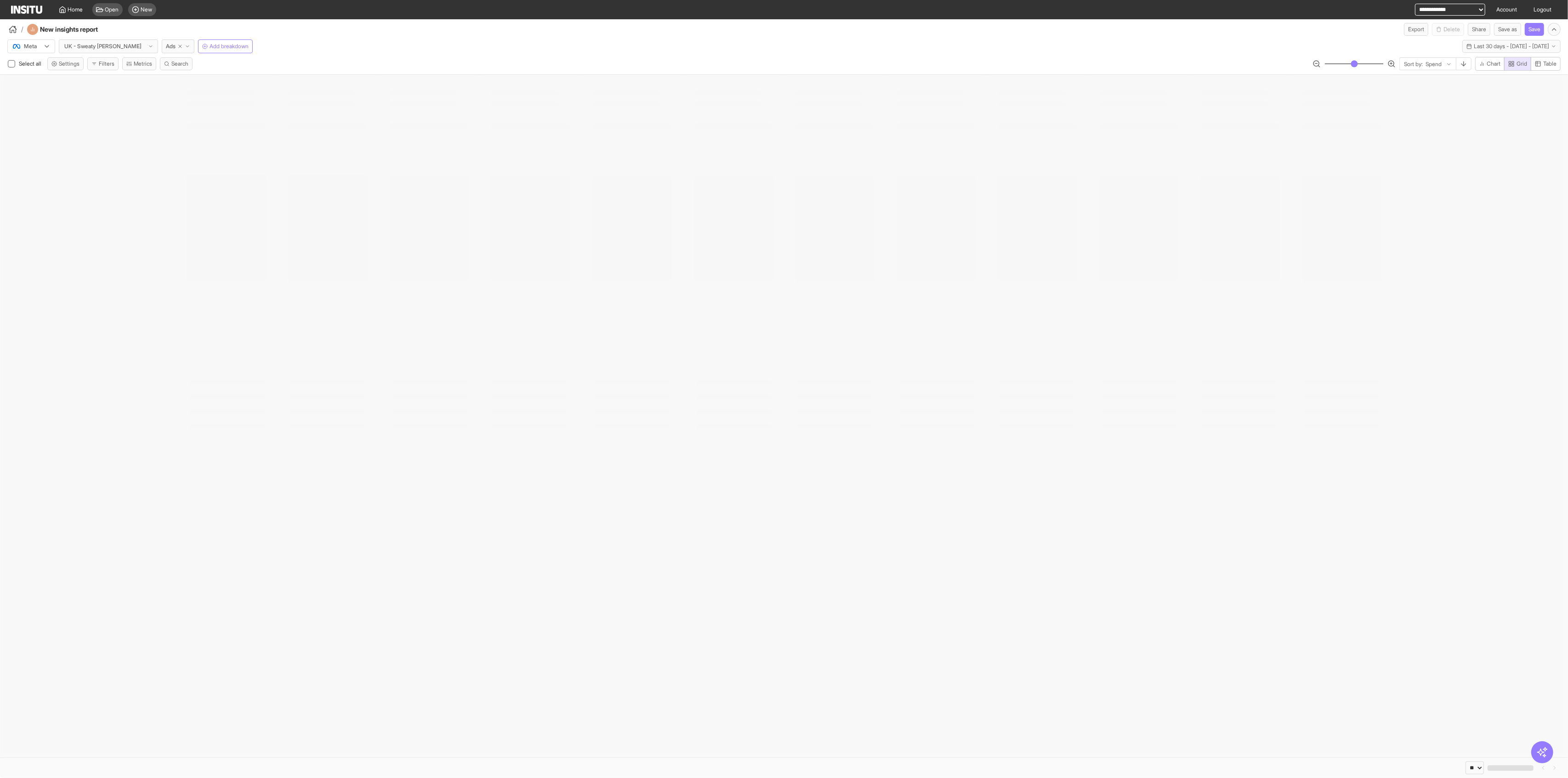
click at [111, 64] on button "Filters" at bounding box center [103, 64] width 31 height 13
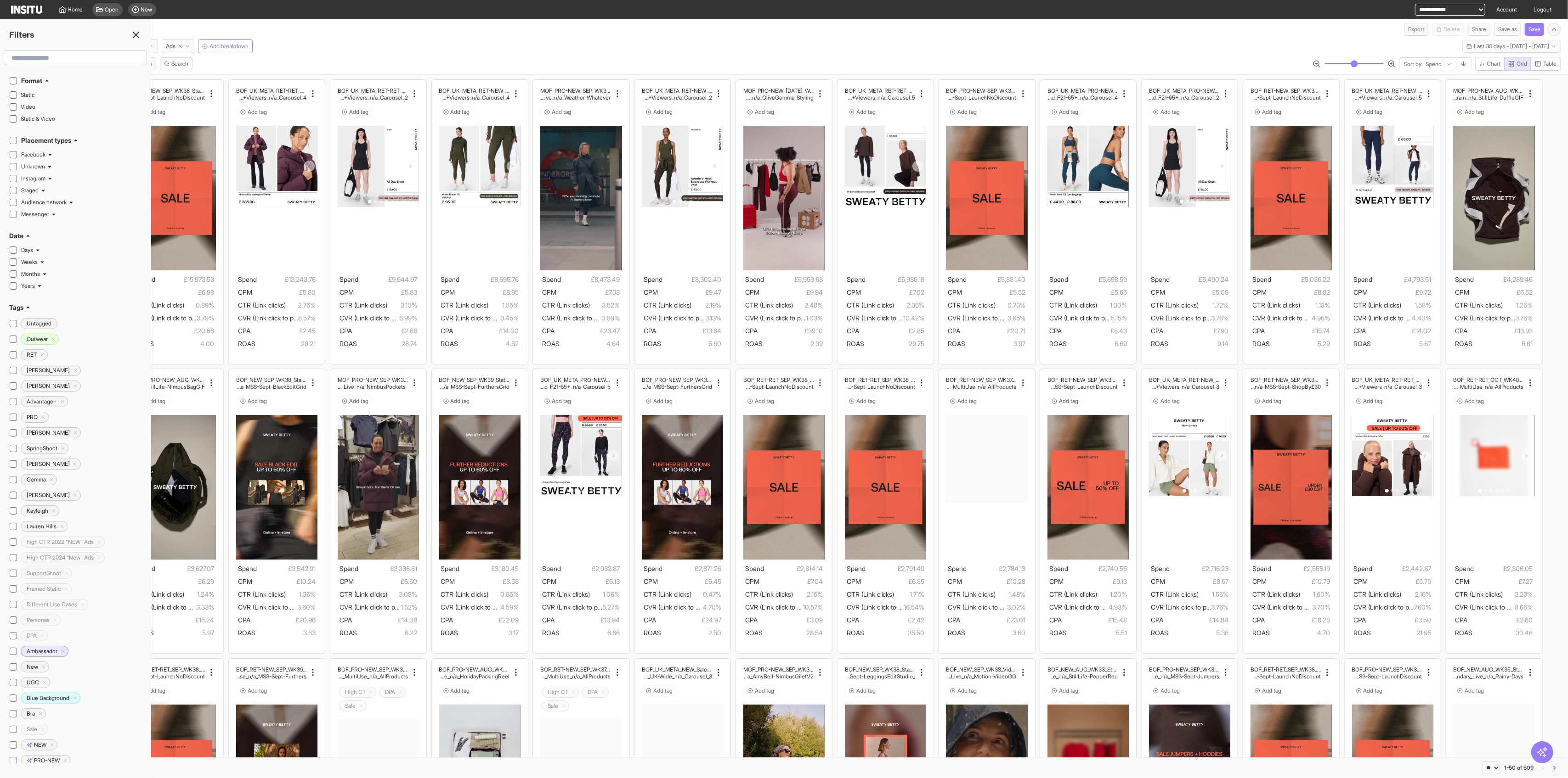
click at [92, 53] on input "text" at bounding box center [75, 58] width 135 height 17
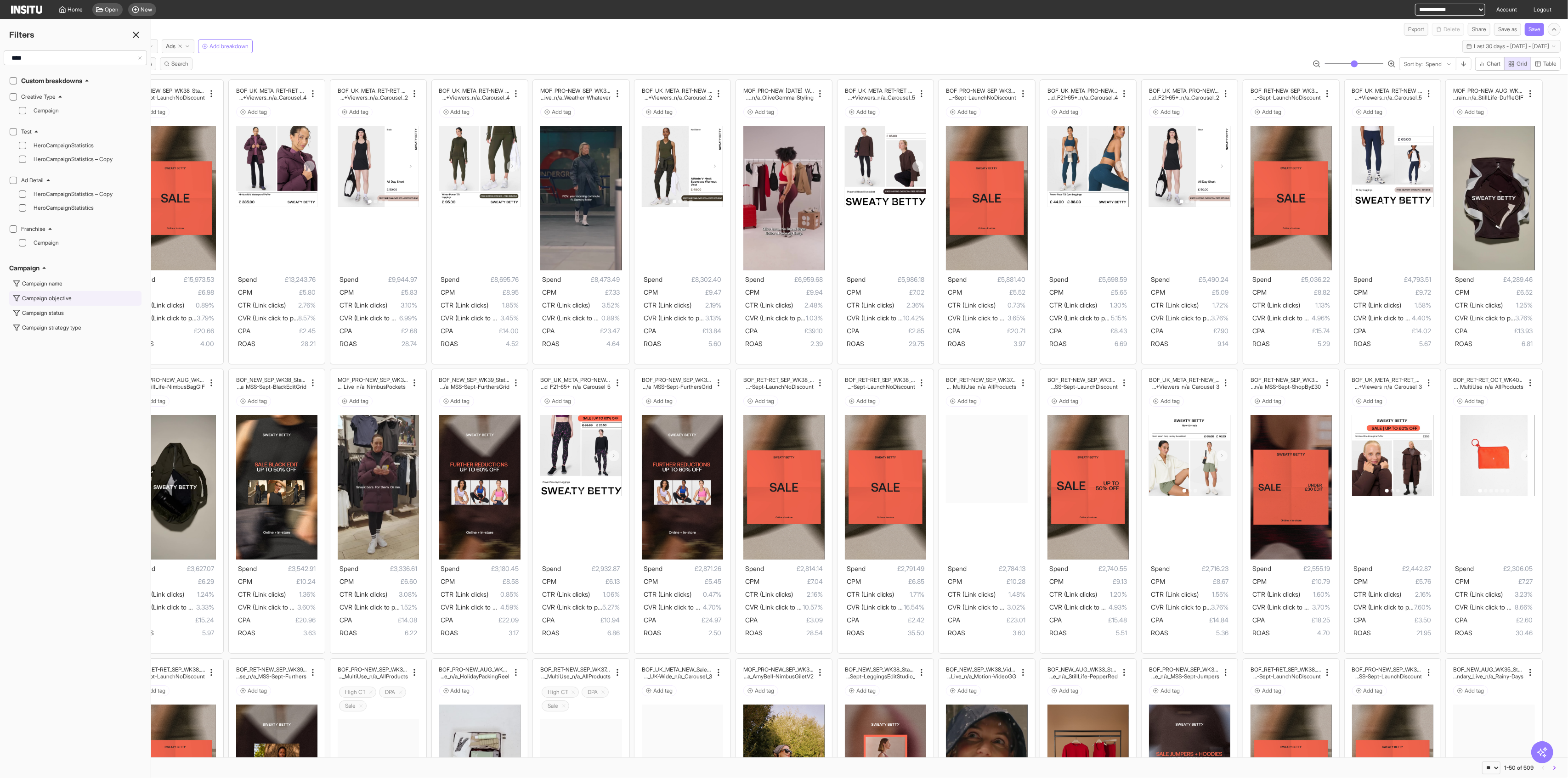
type input "****"
click at [45, 297] on div "Campaign objective" at bounding box center [47, 298] width 49 height 8
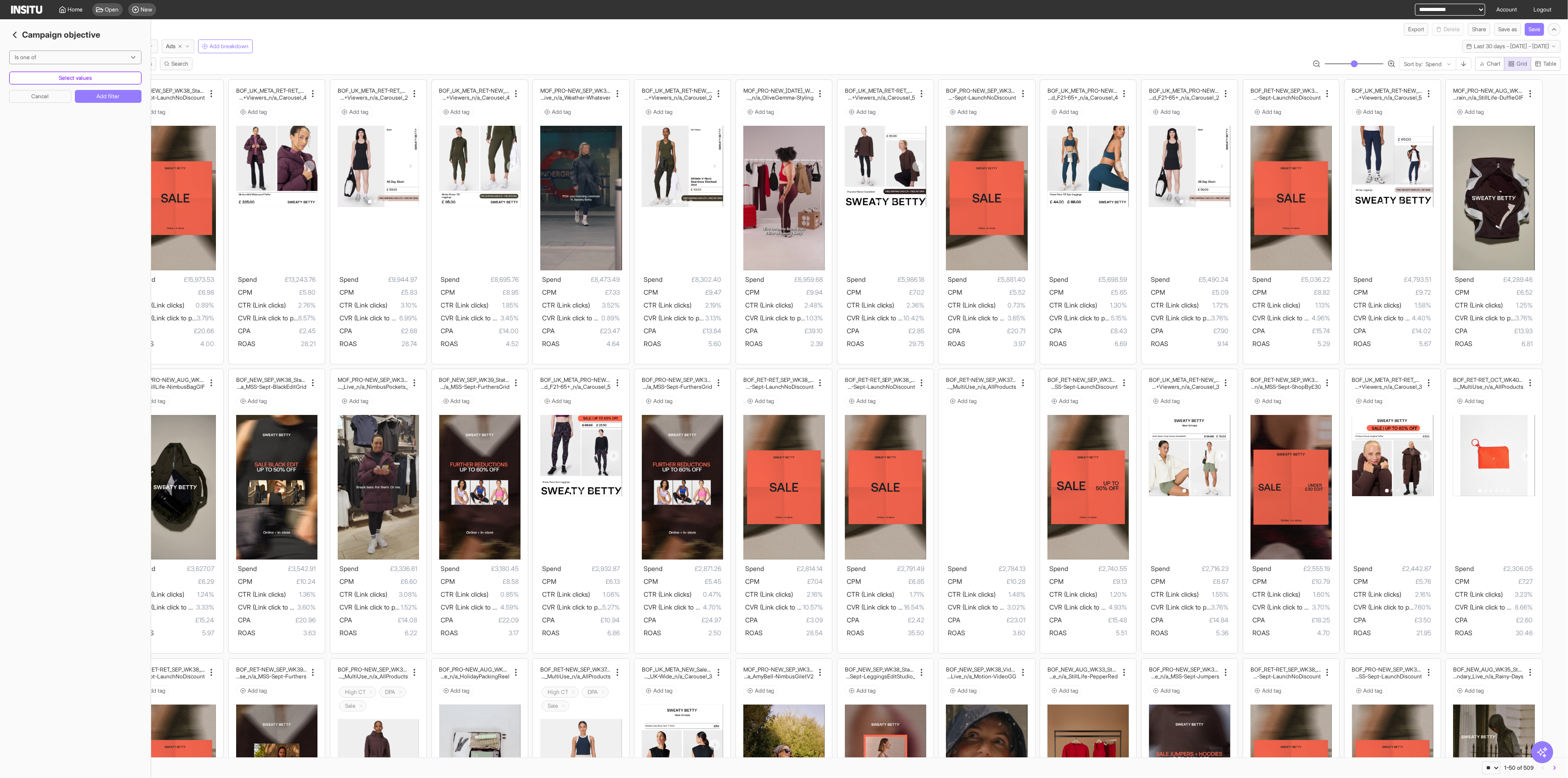
click at [123, 76] on button "Select values" at bounding box center [75, 78] width 132 height 13
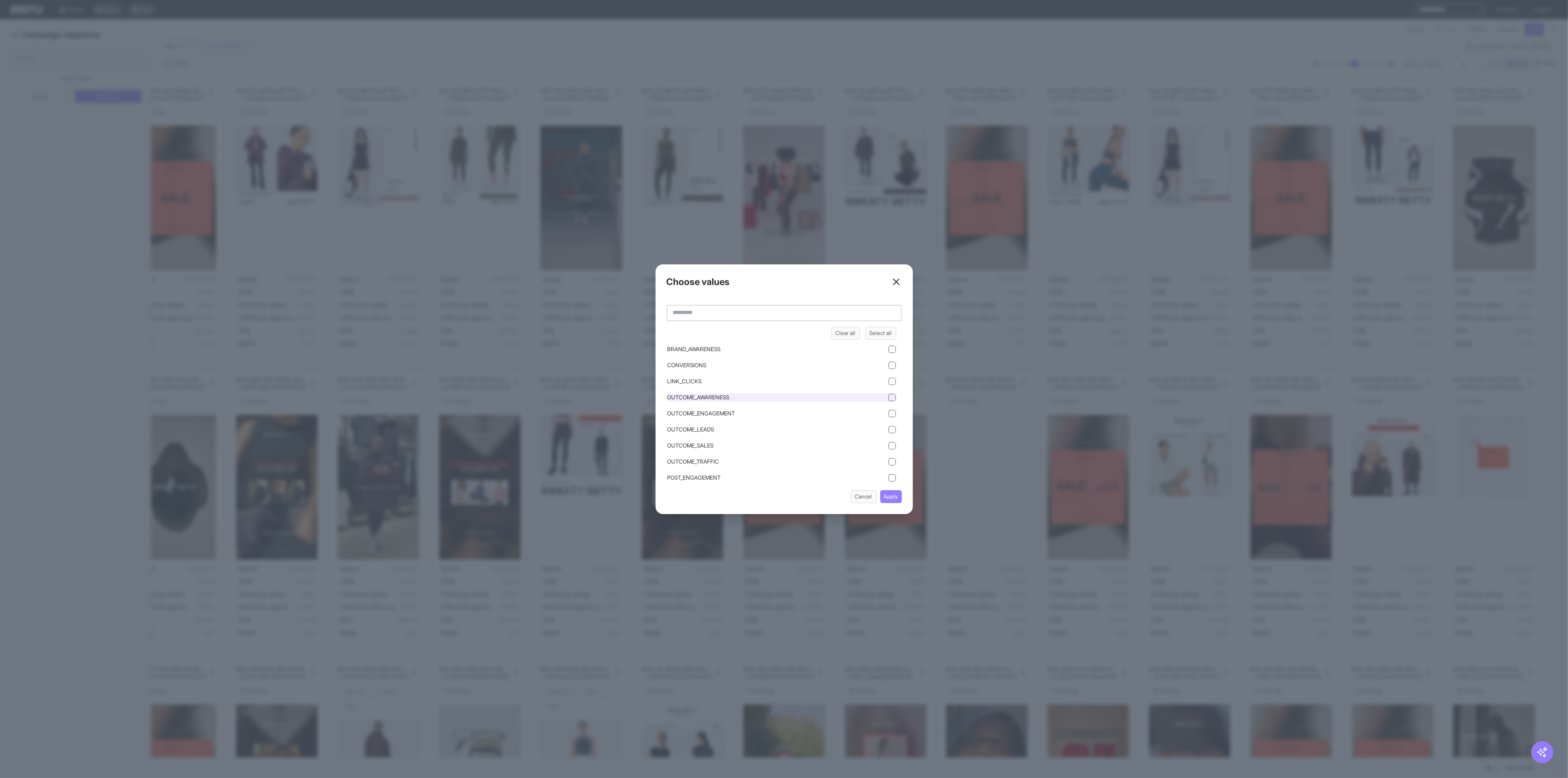
click at [744, 397] on div "OUTCOME_AWARENESS" at bounding box center [781, 397] width 229 height 8
click at [756, 461] on div "OUTCOME_TRAFFIC" at bounding box center [781, 462] width 229 height 8
click at [887, 494] on button "Apply" at bounding box center [890, 497] width 22 height 13
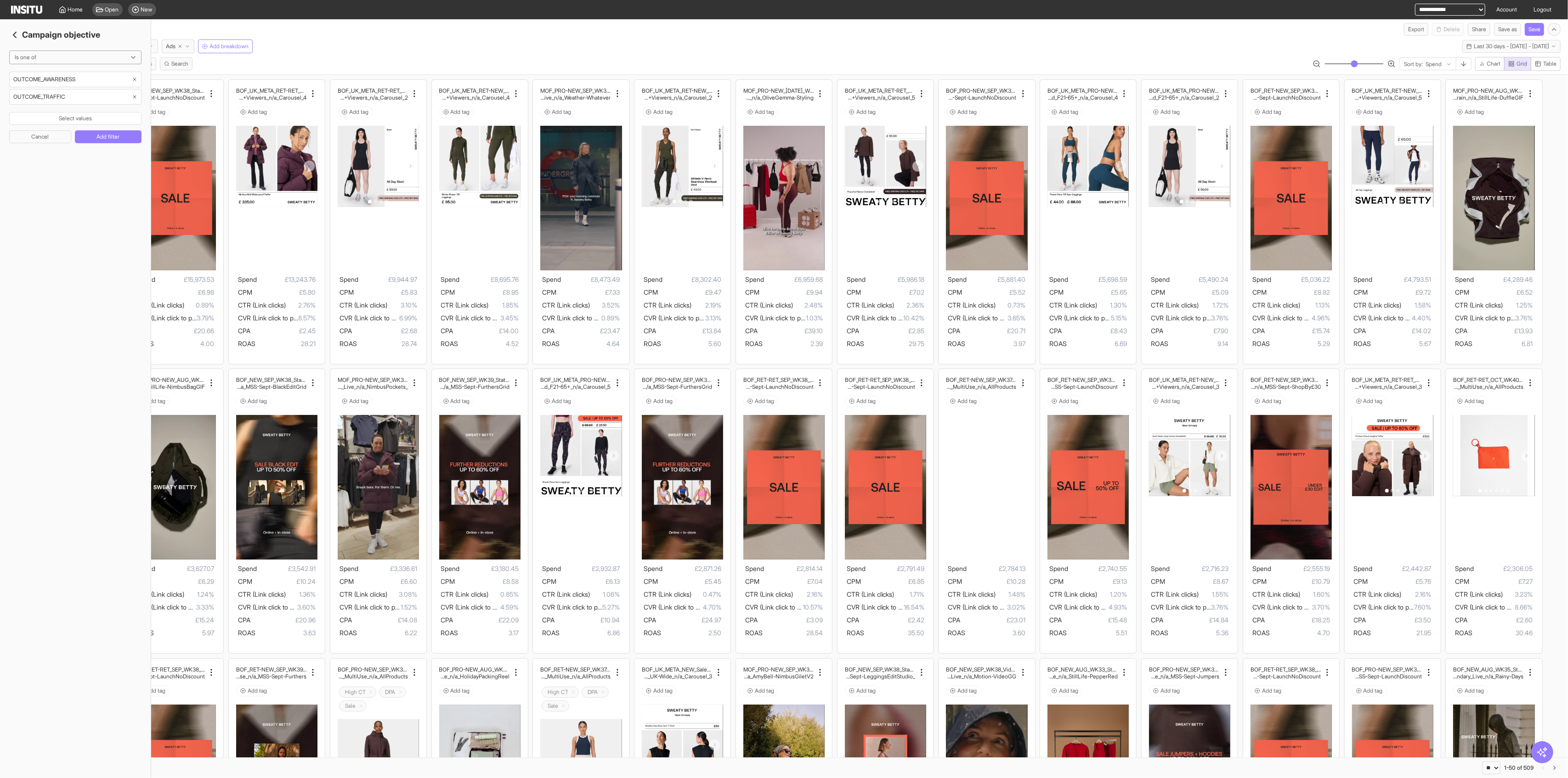
click at [132, 96] on icon "button" at bounding box center [135, 97] width 6 height 6
click at [122, 121] on button "Add filter" at bounding box center [108, 119] width 67 height 13
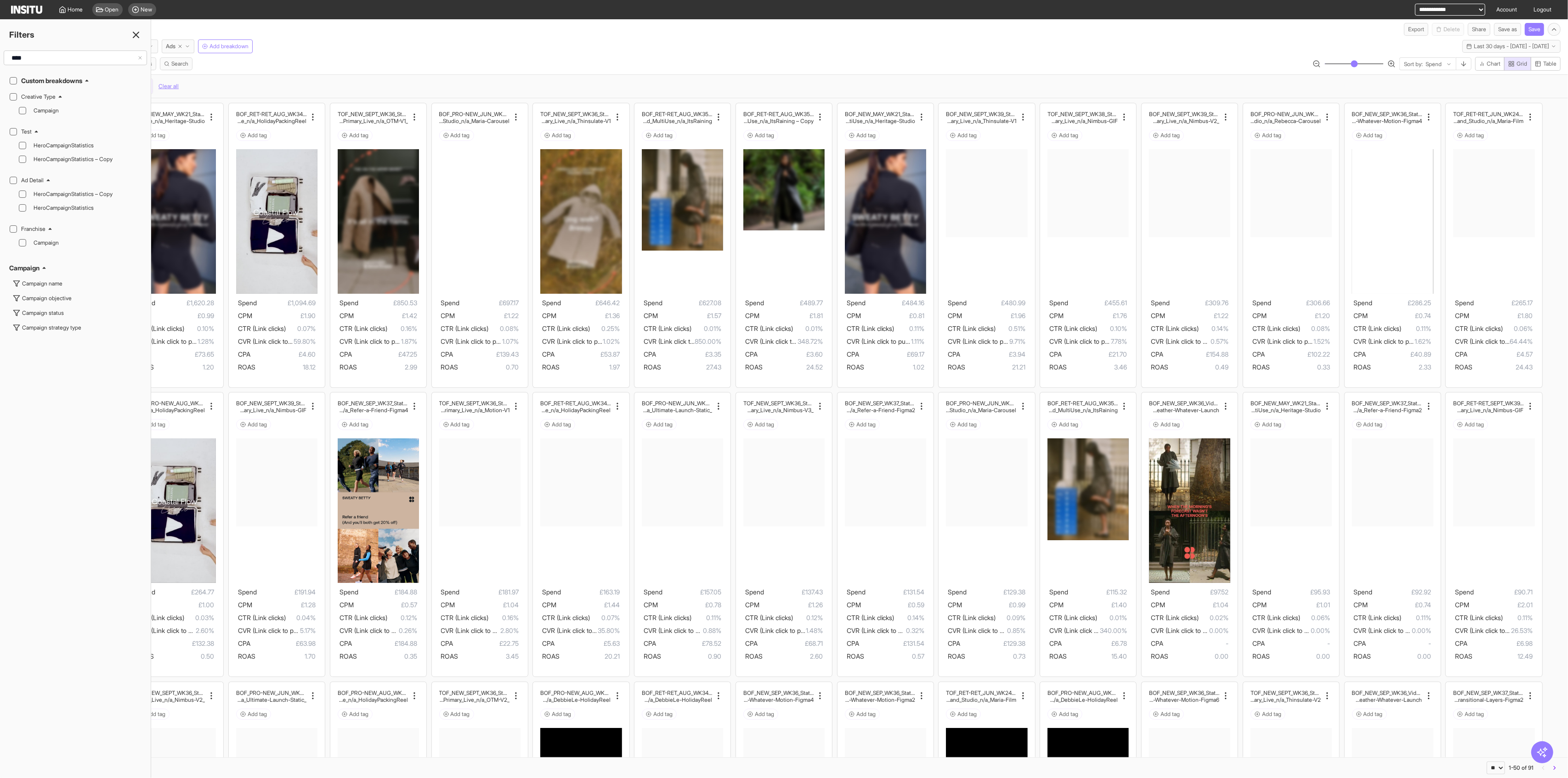
click at [135, 40] on icon at bounding box center [136, 35] width 11 height 11
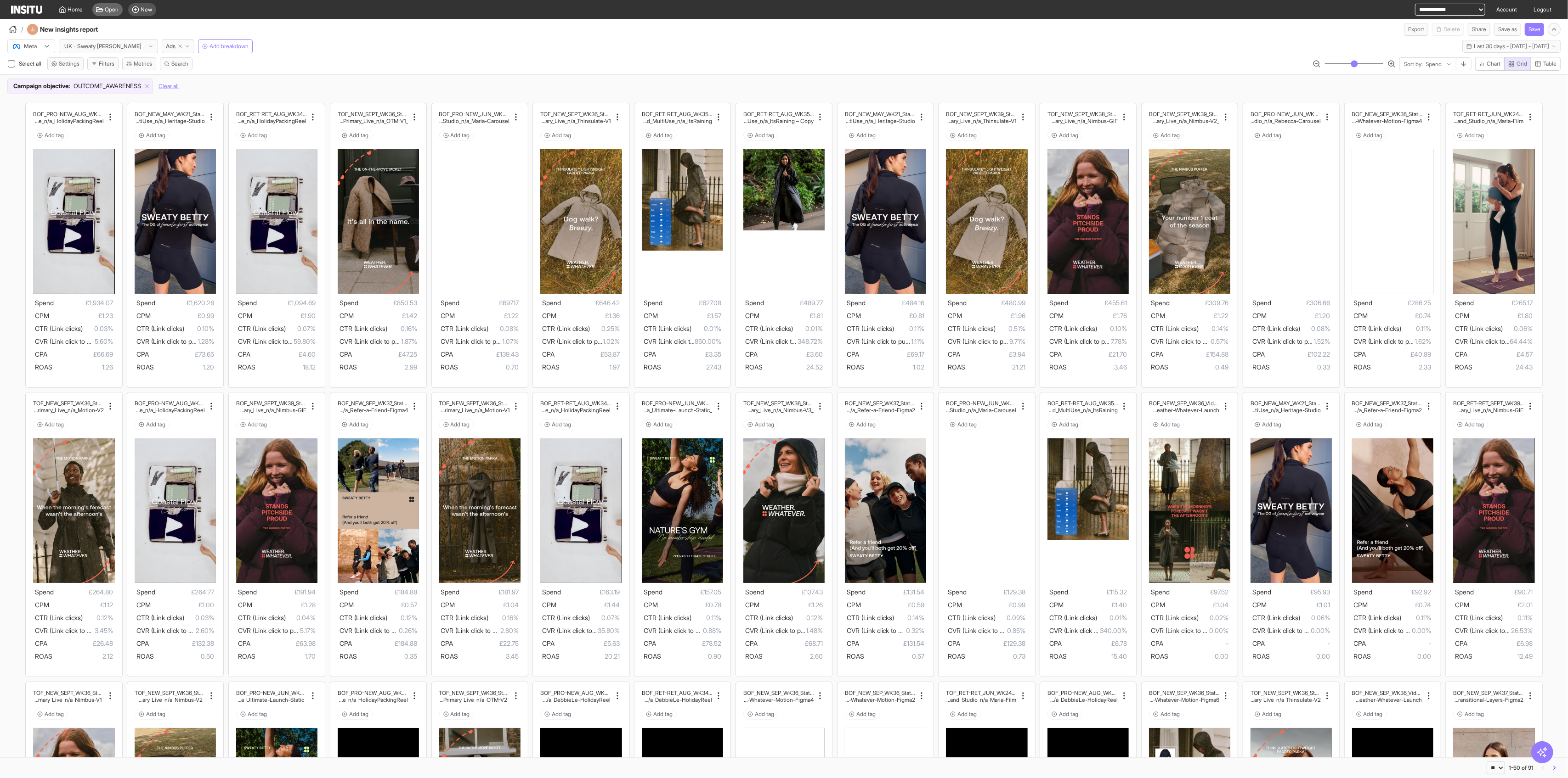
click at [108, 10] on span "Open" at bounding box center [112, 10] width 14 height 8
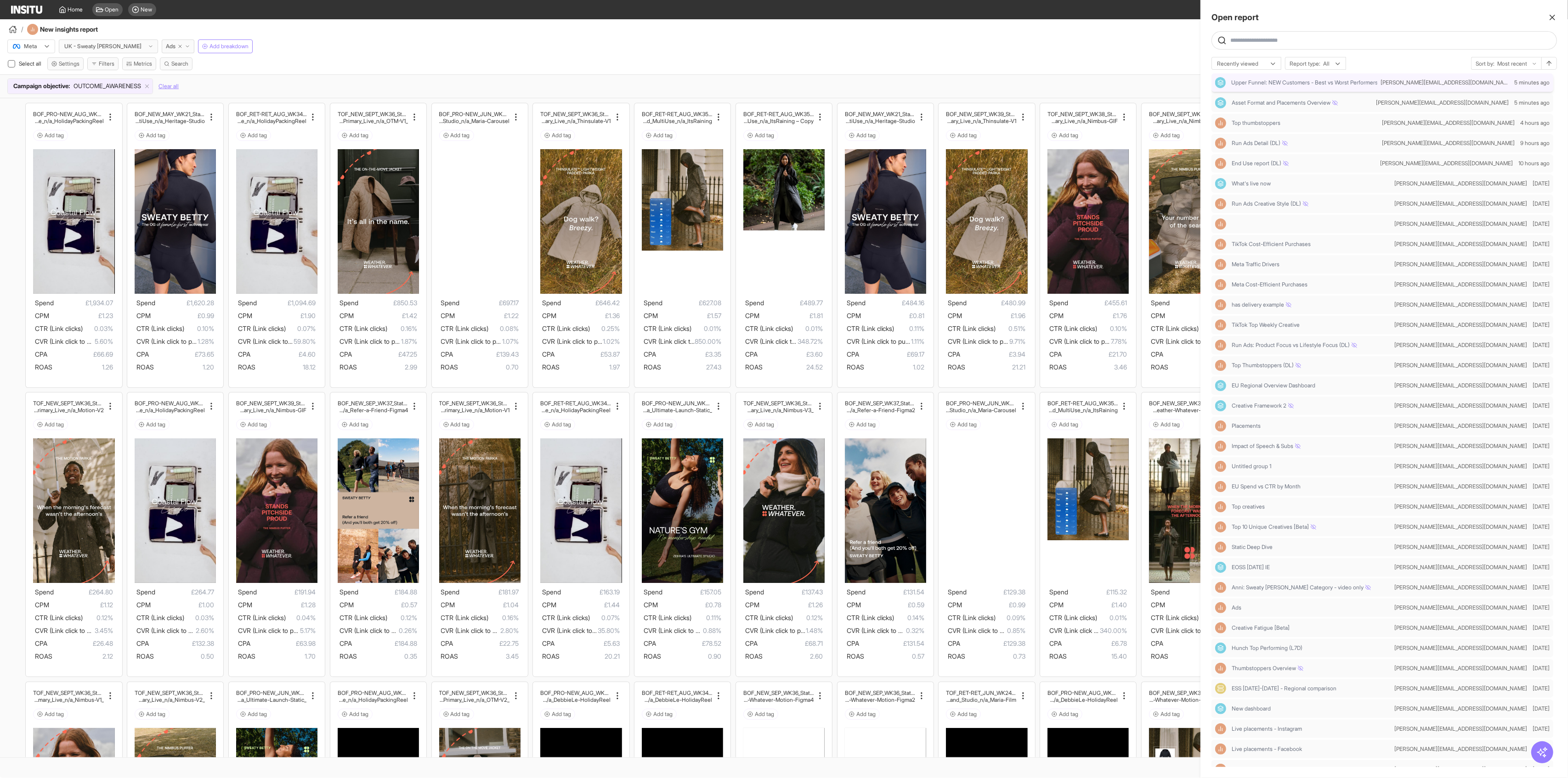
click at [1282, 83] on span "Upper Funnel: NEW Customers - Best vs Worst Performers" at bounding box center [1304, 83] width 147 height 8
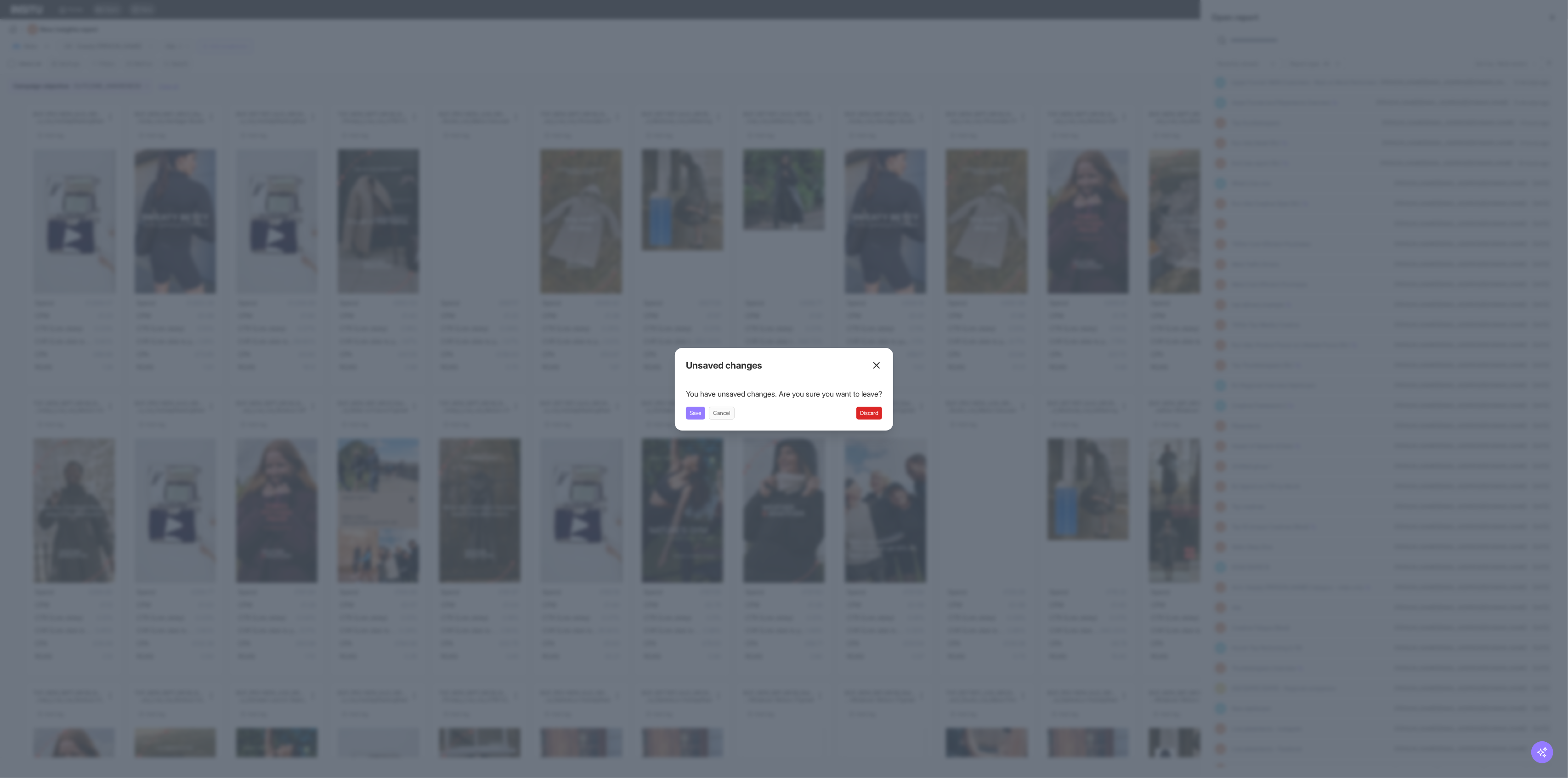
click at [872, 415] on button "Discard" at bounding box center [869, 413] width 26 height 13
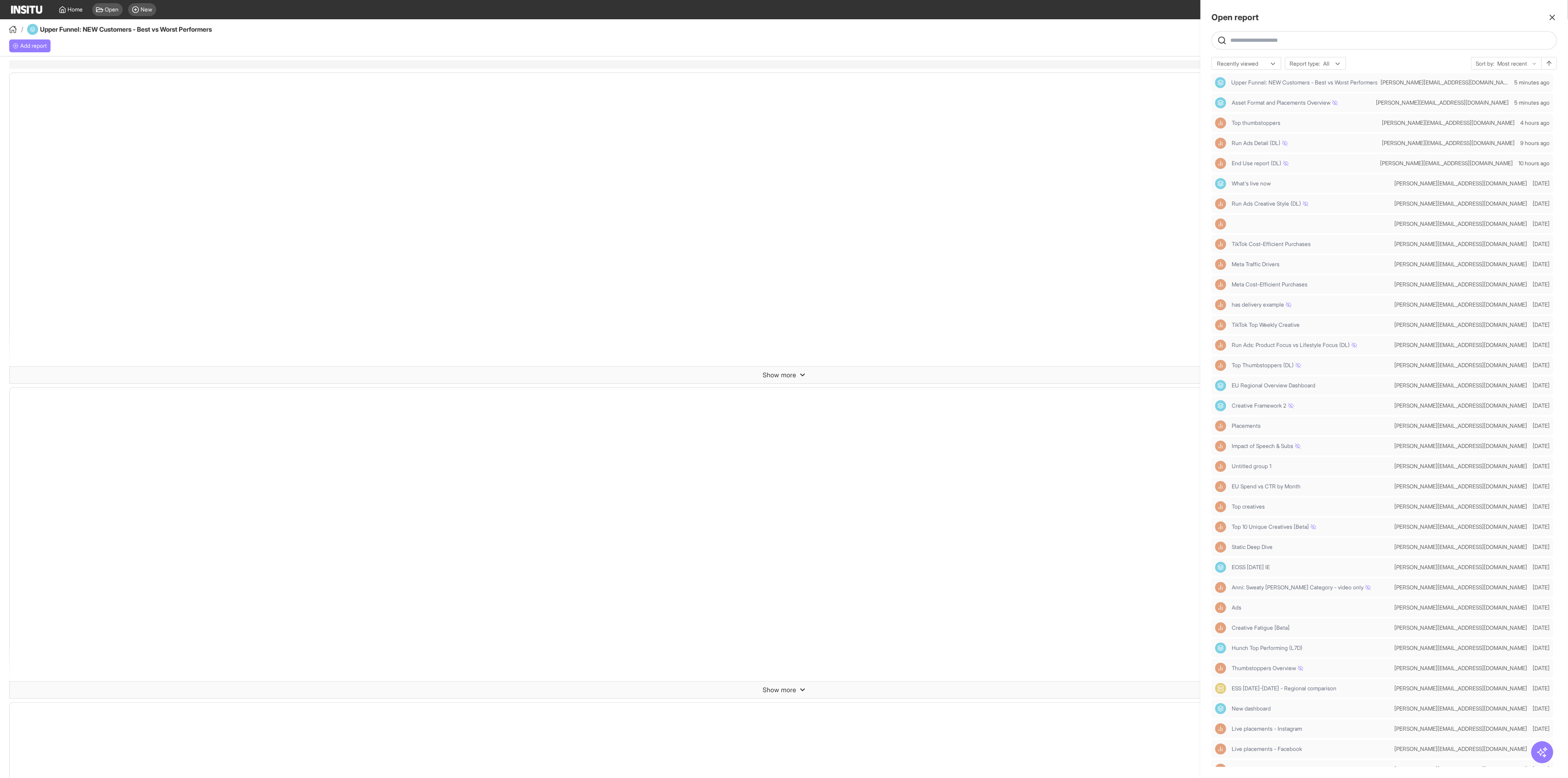
select select "**"
